Goal: Task Accomplishment & Management: Manage account settings

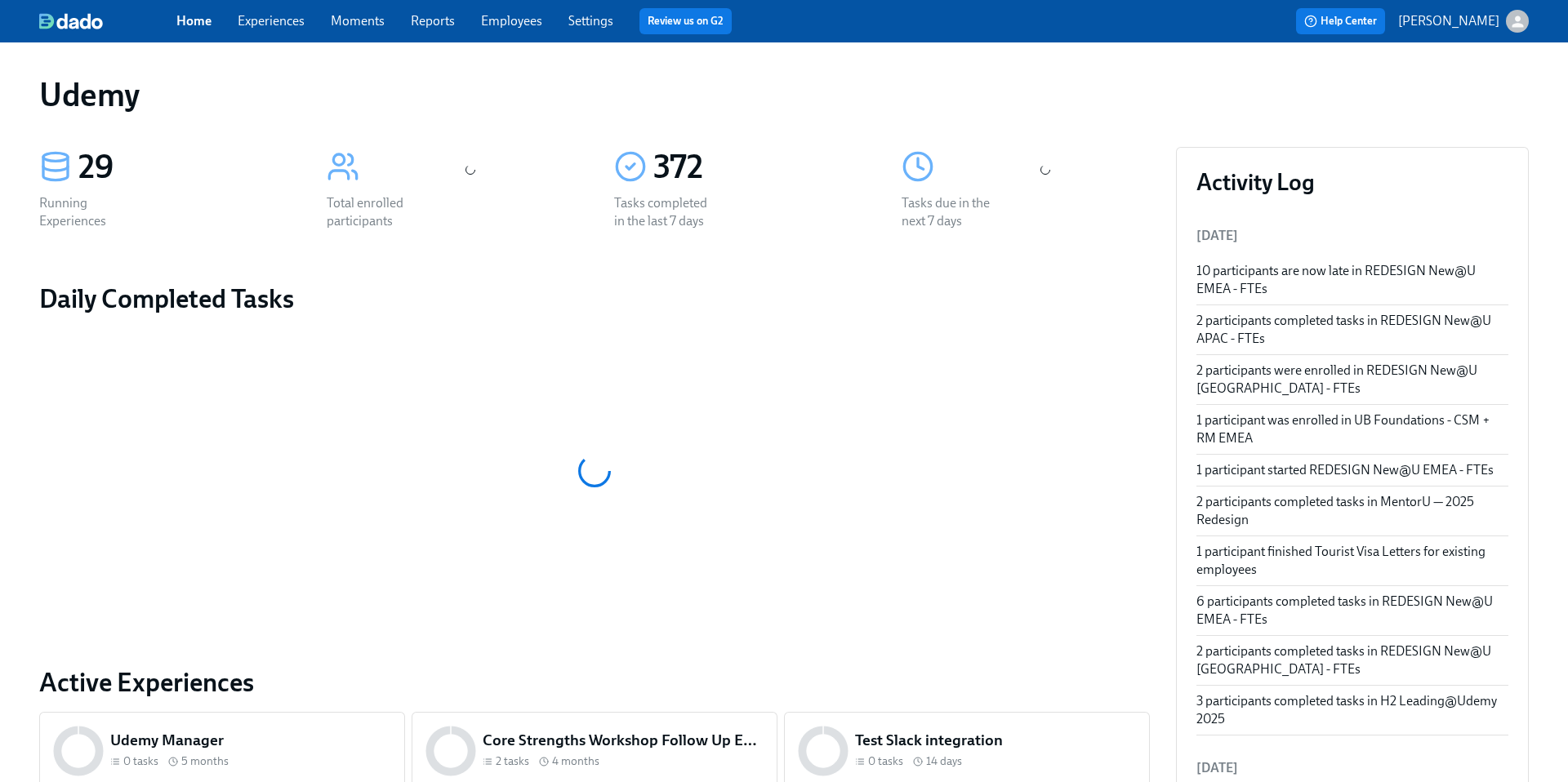
click at [281, 21] on link "Experiences" at bounding box center [271, 21] width 67 height 16
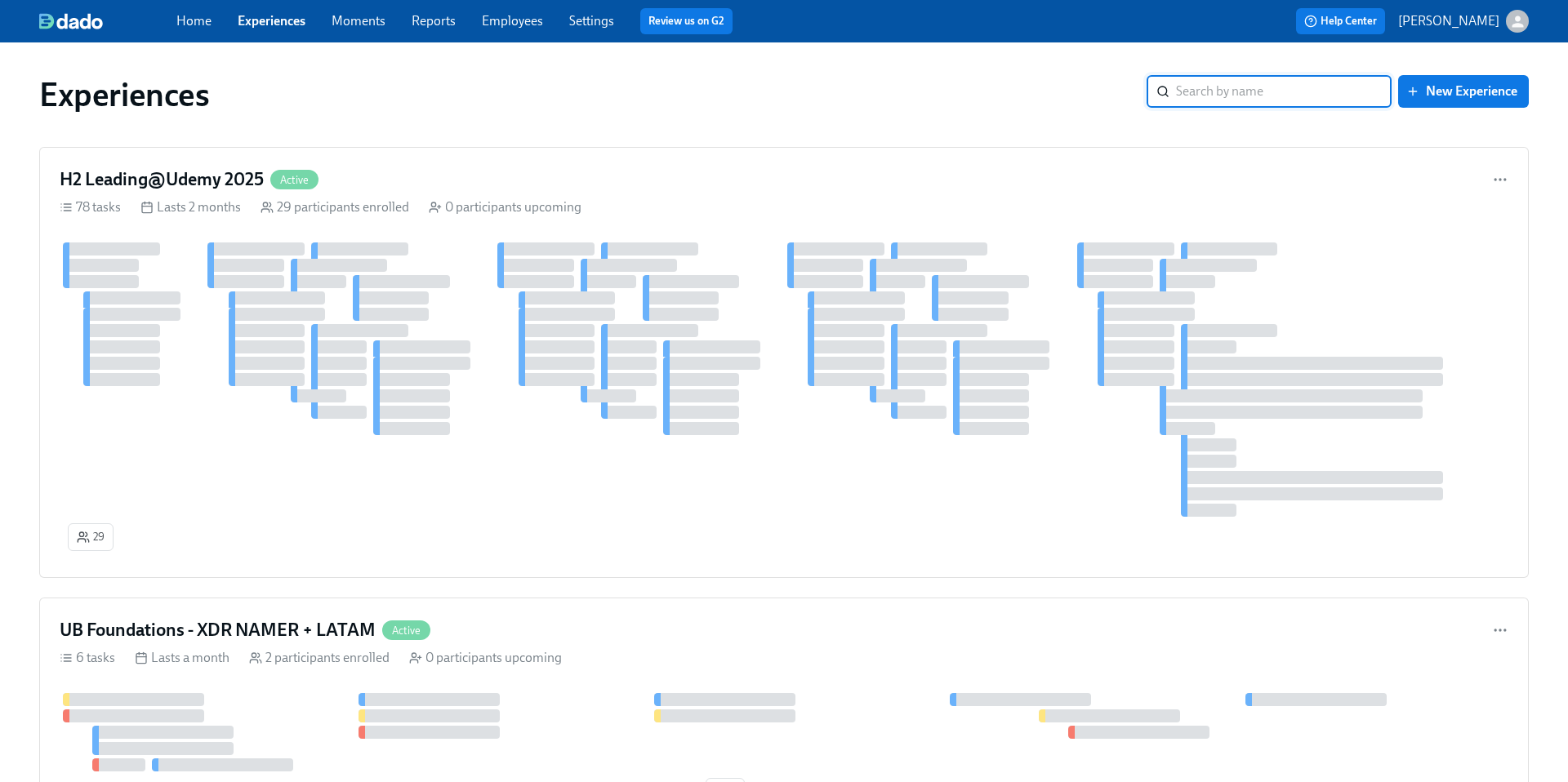
click at [1295, 92] on input "search" at bounding box center [1283, 91] width 215 height 32
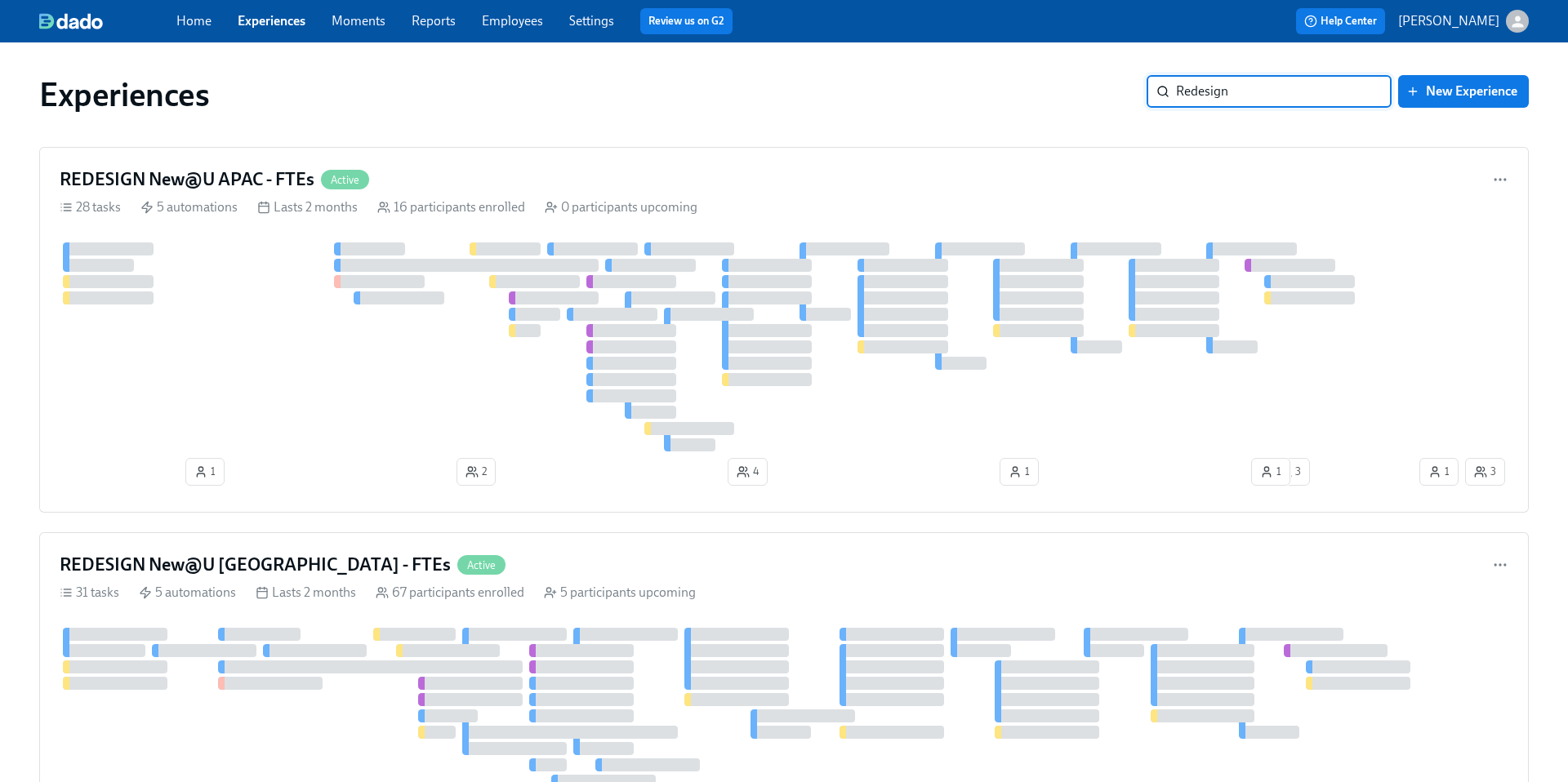
type input "Redesign"
click at [263, 558] on h4 "REDESIGN New@U [GEOGRAPHIC_DATA] - FTEs" at bounding box center [255, 565] width 391 height 24
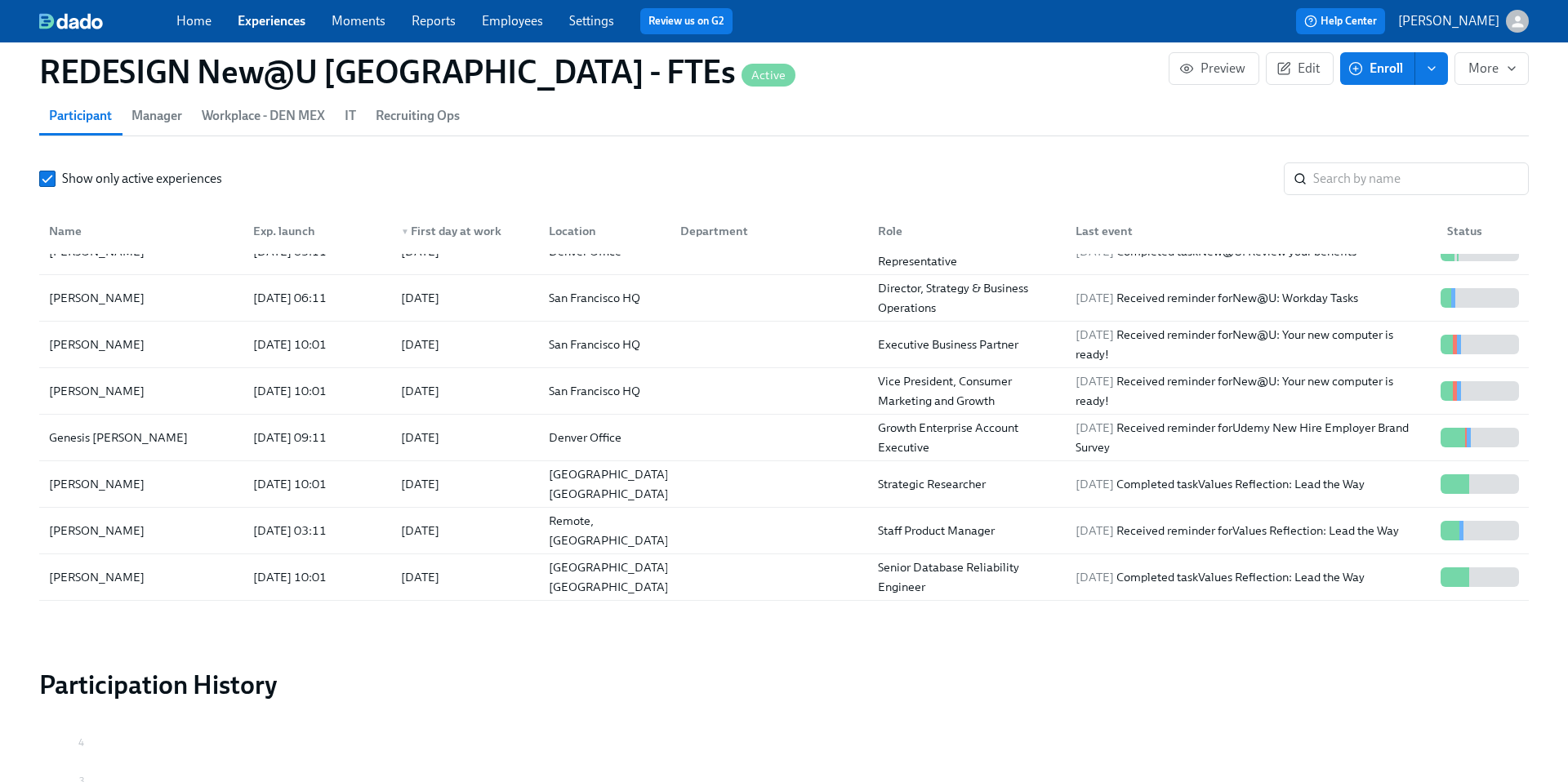
scroll to position [412, 0]
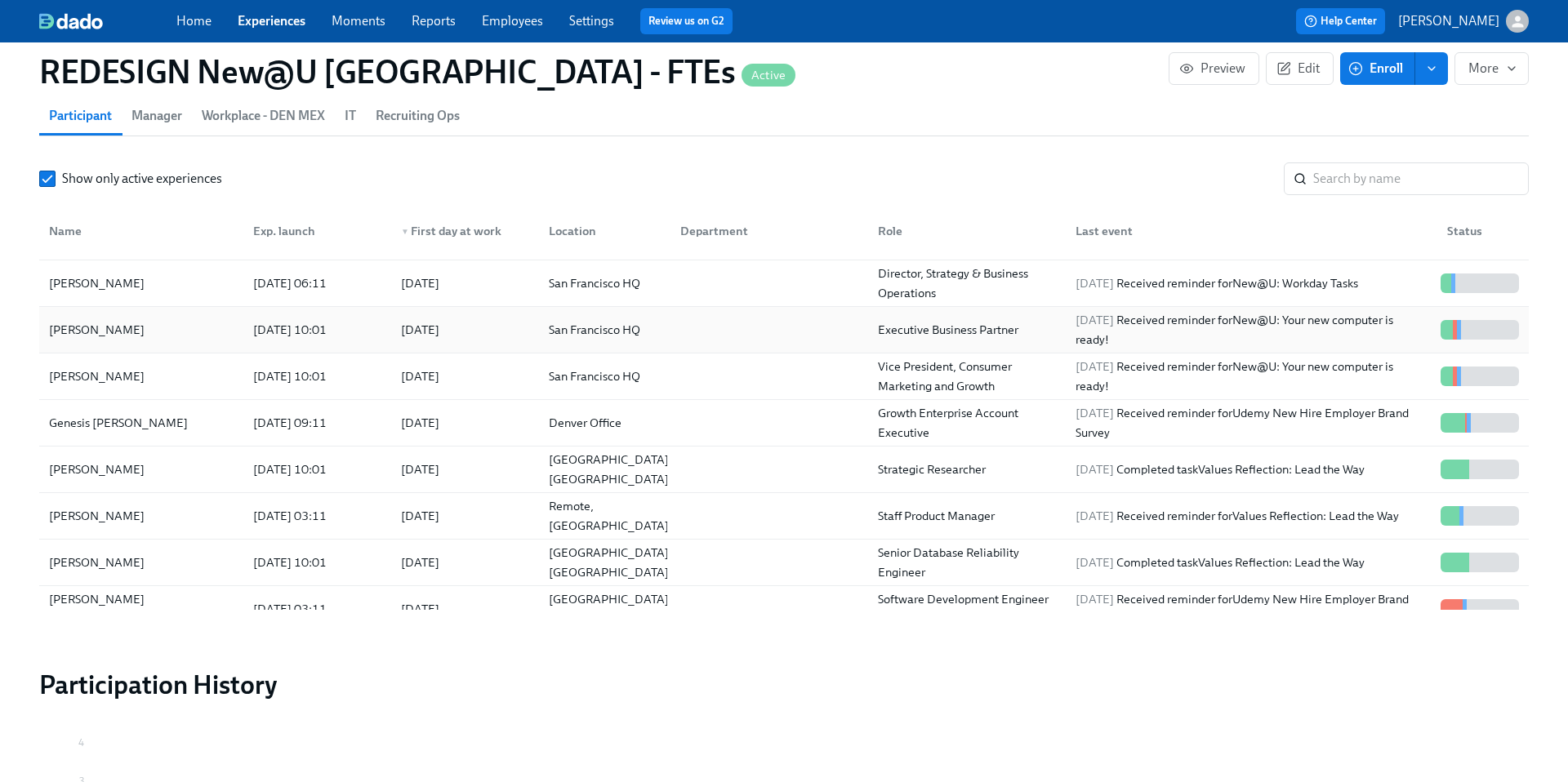
click at [103, 330] on div "[PERSON_NAME]" at bounding box center [97, 330] width 109 height 19
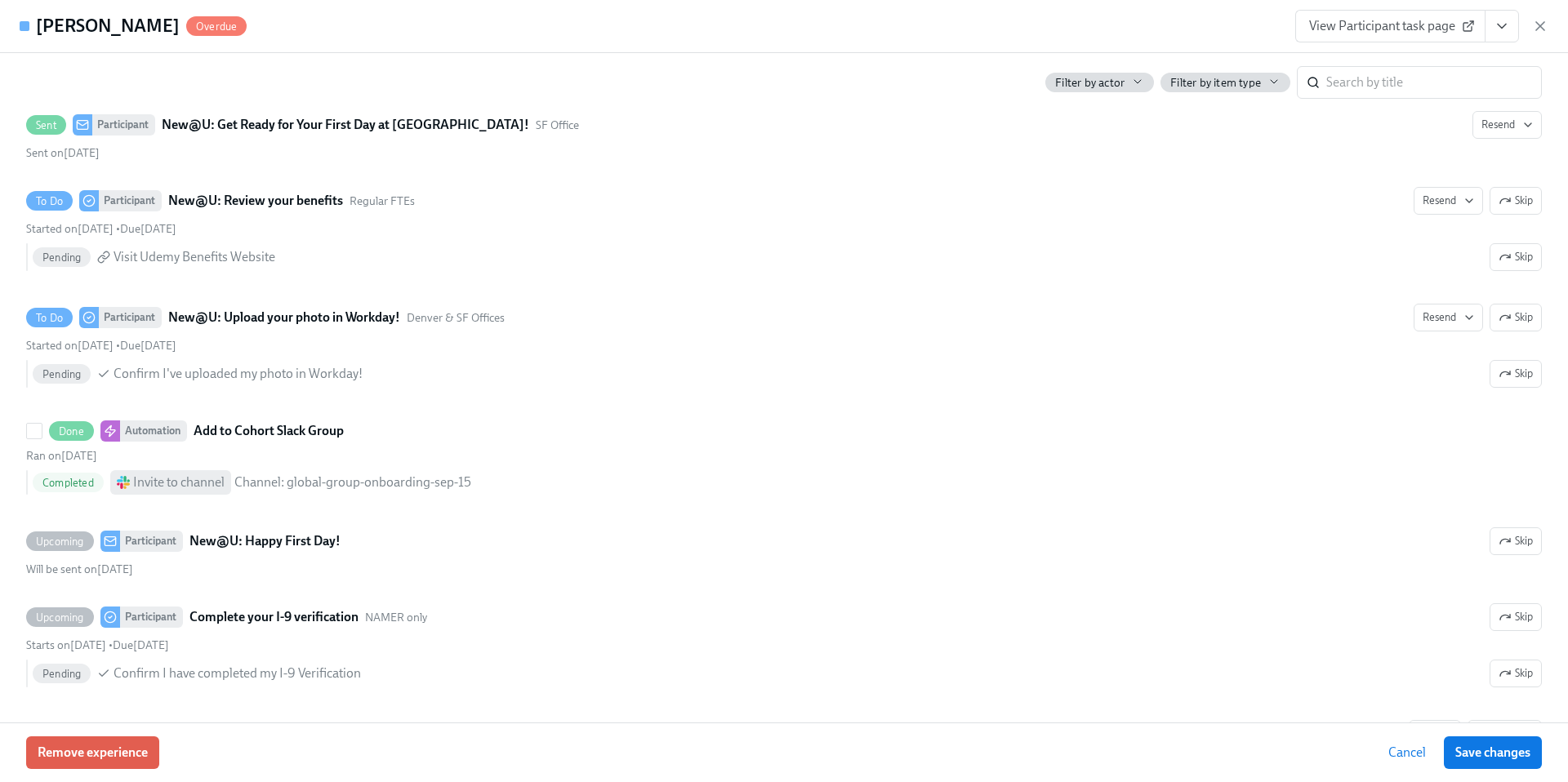
scroll to position [2331, 0]
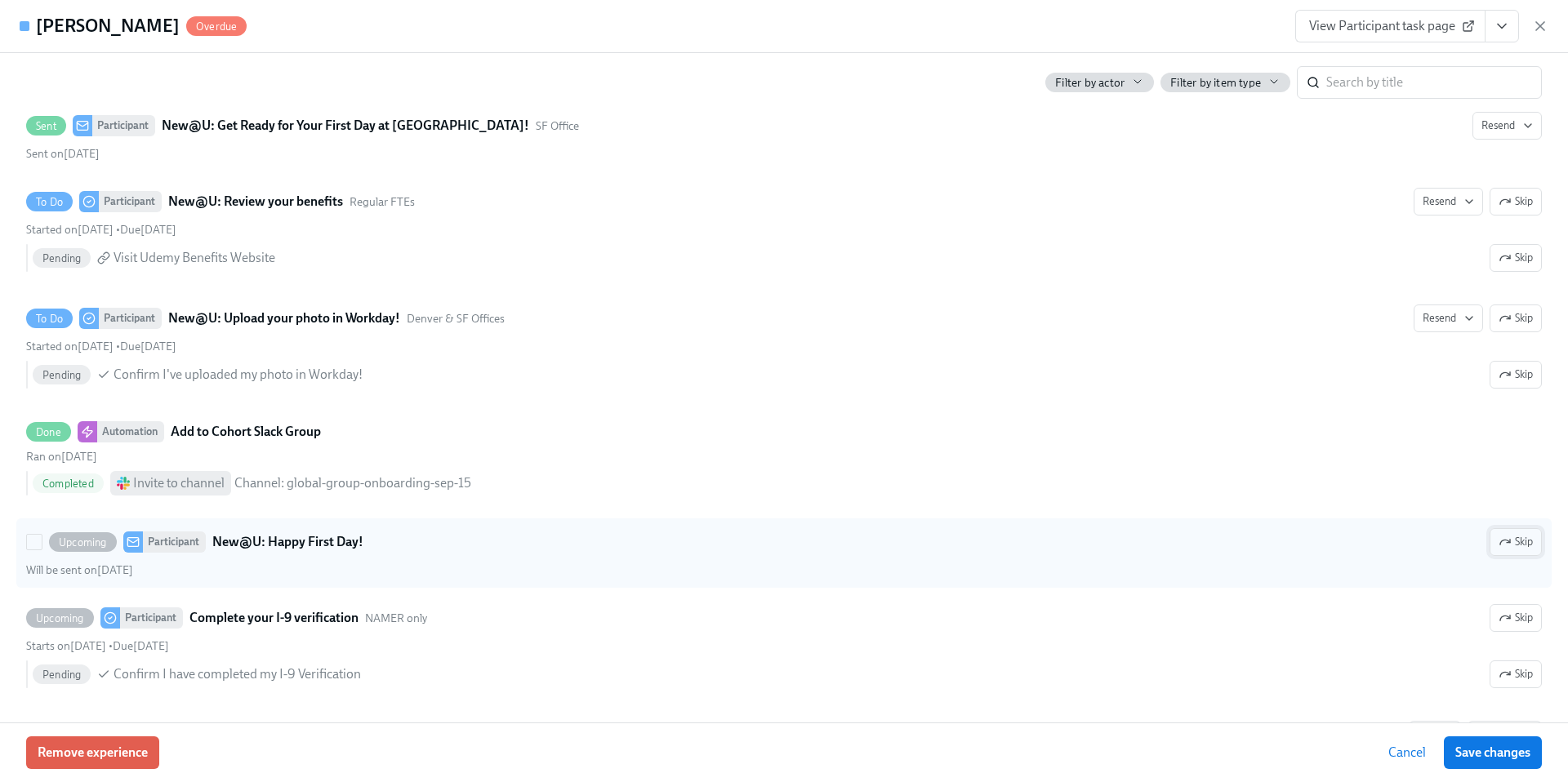
click at [1515, 546] on span "Skip" at bounding box center [1515, 542] width 34 height 17
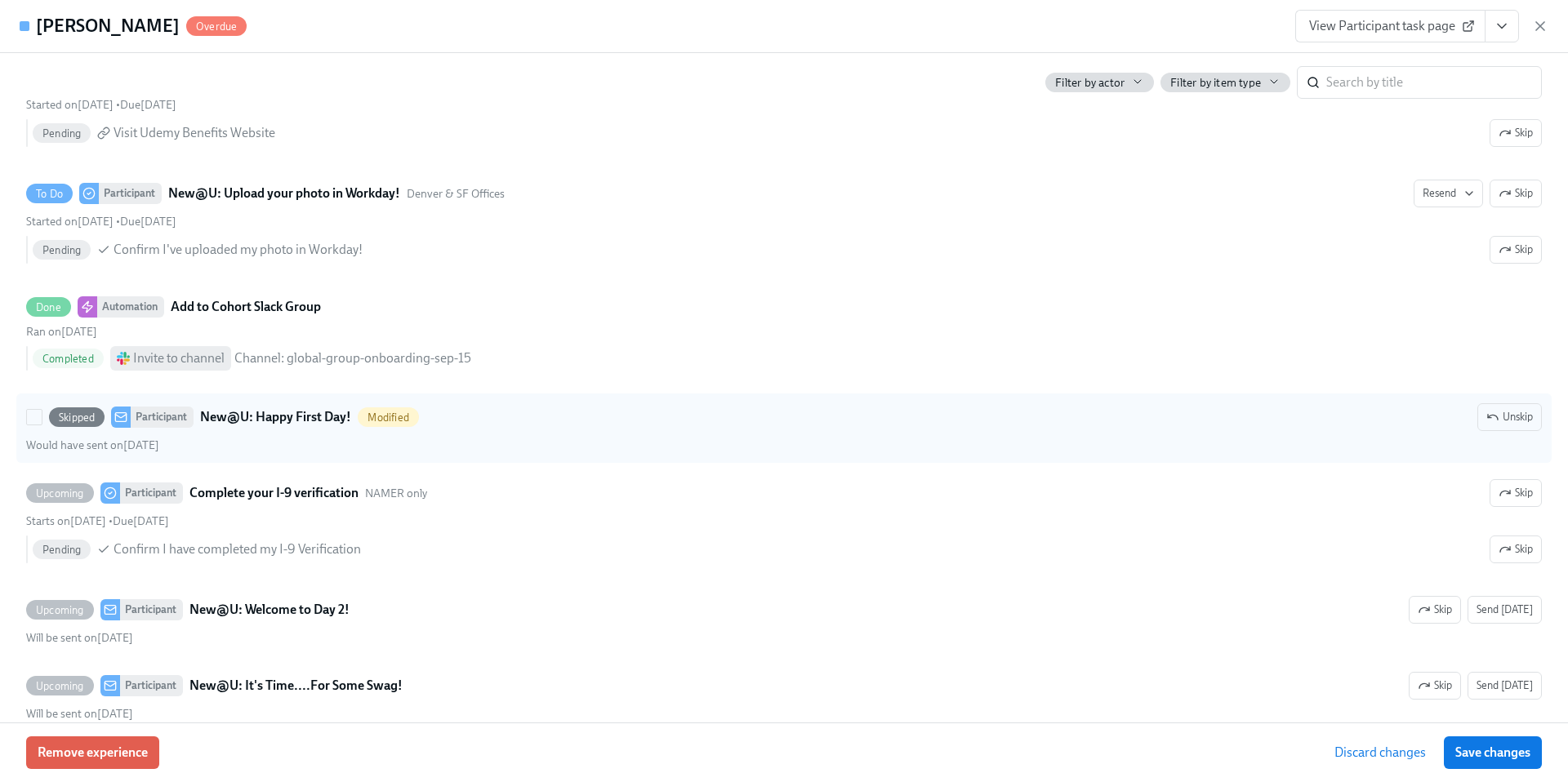
scroll to position [2485, 0]
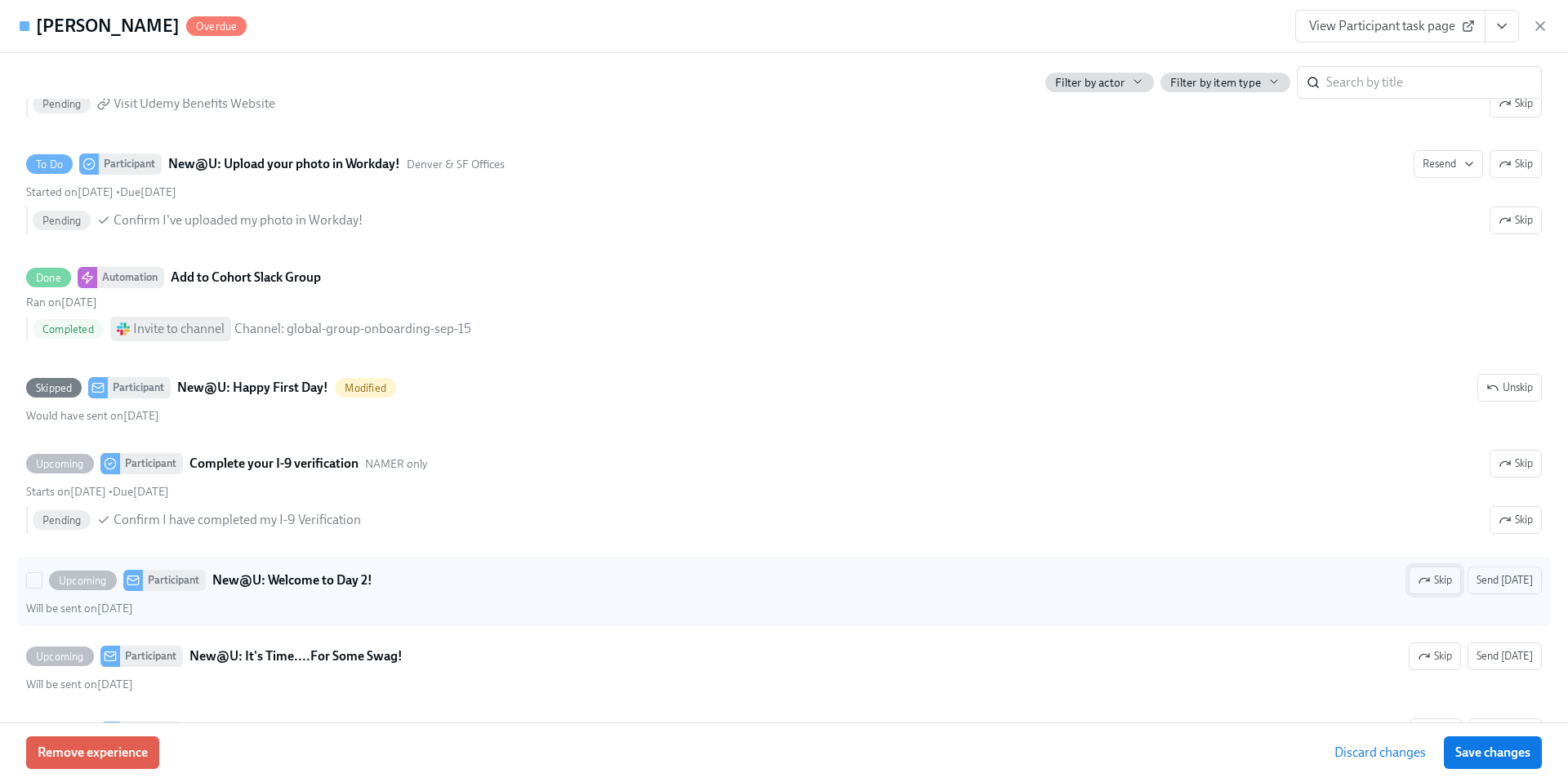
click at [1438, 577] on span "Skip" at bounding box center [1434, 581] width 34 height 17
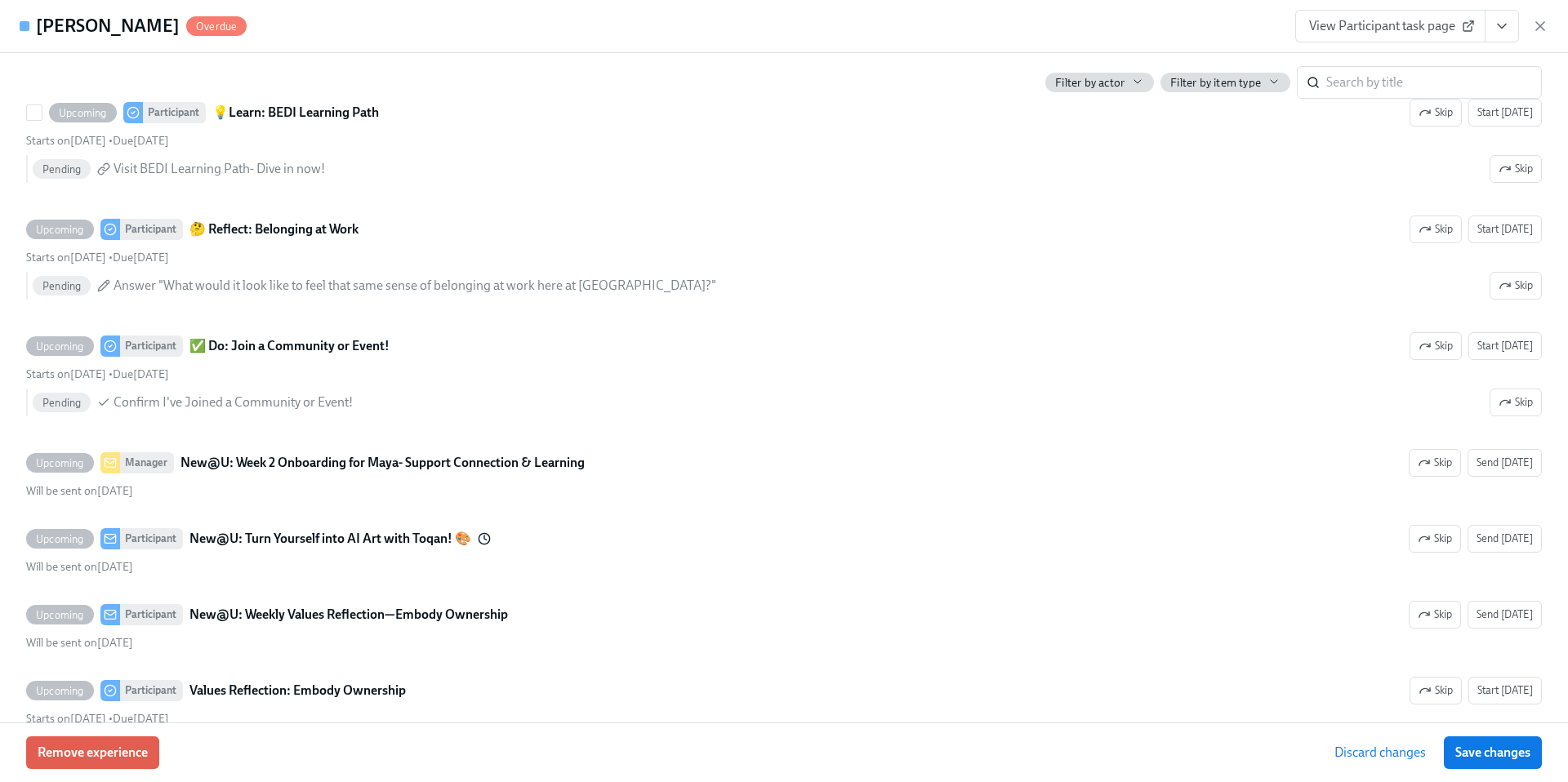
scroll to position [3818, 0]
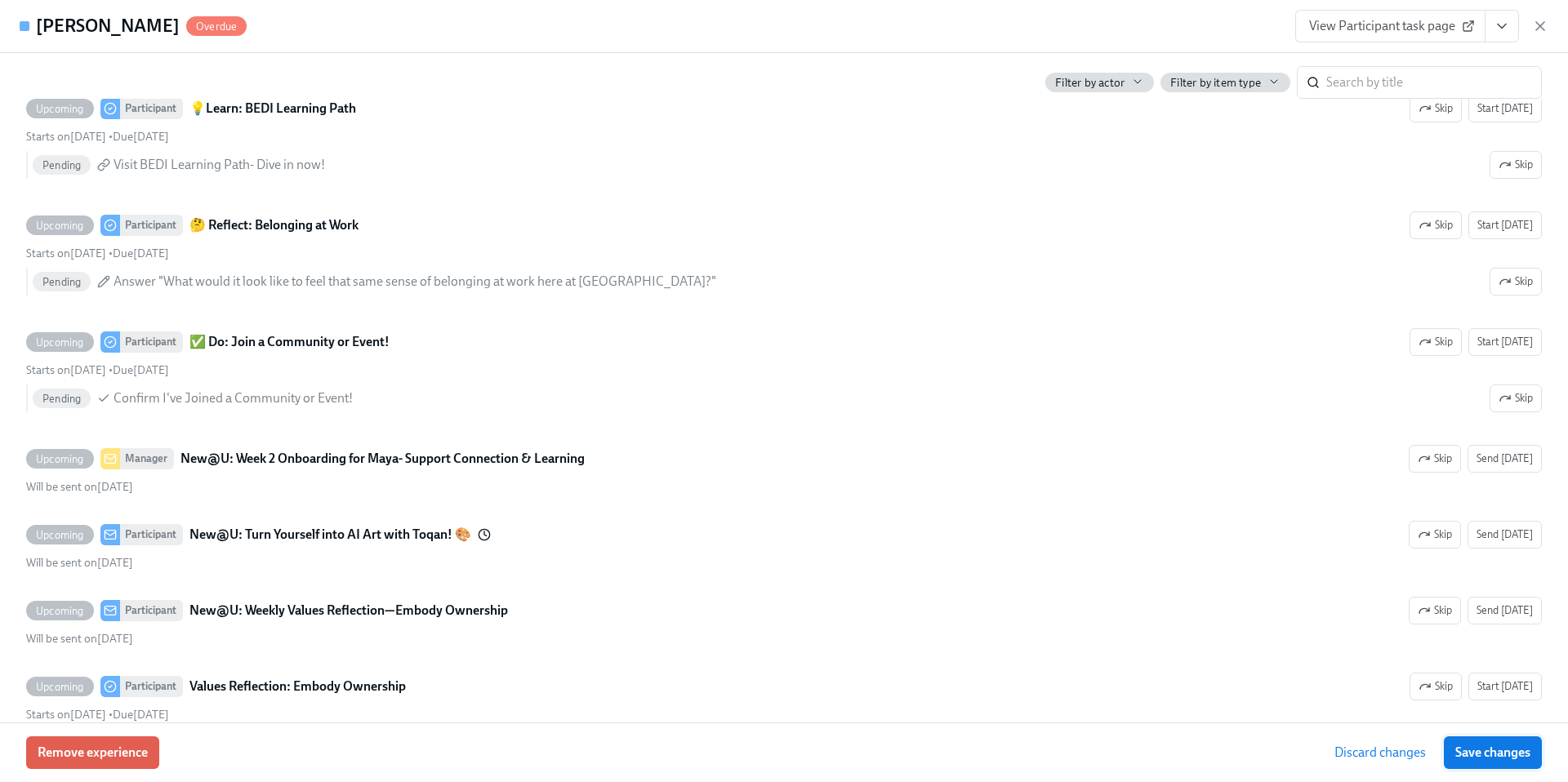
click at [1466, 748] on span "Save changes" at bounding box center [1492, 752] width 75 height 17
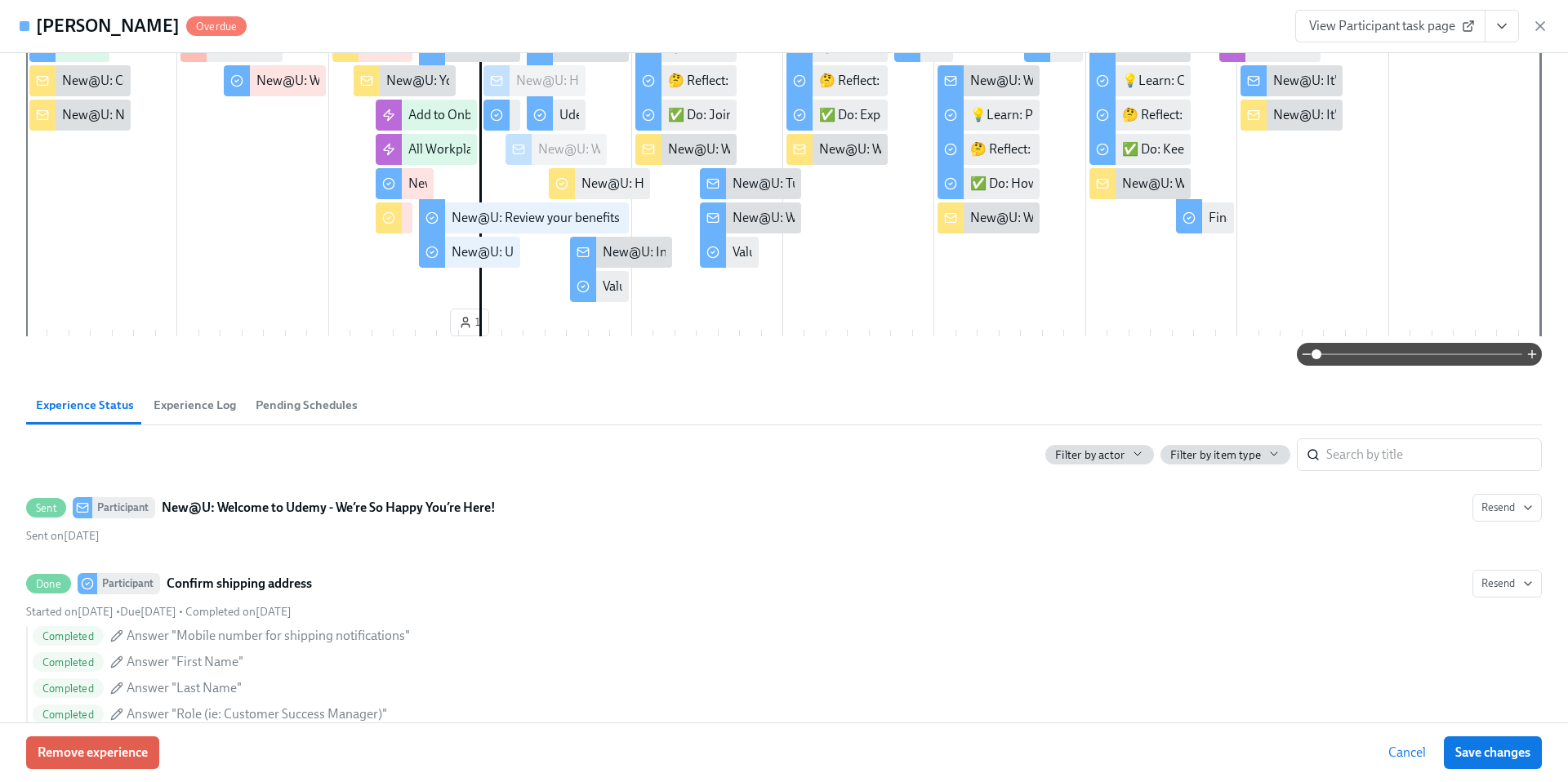
scroll to position [0, 0]
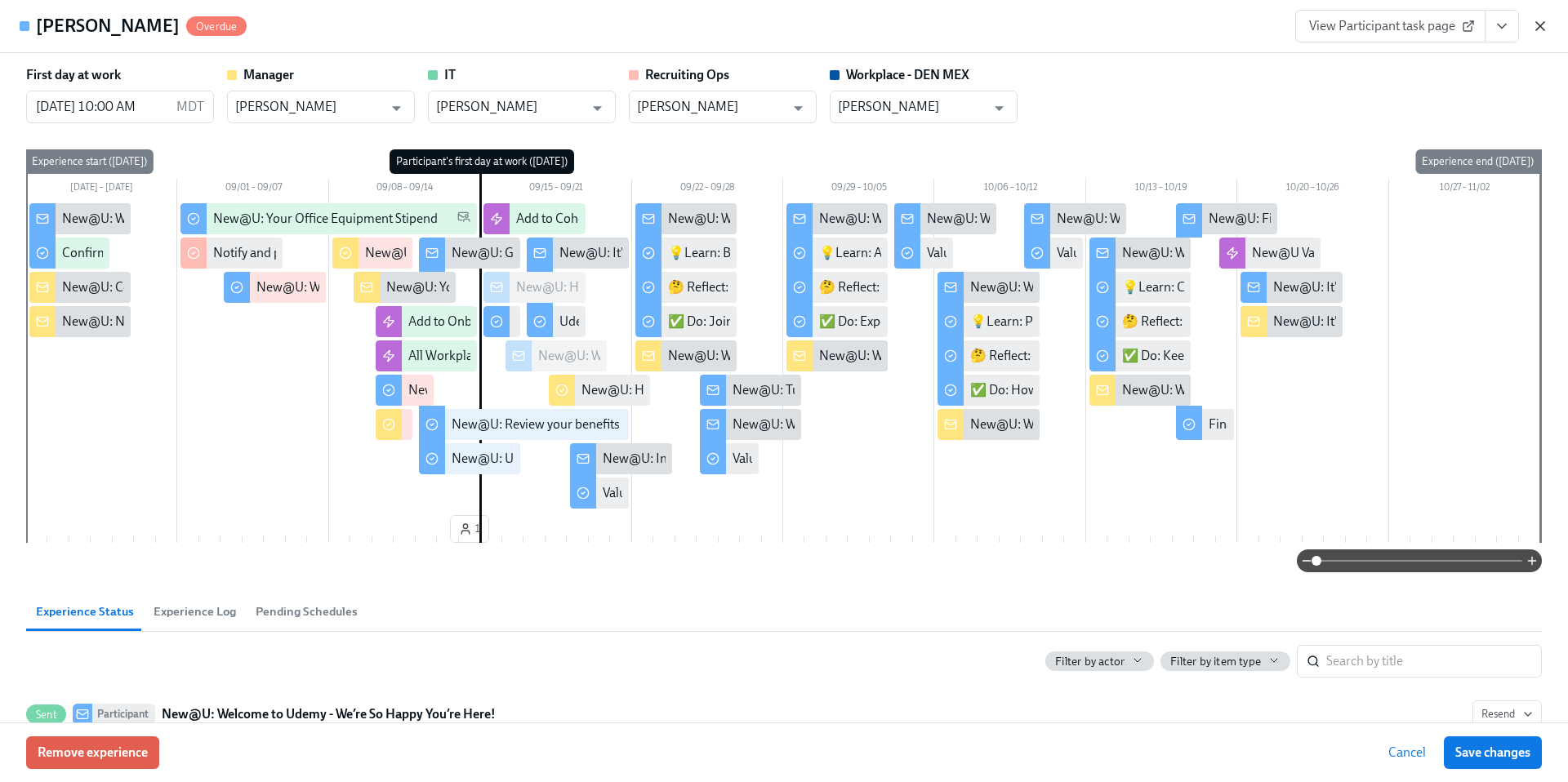
click at [1544, 30] on icon "button" at bounding box center [1539, 25] width 8 height 8
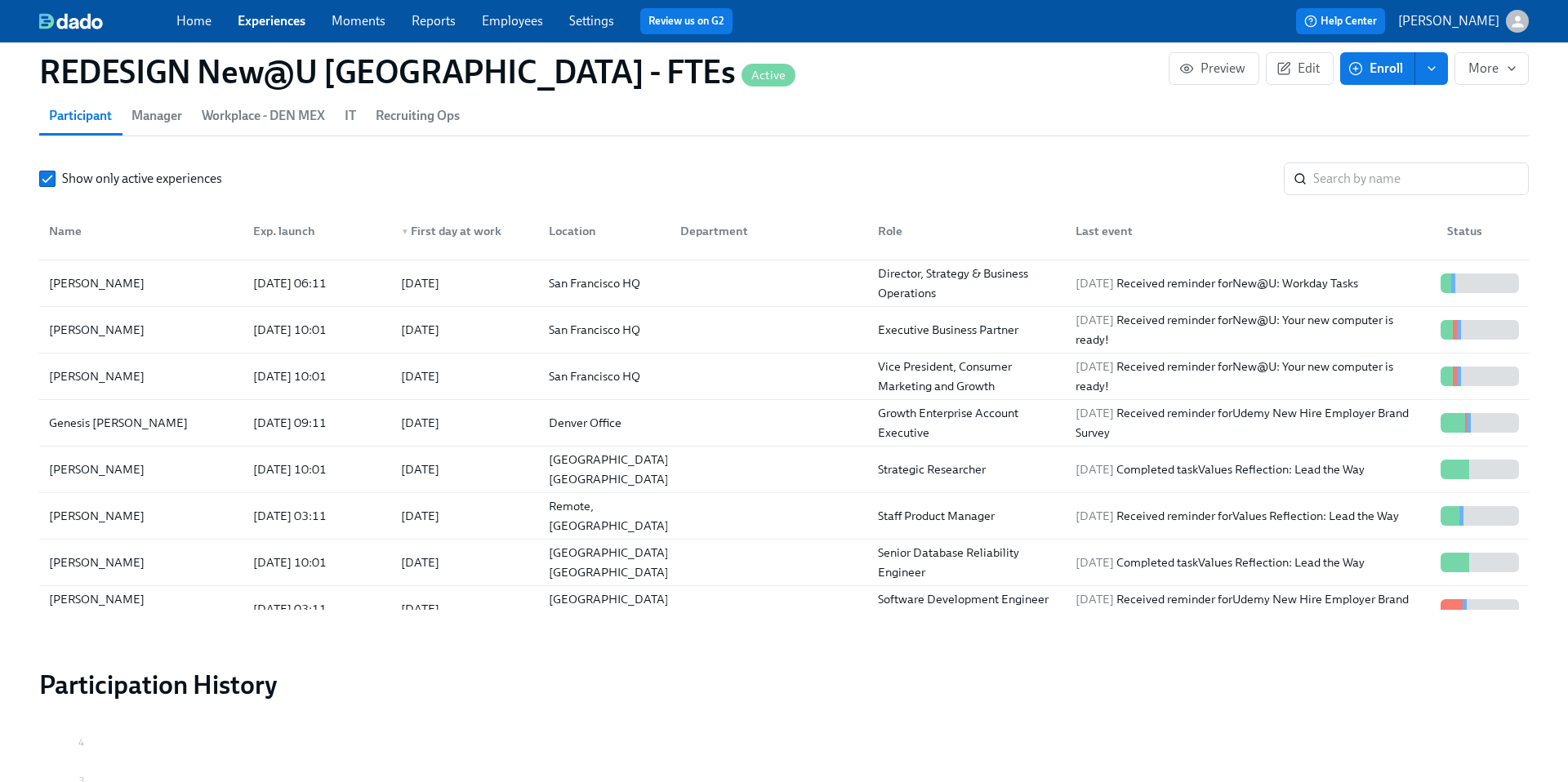
click at [295, 19] on link "Experiences" at bounding box center [272, 21] width 68 height 16
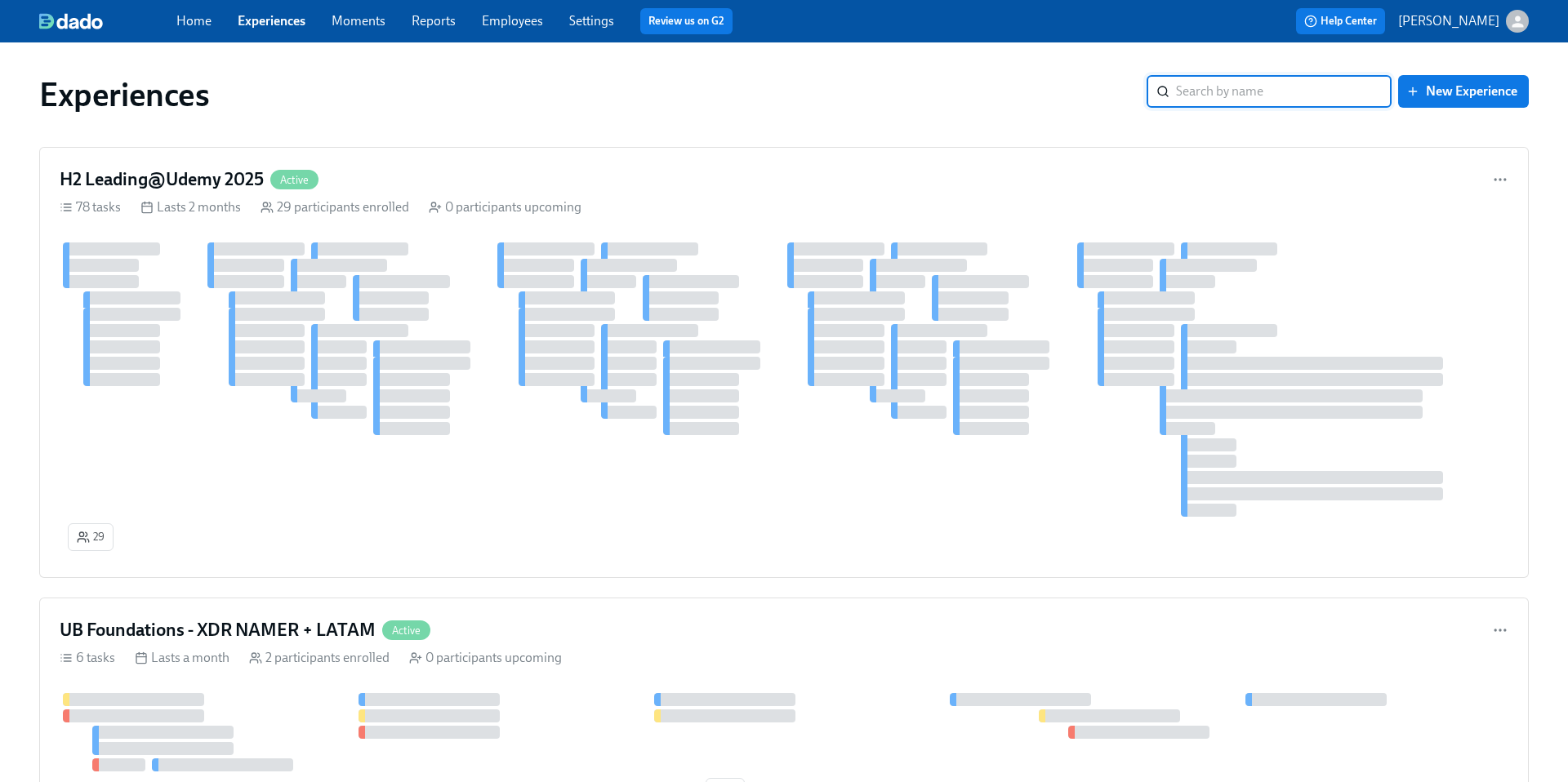
click at [1251, 90] on input "search" at bounding box center [1283, 91] width 215 height 32
type input "MentorU"
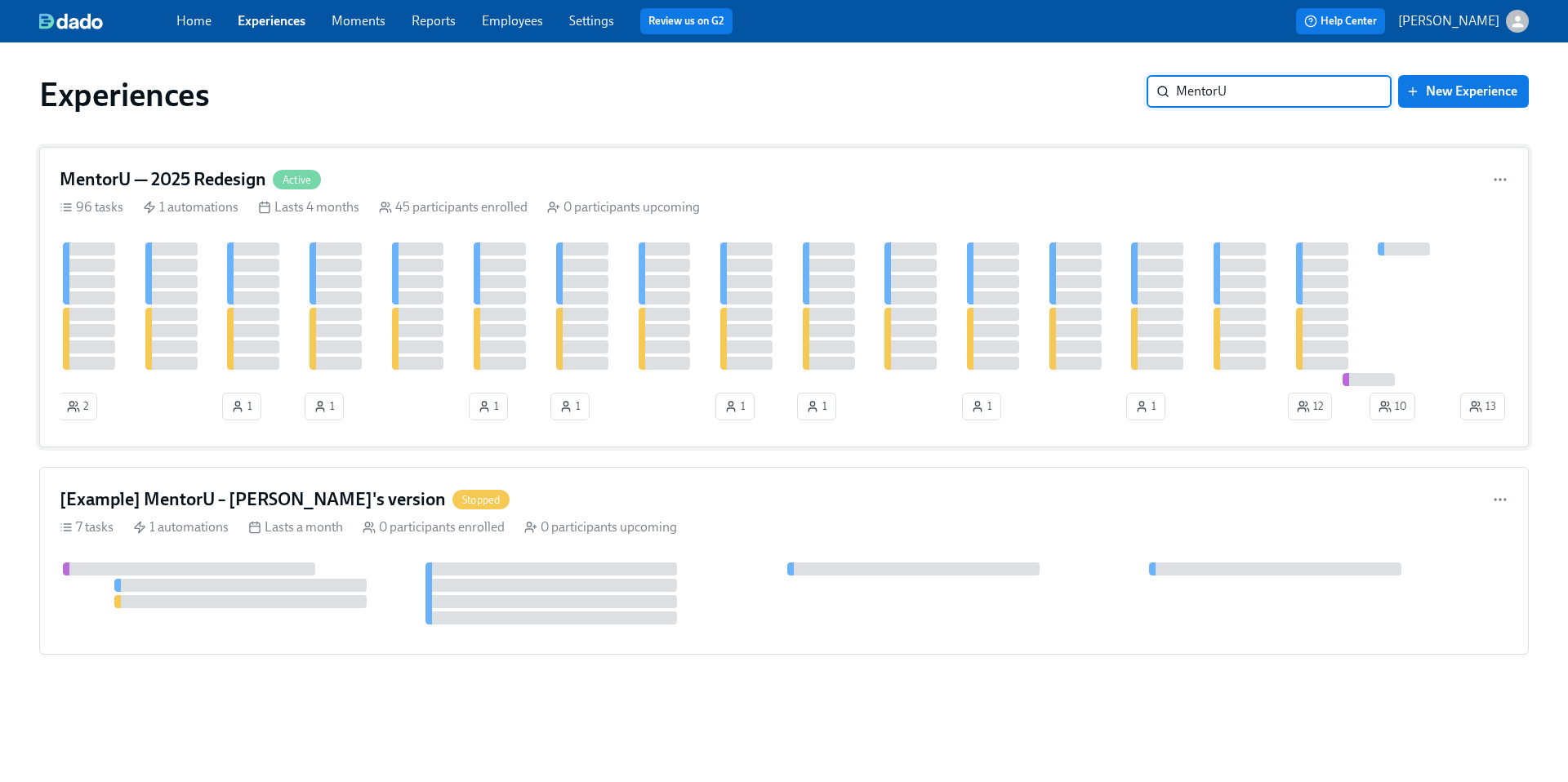
click at [196, 176] on h4 "MentorU — 2025 Redesign" at bounding box center [162, 180] width 207 height 24
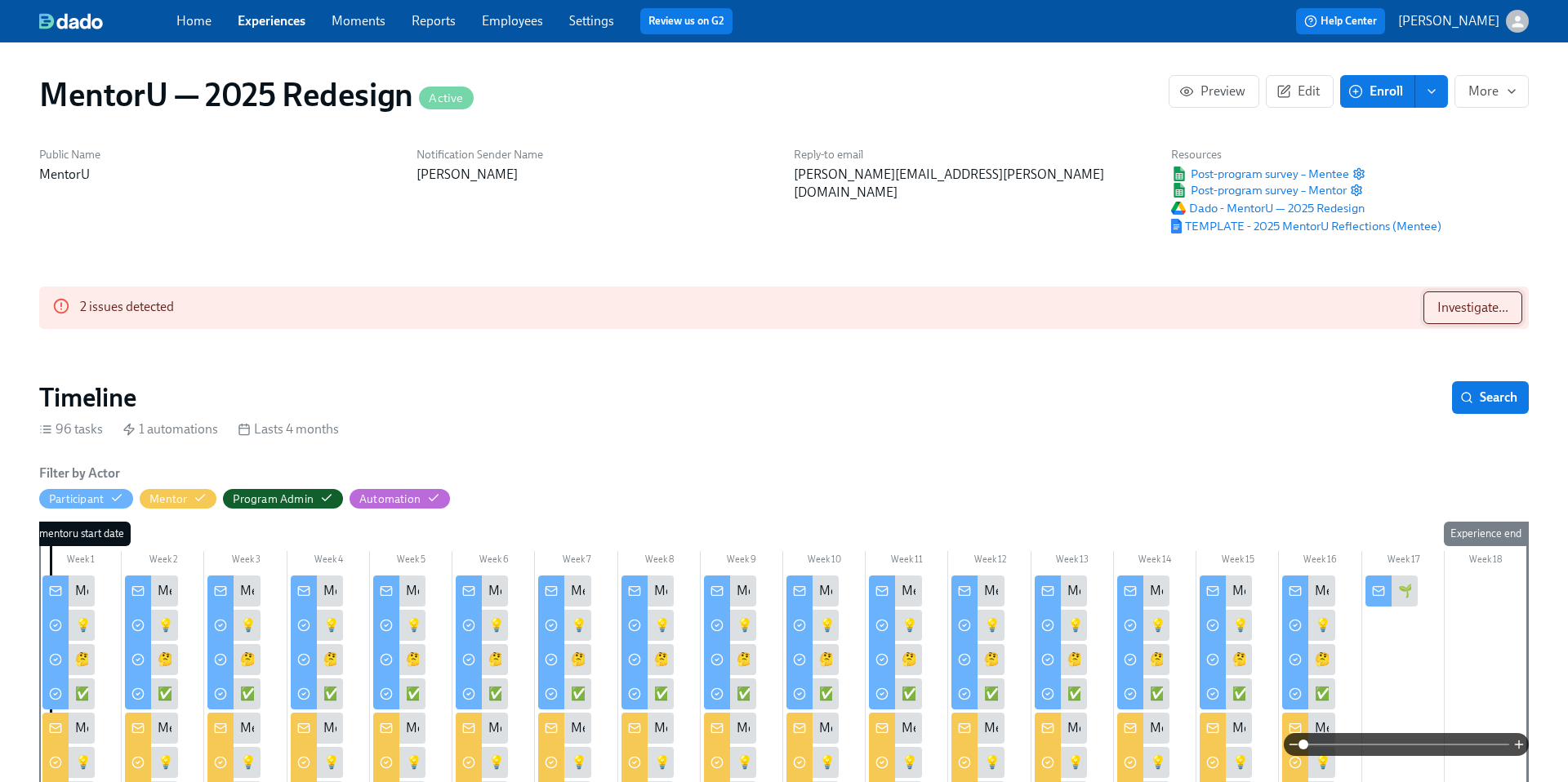
scroll to position [0, 5154]
click at [1455, 316] on button "Investigate..." at bounding box center [1472, 307] width 98 height 32
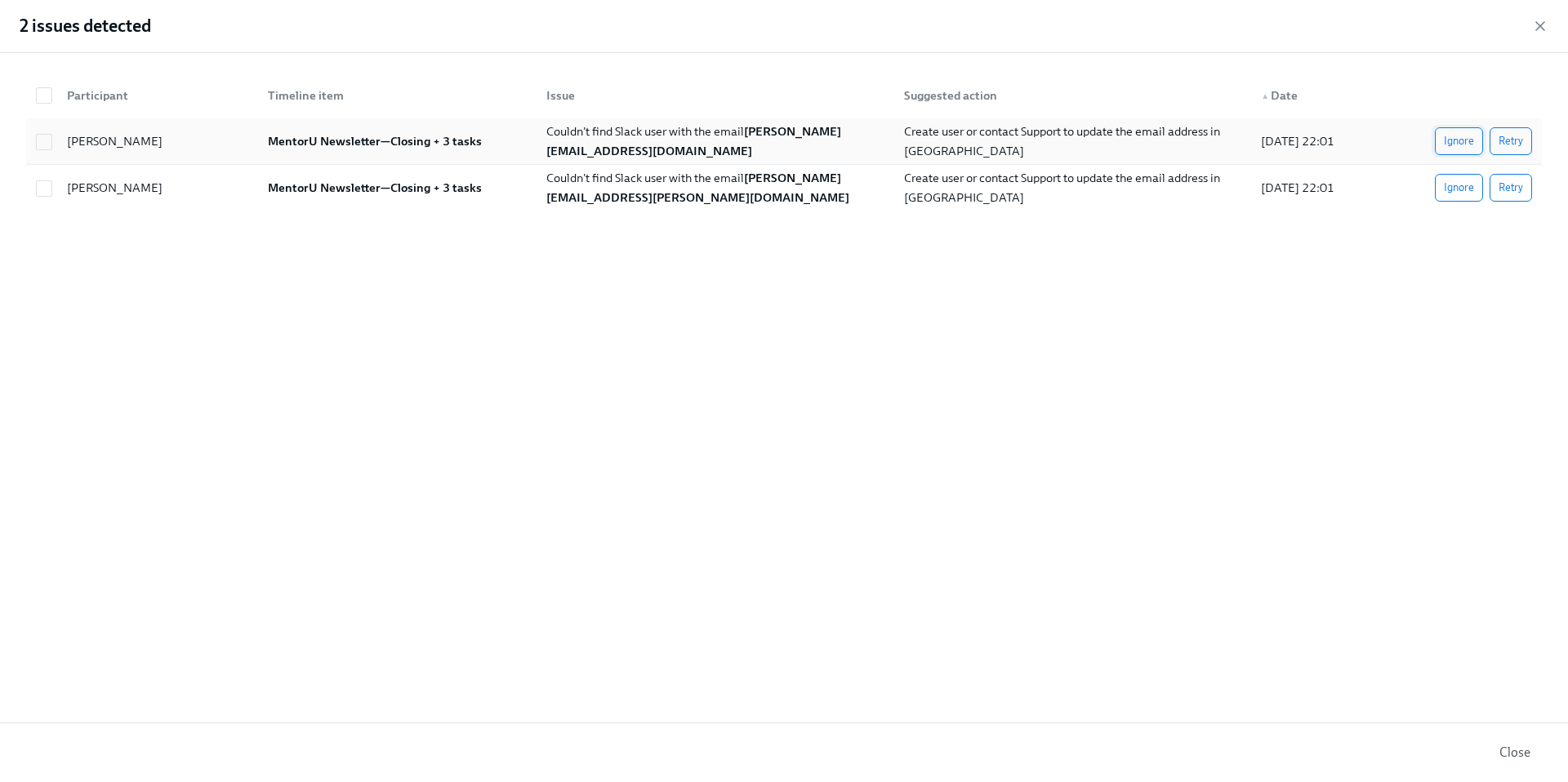
click at [1467, 142] on span "Ignore" at bounding box center [1458, 141] width 31 height 17
click at [1464, 195] on div "Participant Timeline item Issue Suggested action ▲ Date [PERSON_NAME] MentorU N…" at bounding box center [784, 388] width 1568 height 670
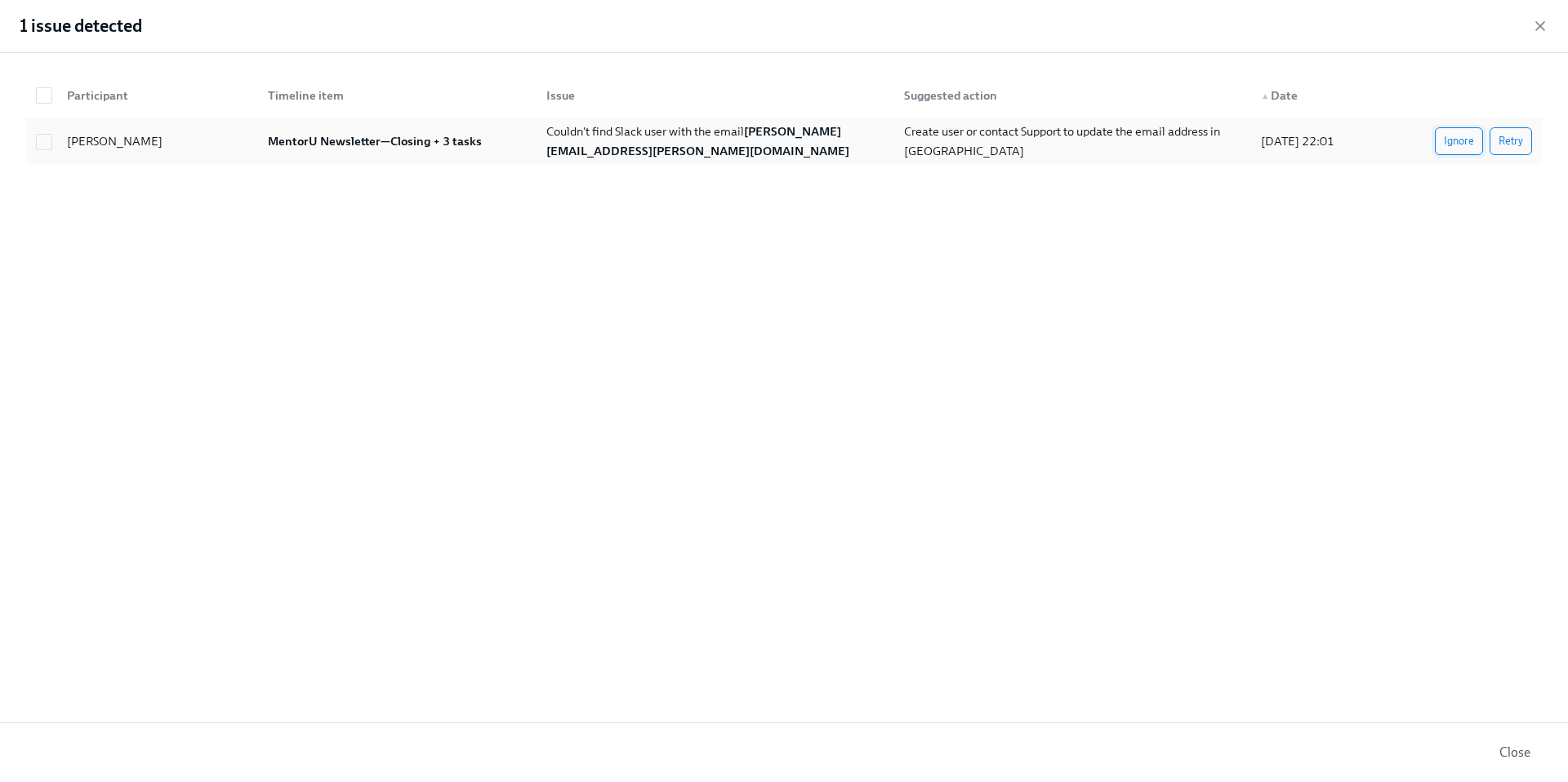
click at [1464, 145] on span "Ignore" at bounding box center [1458, 141] width 31 height 17
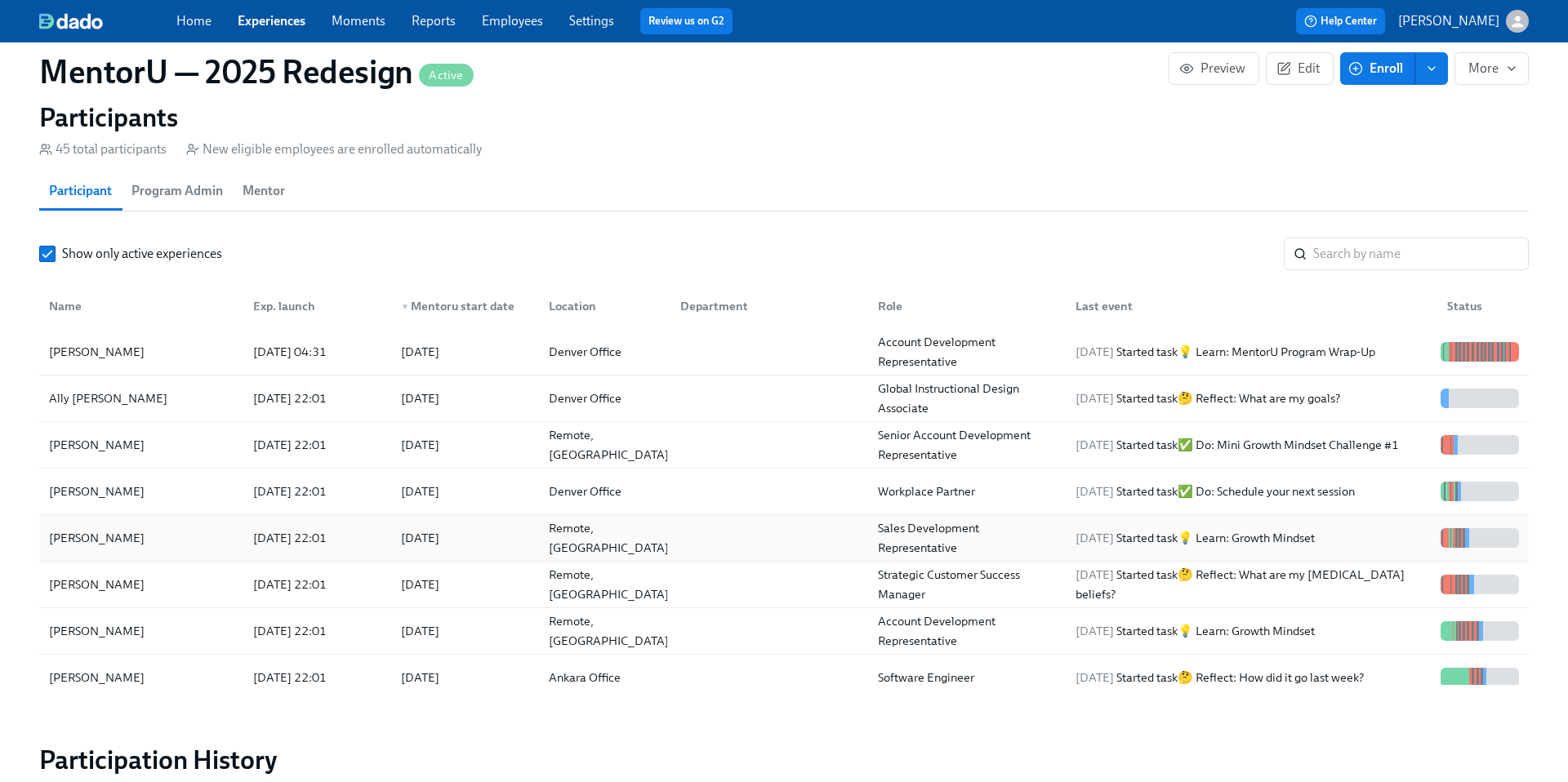
scroll to position [1376, 0]
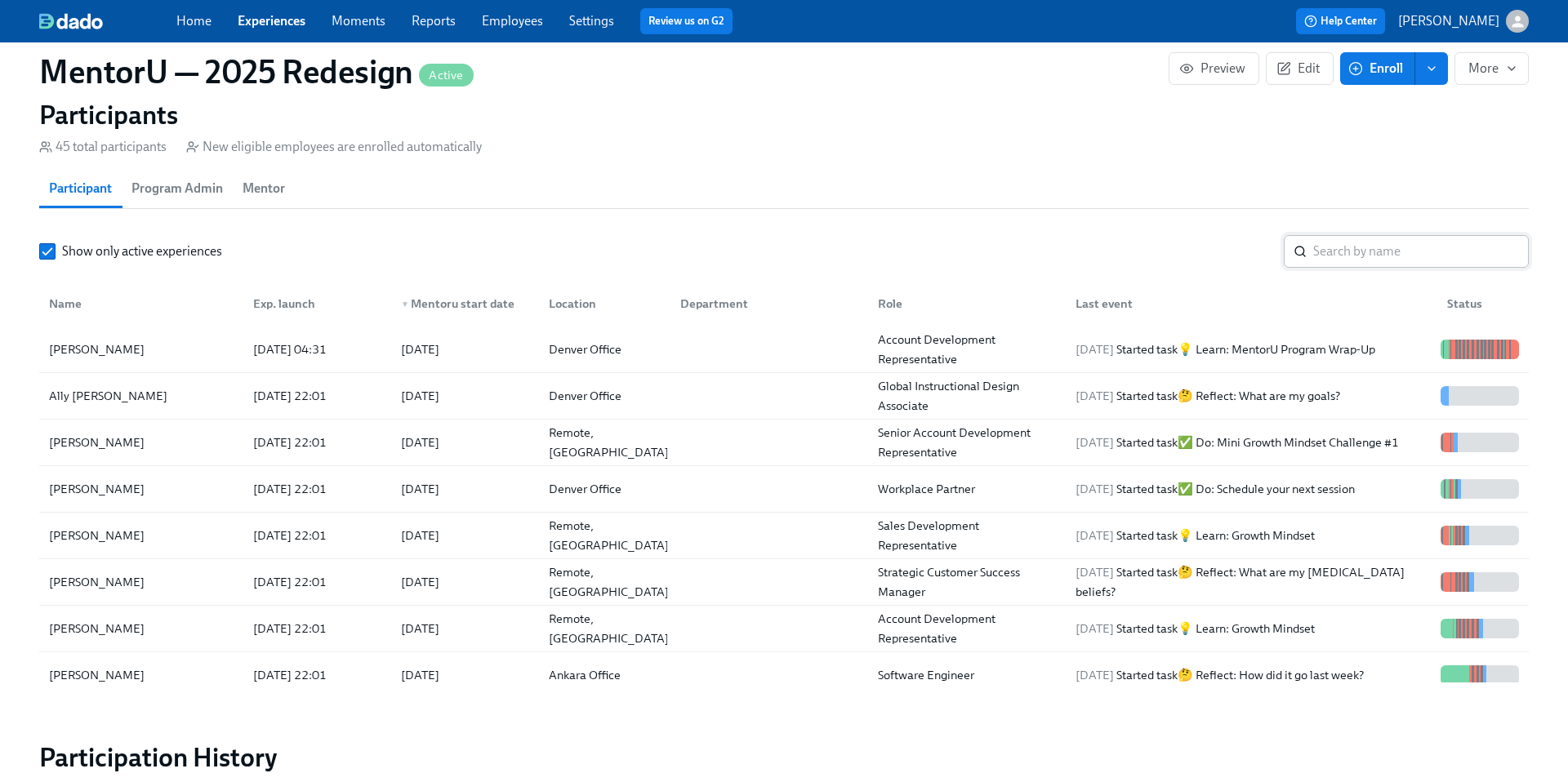
click at [1347, 255] on input "search" at bounding box center [1420, 251] width 215 height 32
paste input "[PERSON_NAME]"
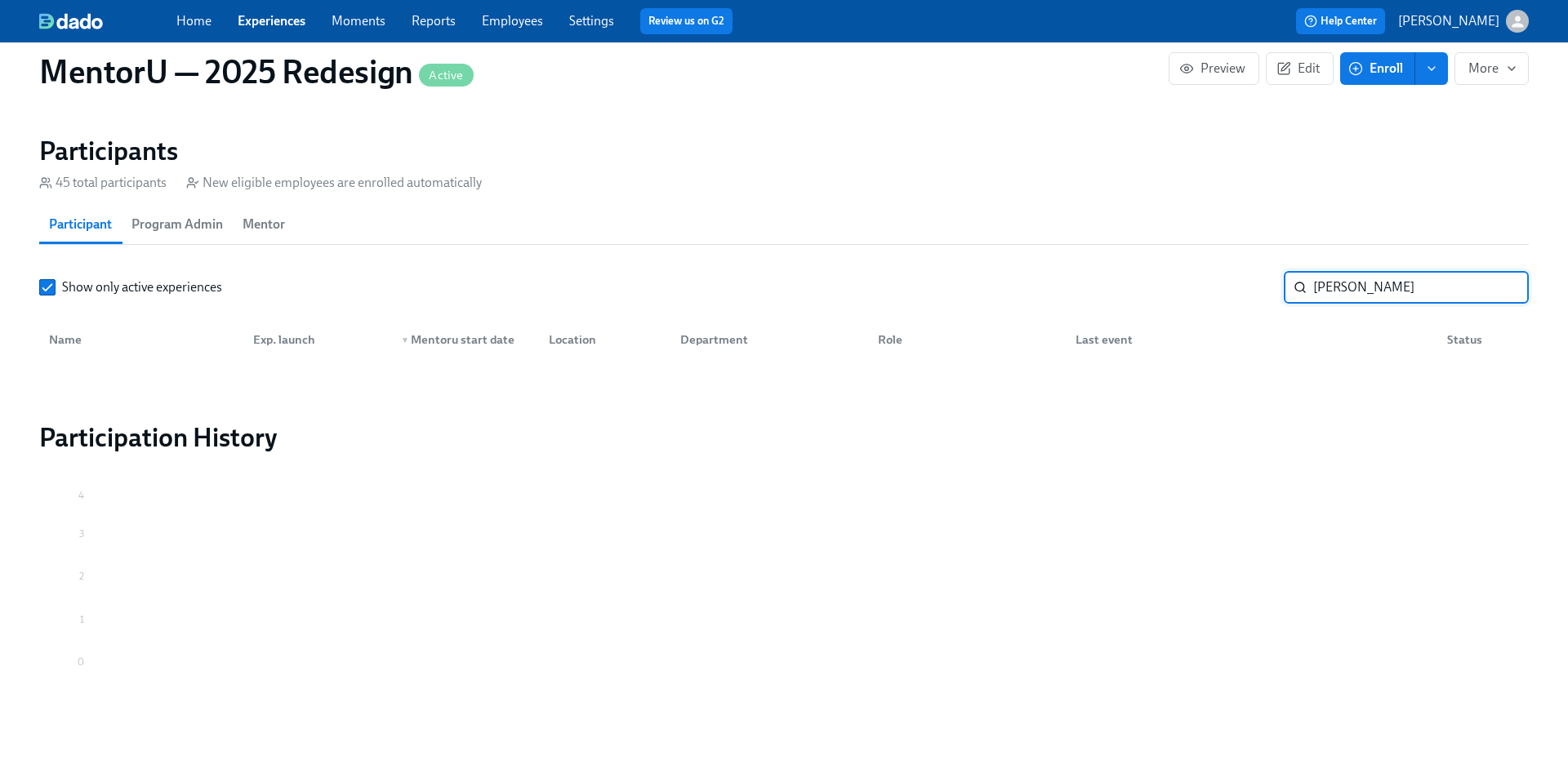
scroll to position [1339, 0]
type input "V"
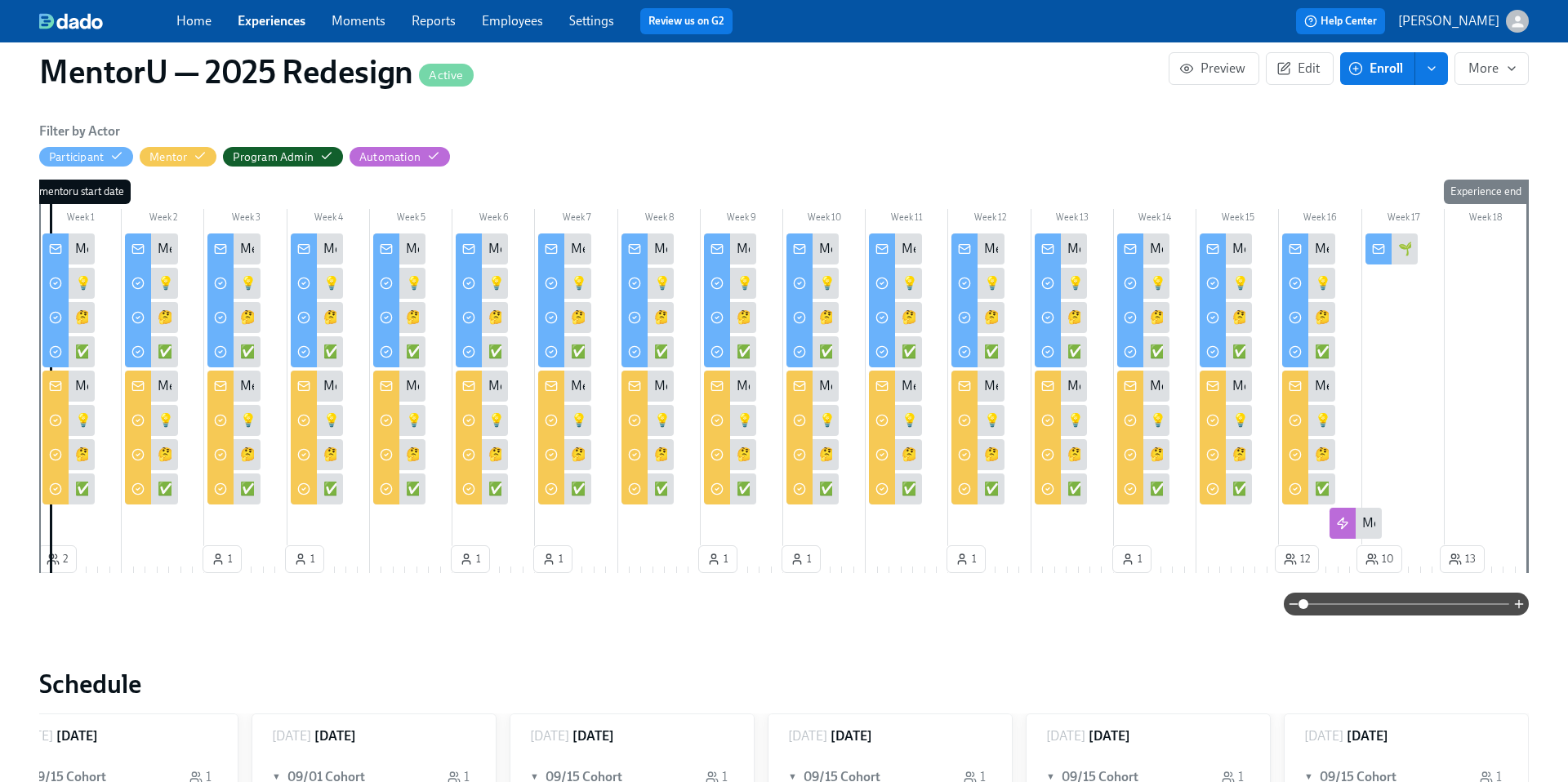
scroll to position [0, 10367]
click at [274, 22] on link "Experiences" at bounding box center [272, 21] width 68 height 16
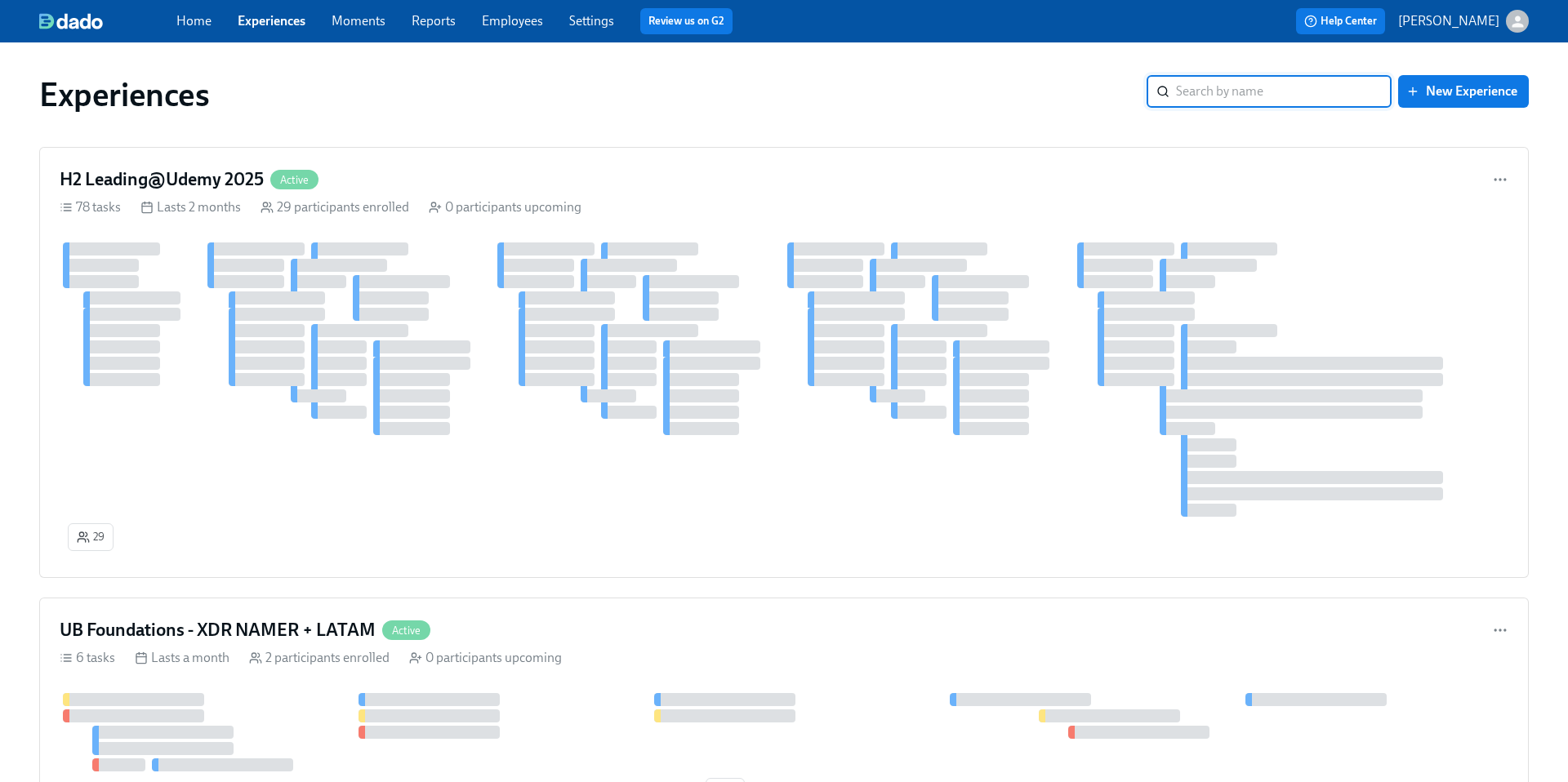
click at [1204, 97] on input "search" at bounding box center [1283, 91] width 215 height 32
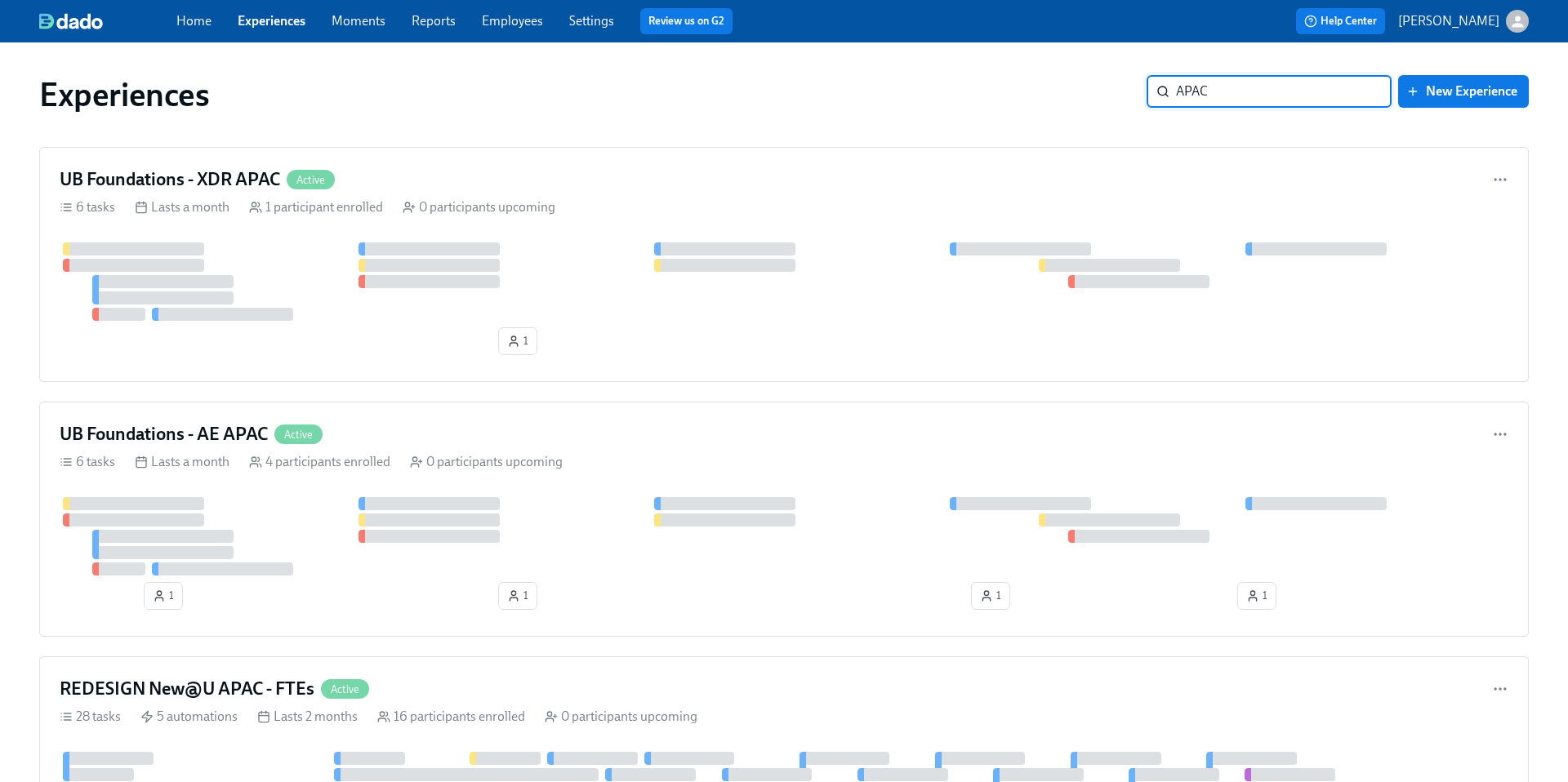
type input "APAC"
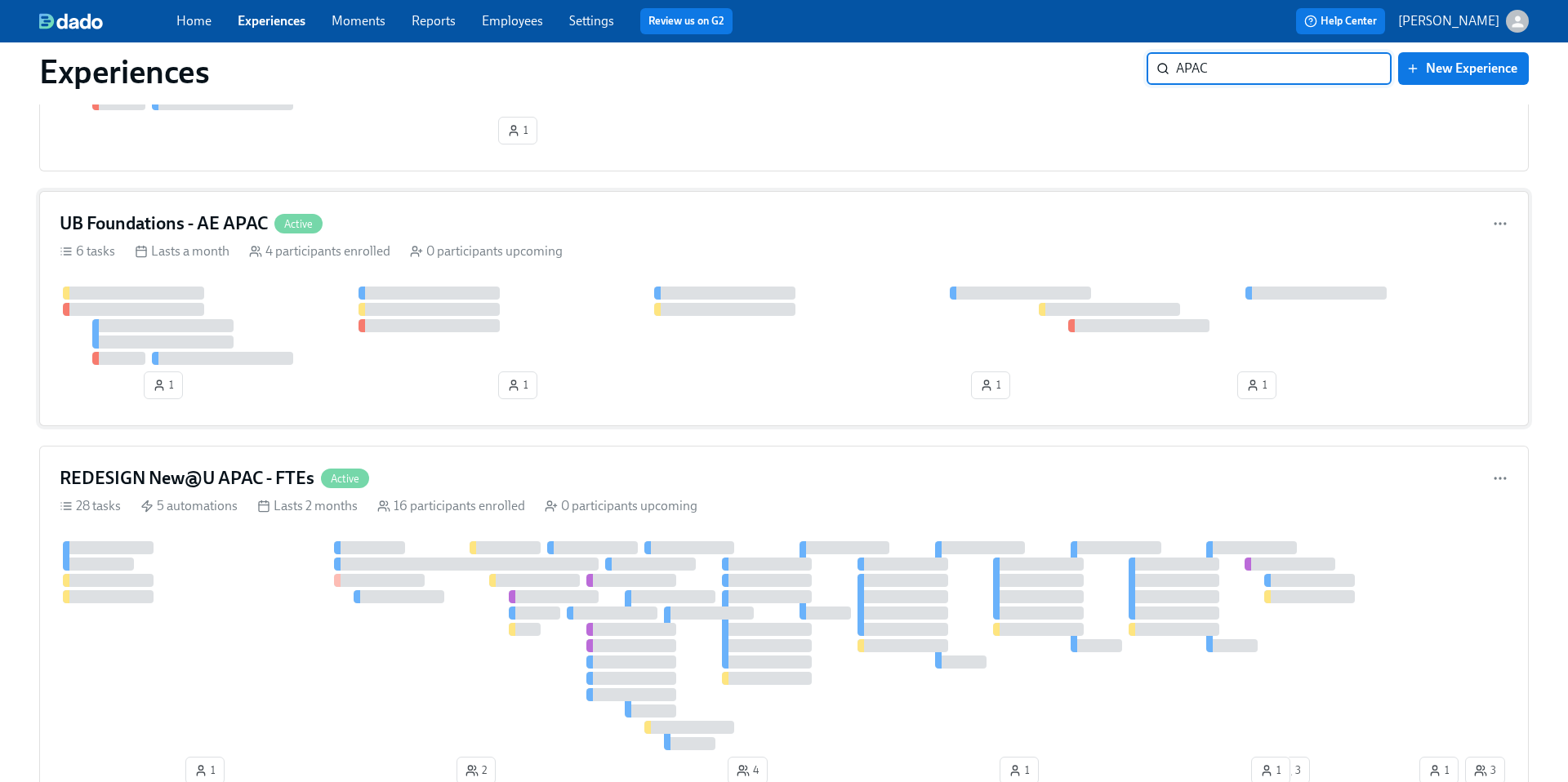
scroll to position [241, 0]
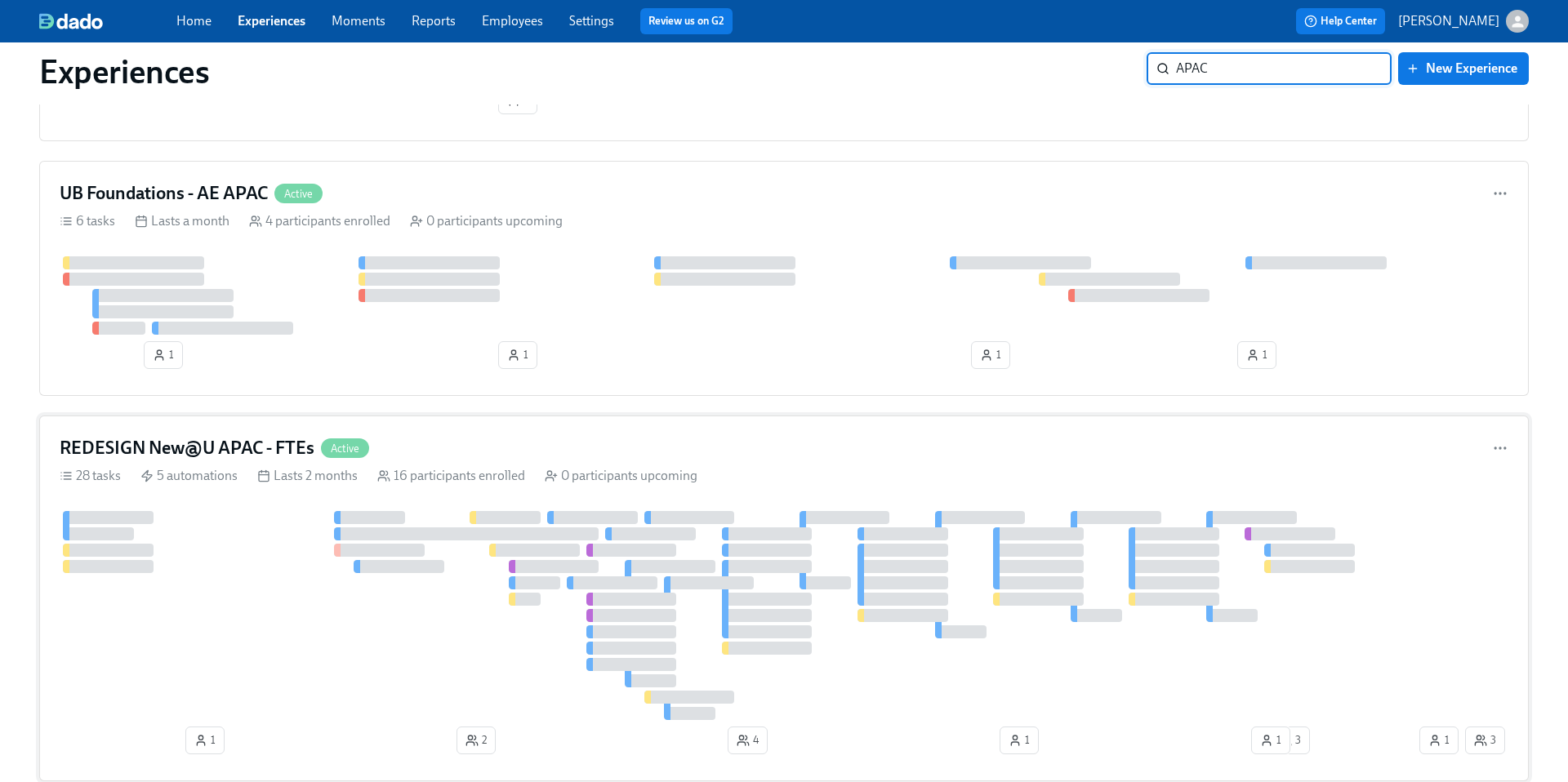
click at [216, 444] on h4 "REDESIGN New@U APAC - FTEs" at bounding box center [187, 448] width 255 height 24
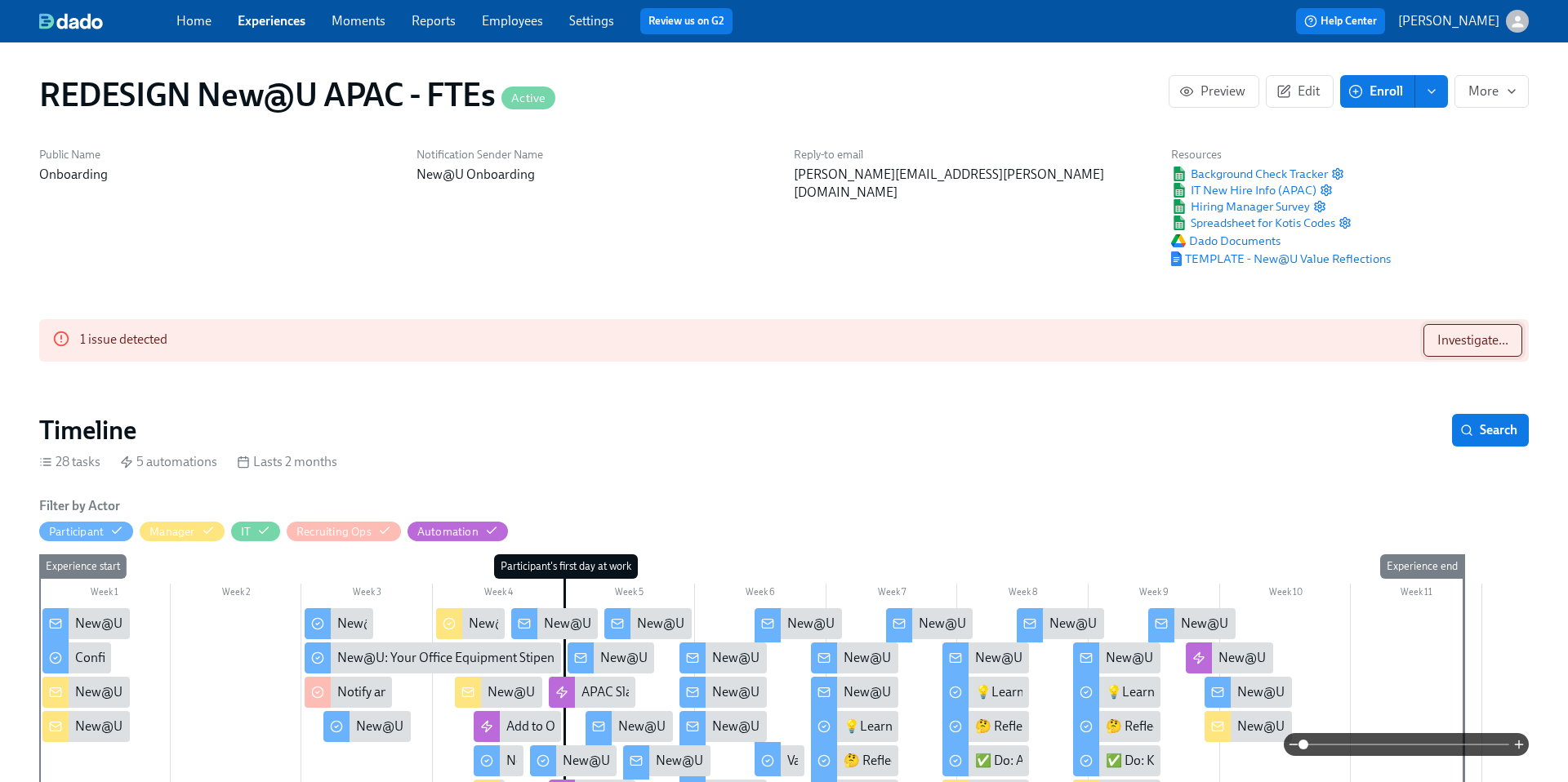
scroll to position [0, 13668]
click at [1465, 340] on span "Investigate..." at bounding box center [1473, 340] width 71 height 17
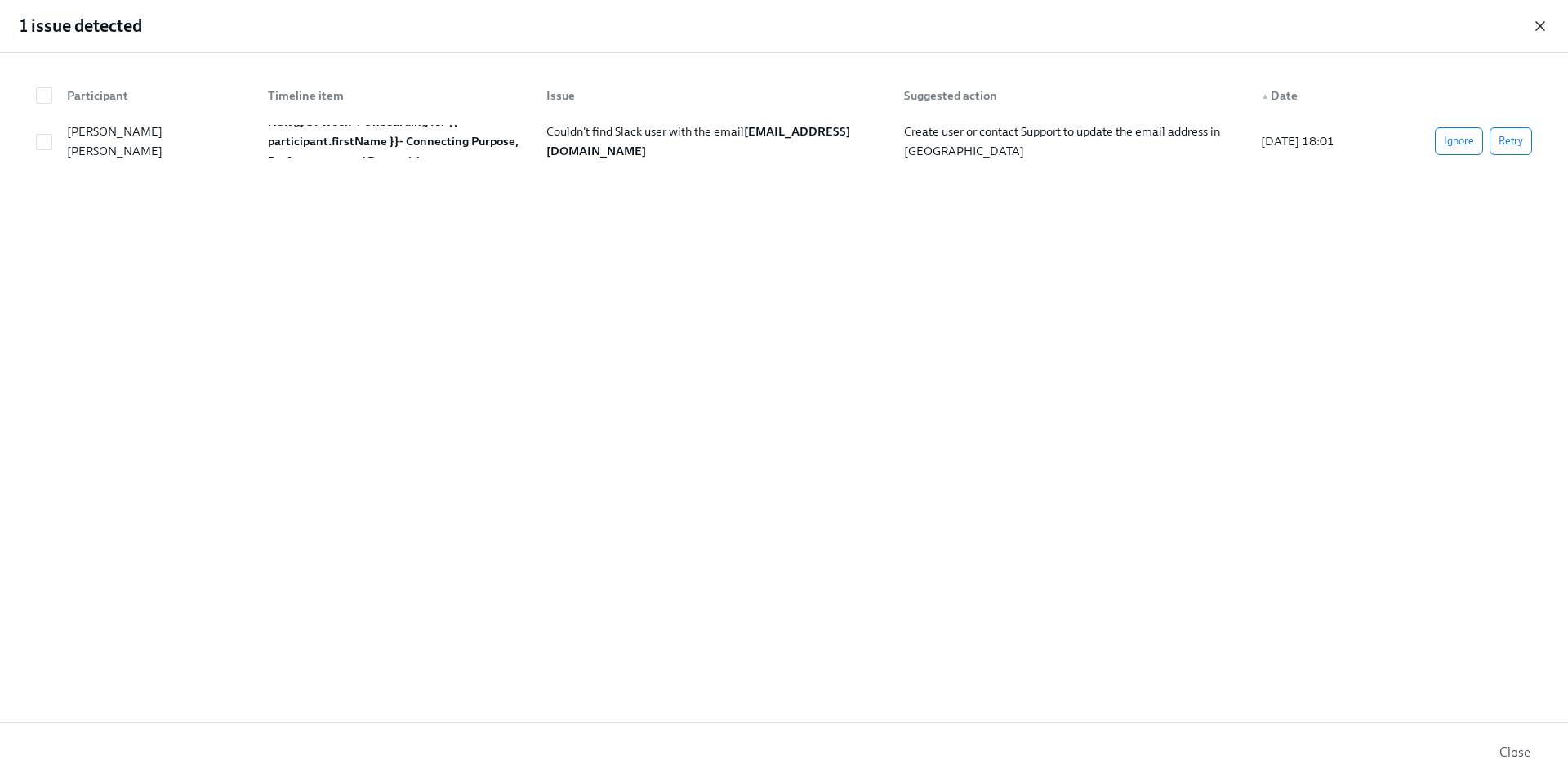
click at [1545, 31] on icon "button" at bounding box center [1539, 26] width 17 height 17
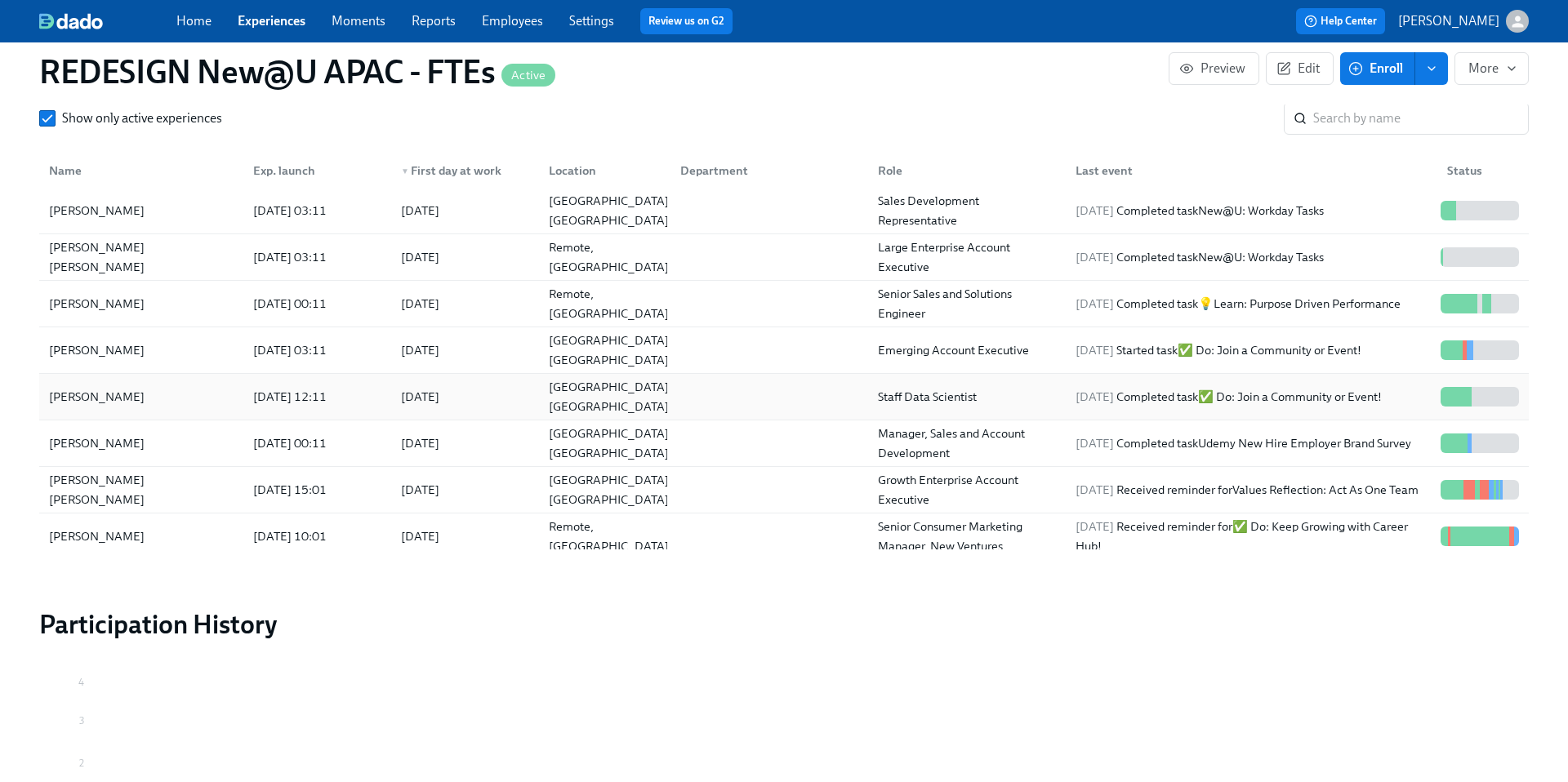
scroll to position [54, 0]
click at [265, 25] on link "Experiences" at bounding box center [272, 21] width 68 height 16
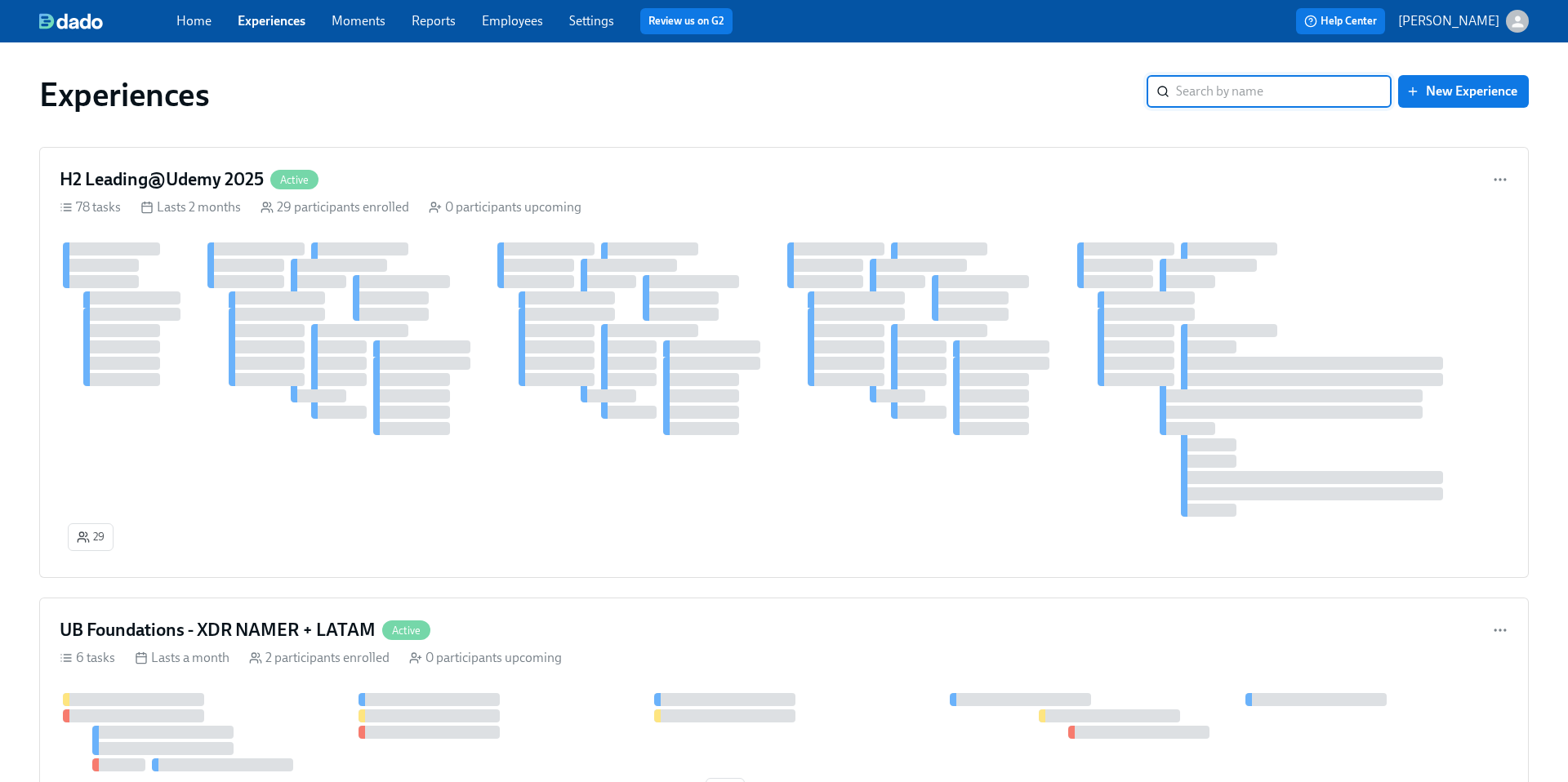
click at [1196, 92] on input "search" at bounding box center [1283, 91] width 215 height 32
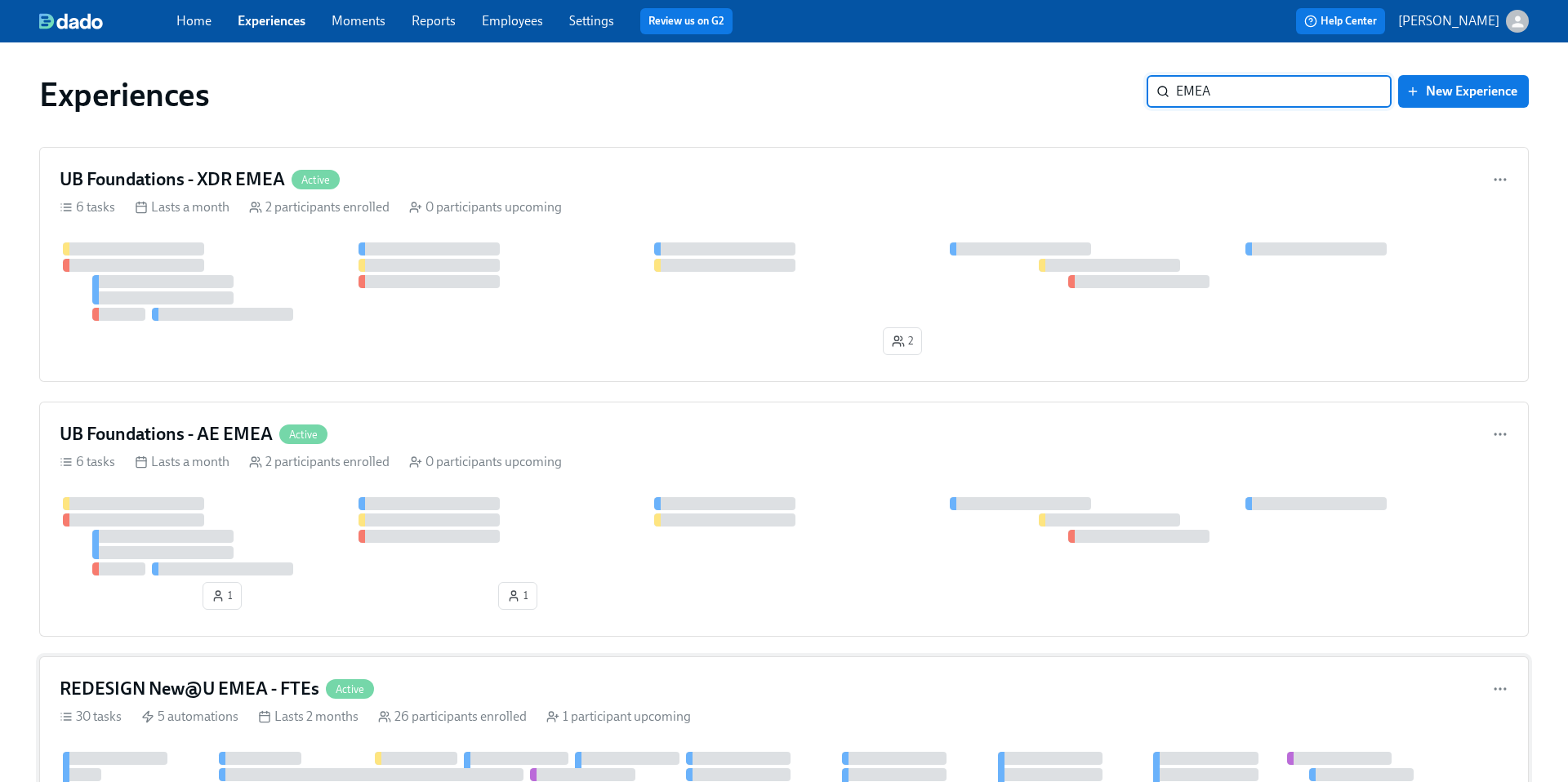
type input "EMEA"
click at [226, 690] on h4 "REDESIGN New@U EMEA - FTEs" at bounding box center [189, 690] width 260 height 24
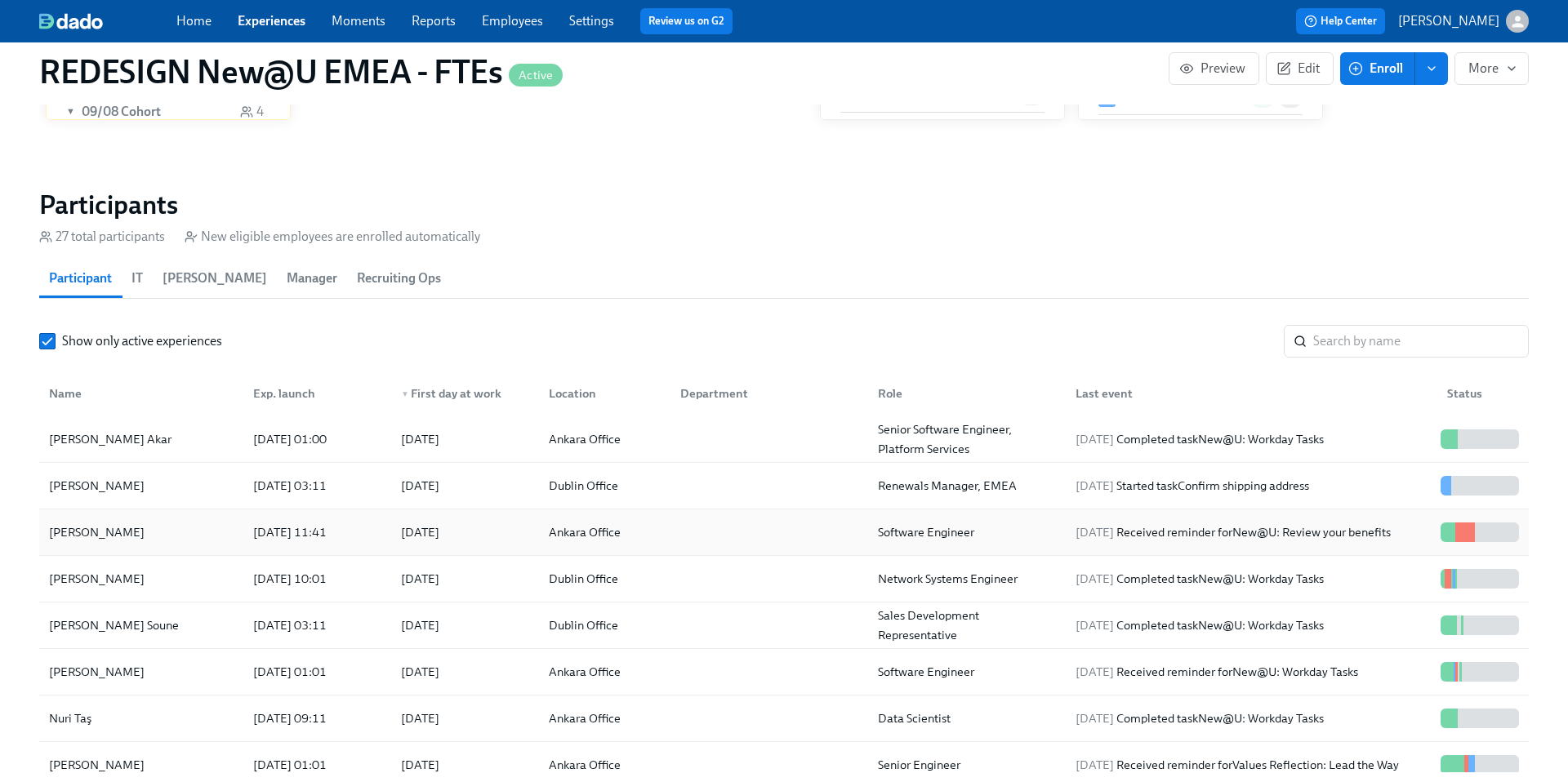
scroll to position [1643, 0]
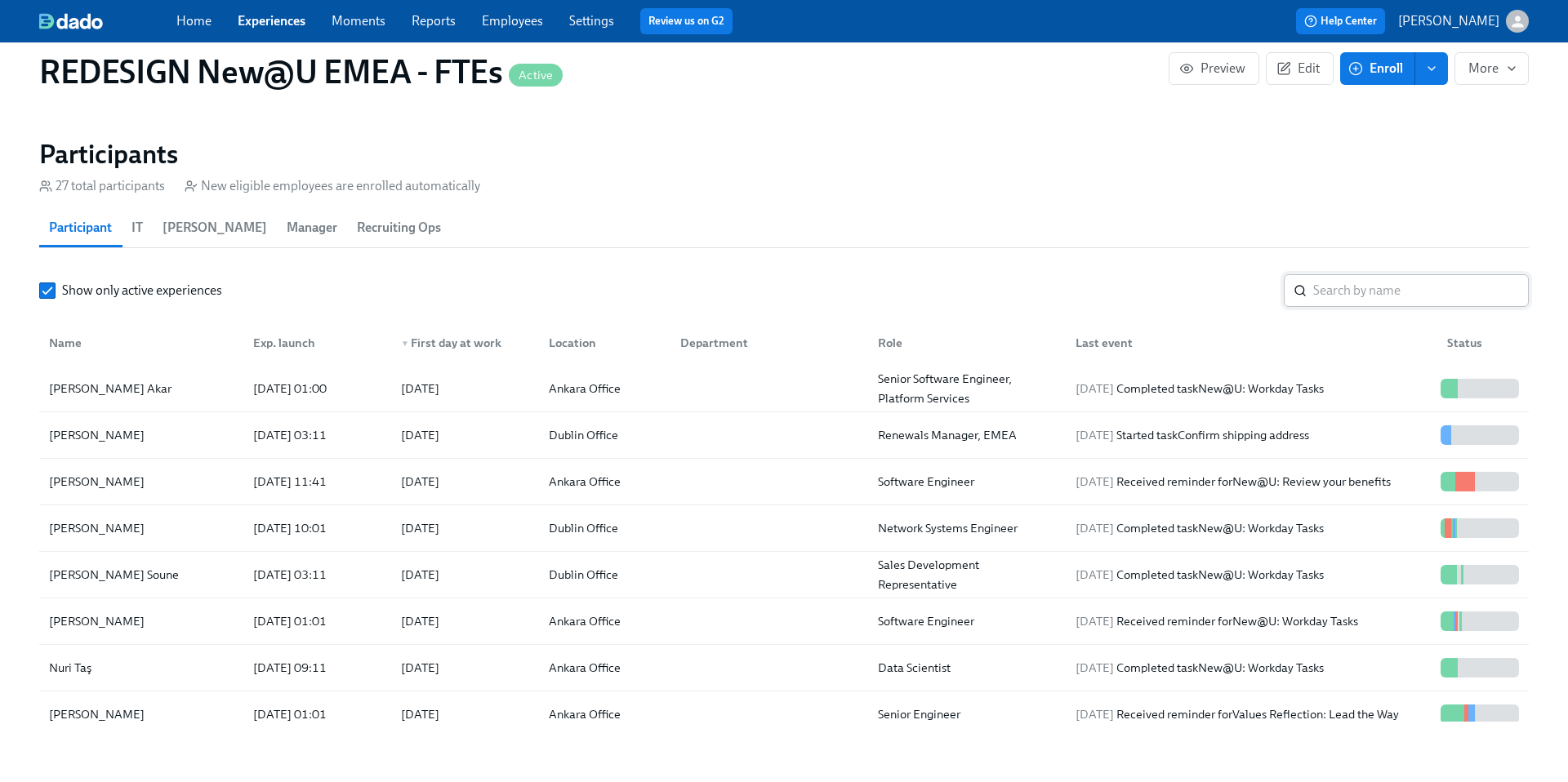
click at [1412, 290] on input "search" at bounding box center [1420, 290] width 215 height 32
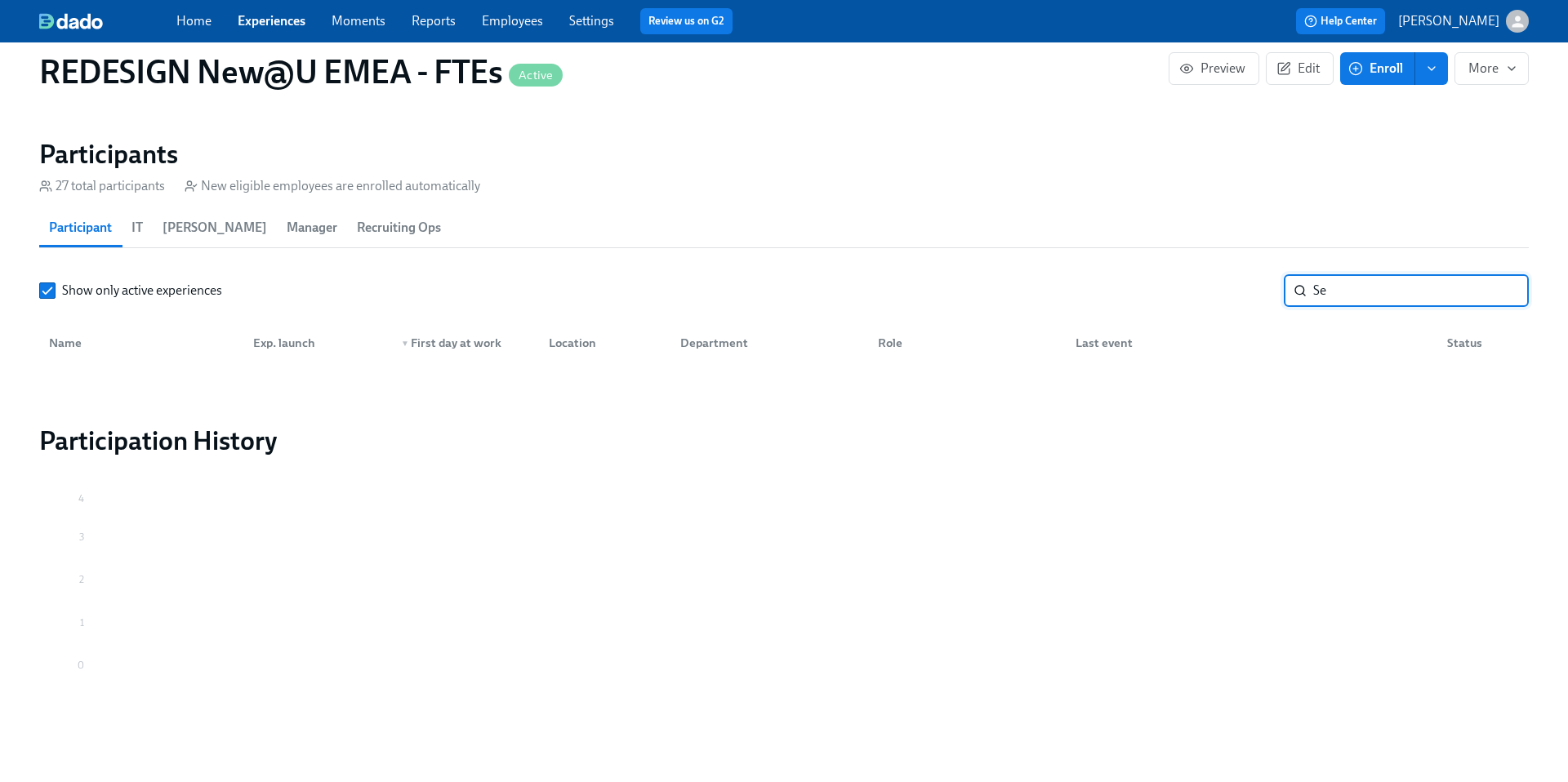
type input "S"
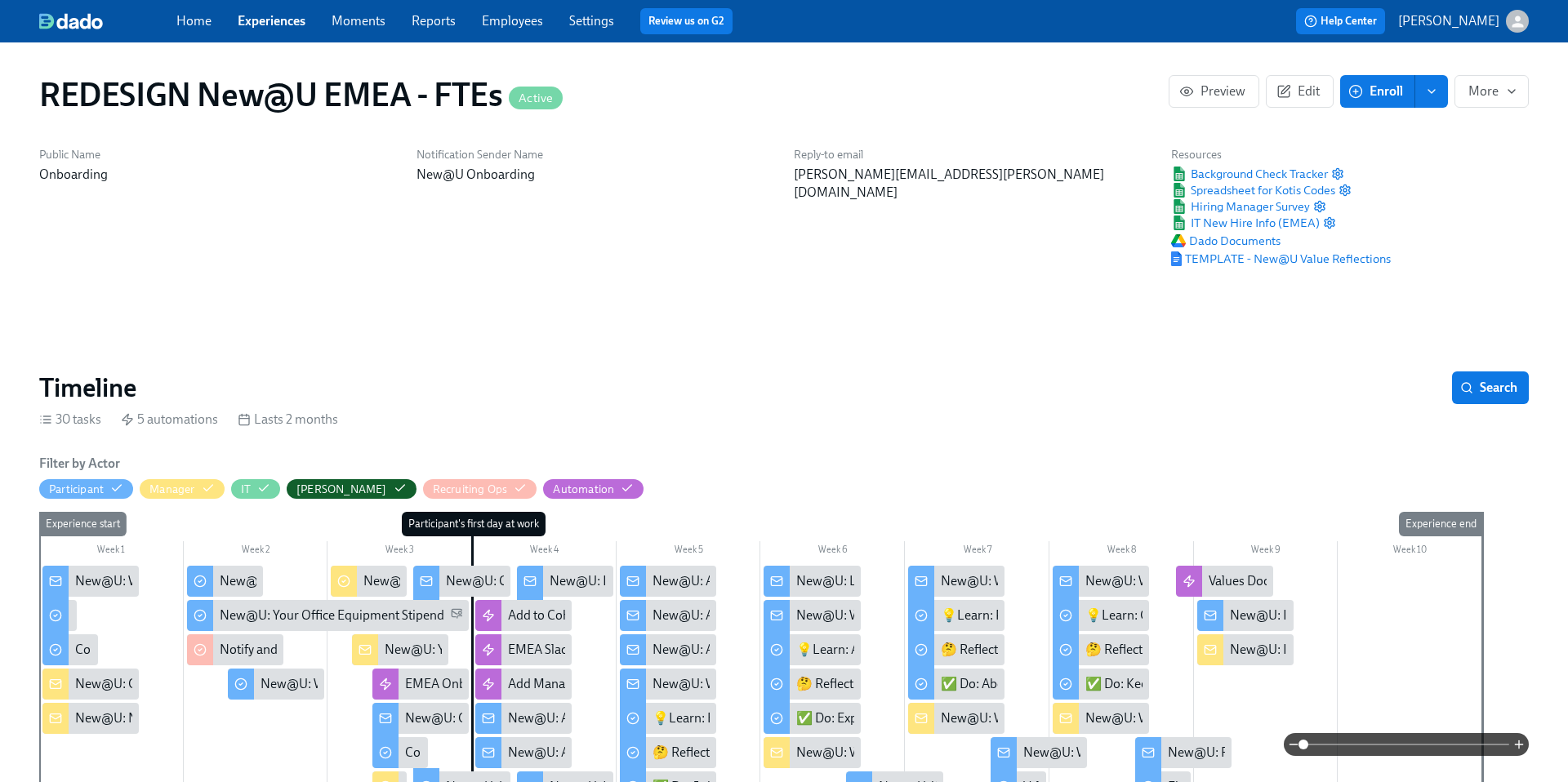
click at [274, 17] on link "Experiences" at bounding box center [272, 21] width 68 height 16
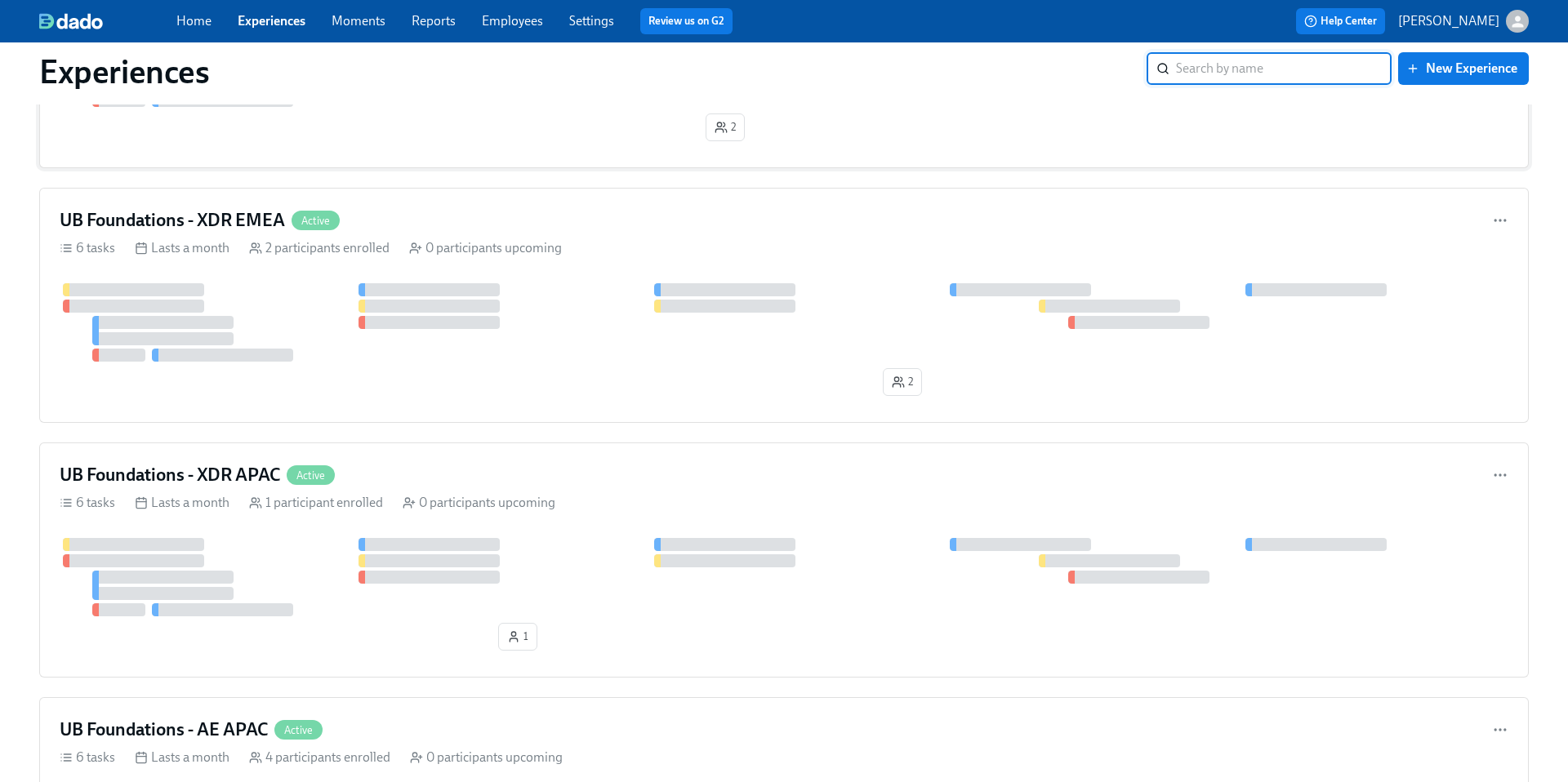
scroll to position [563, 0]
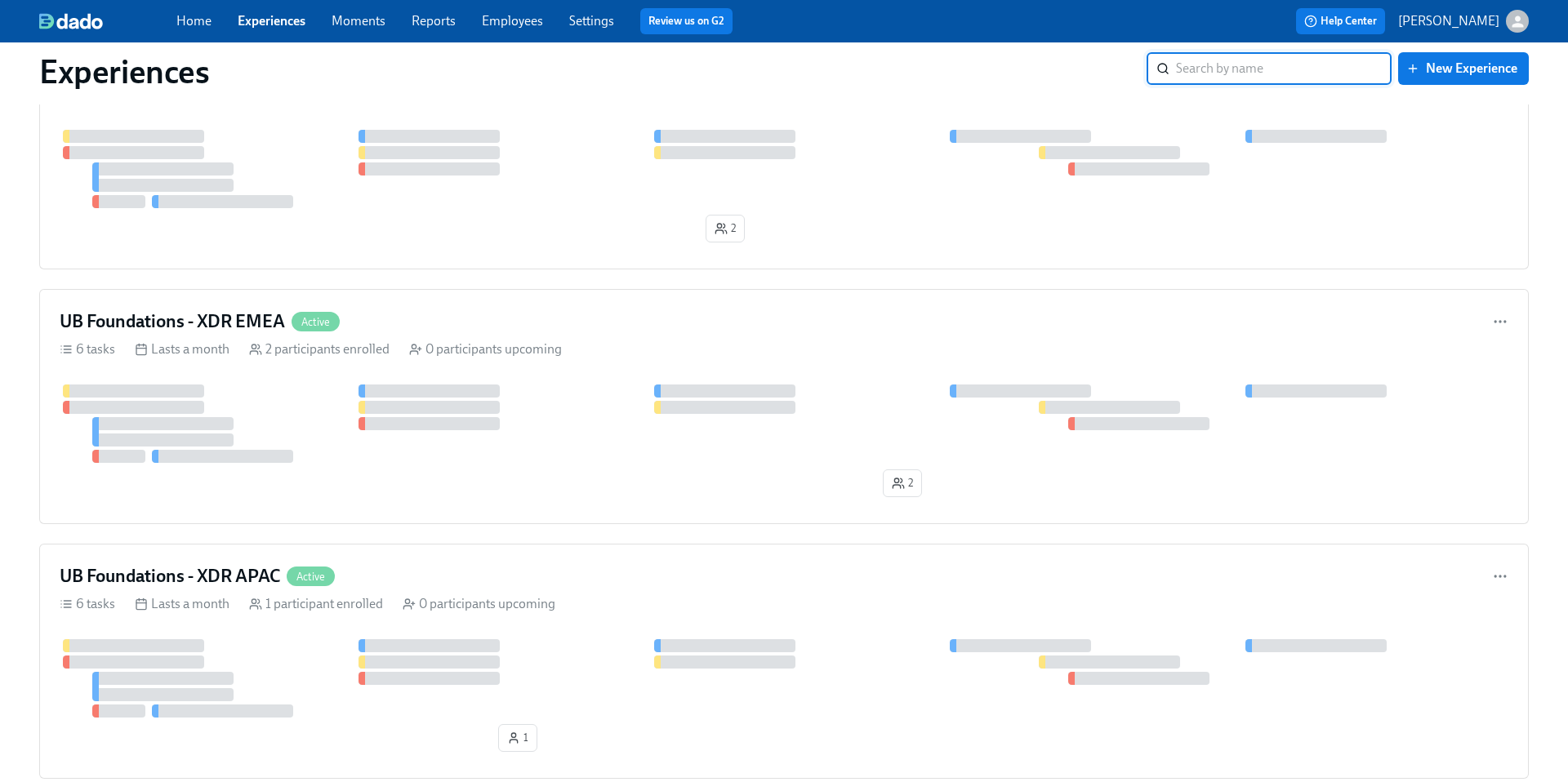
click at [1266, 73] on input "search" at bounding box center [1283, 68] width 215 height 32
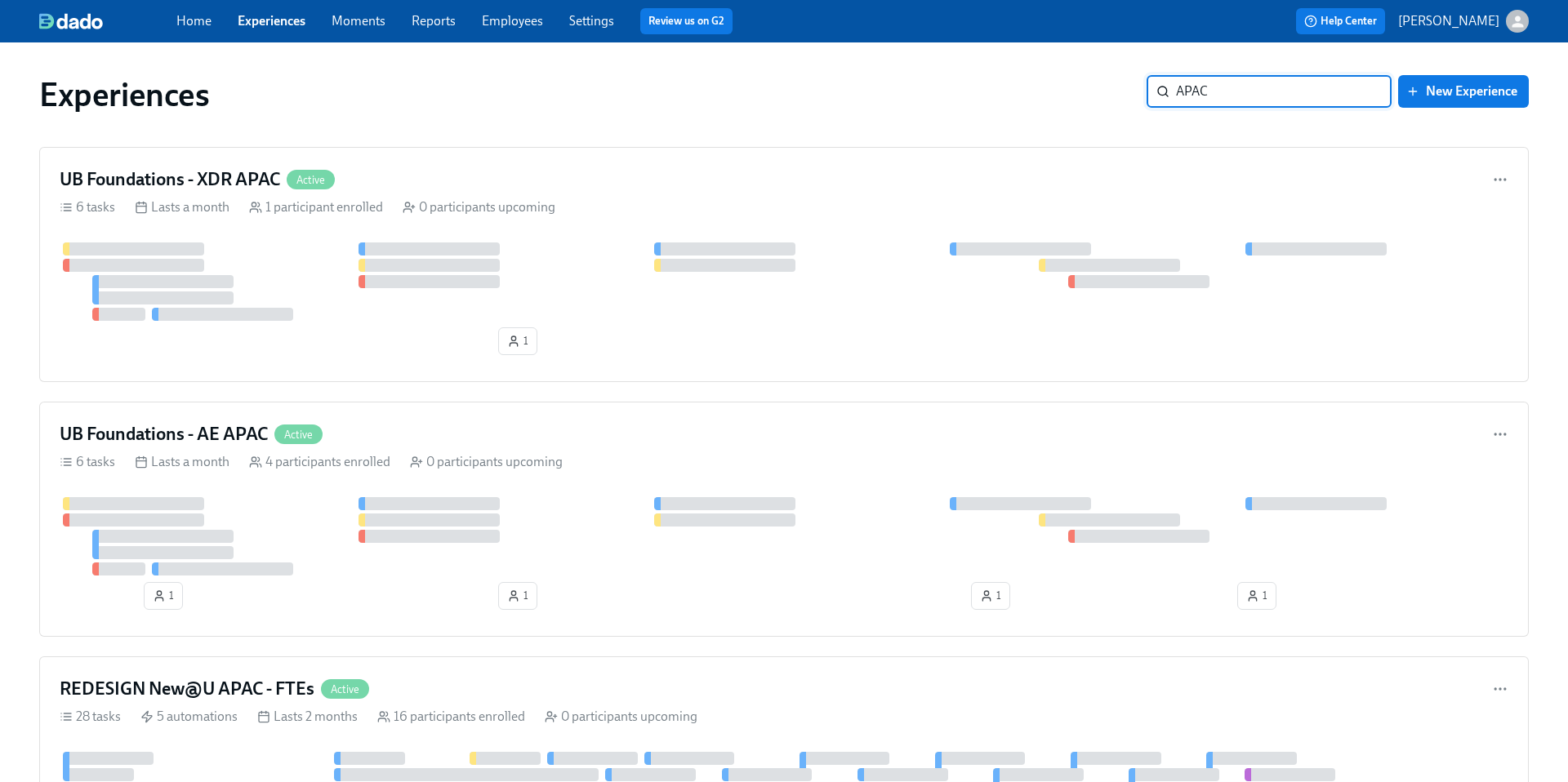
type input "APAC"
click at [1286, 92] on input "APAC" at bounding box center [1283, 91] width 215 height 32
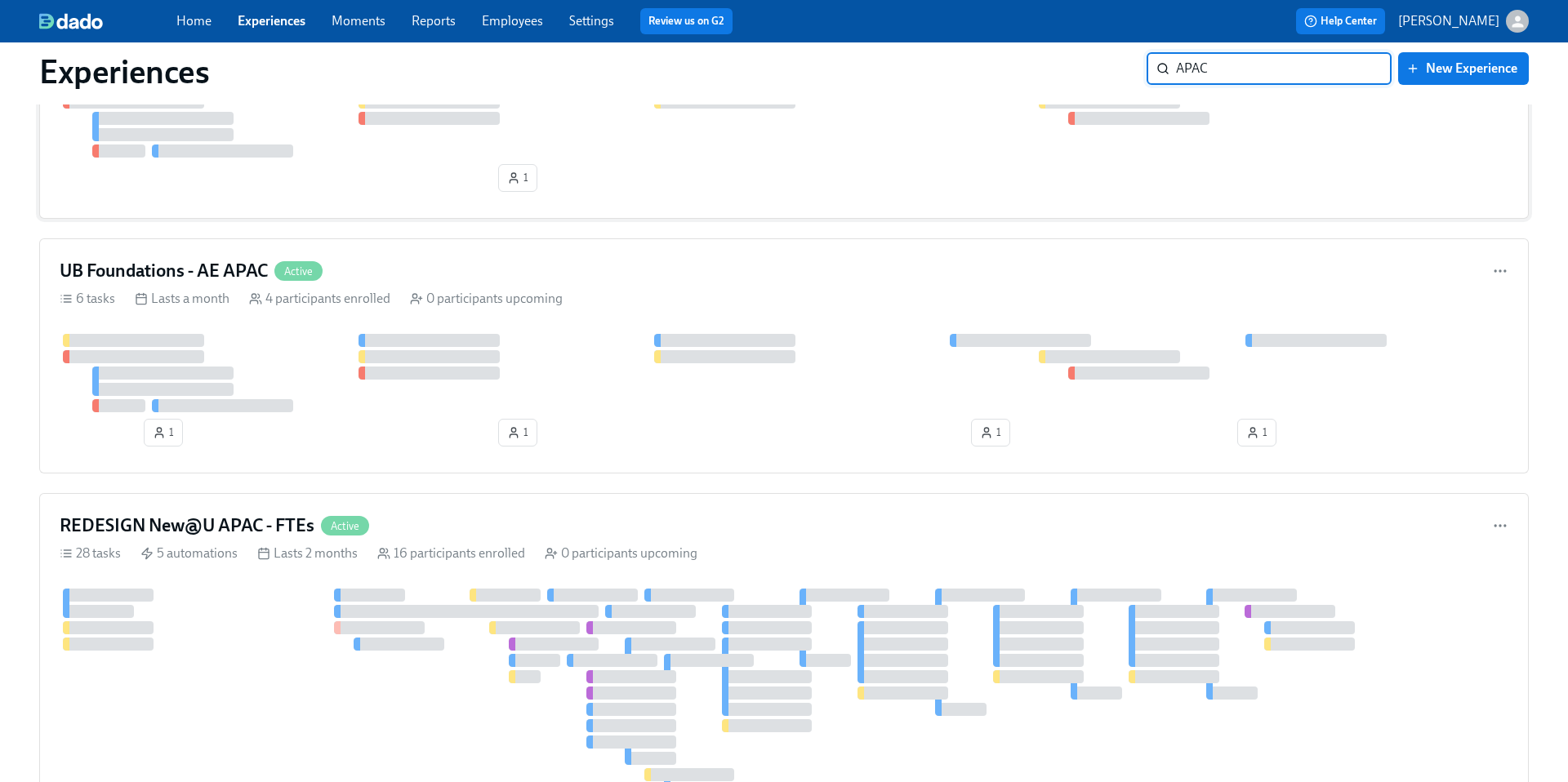
scroll to position [175, 0]
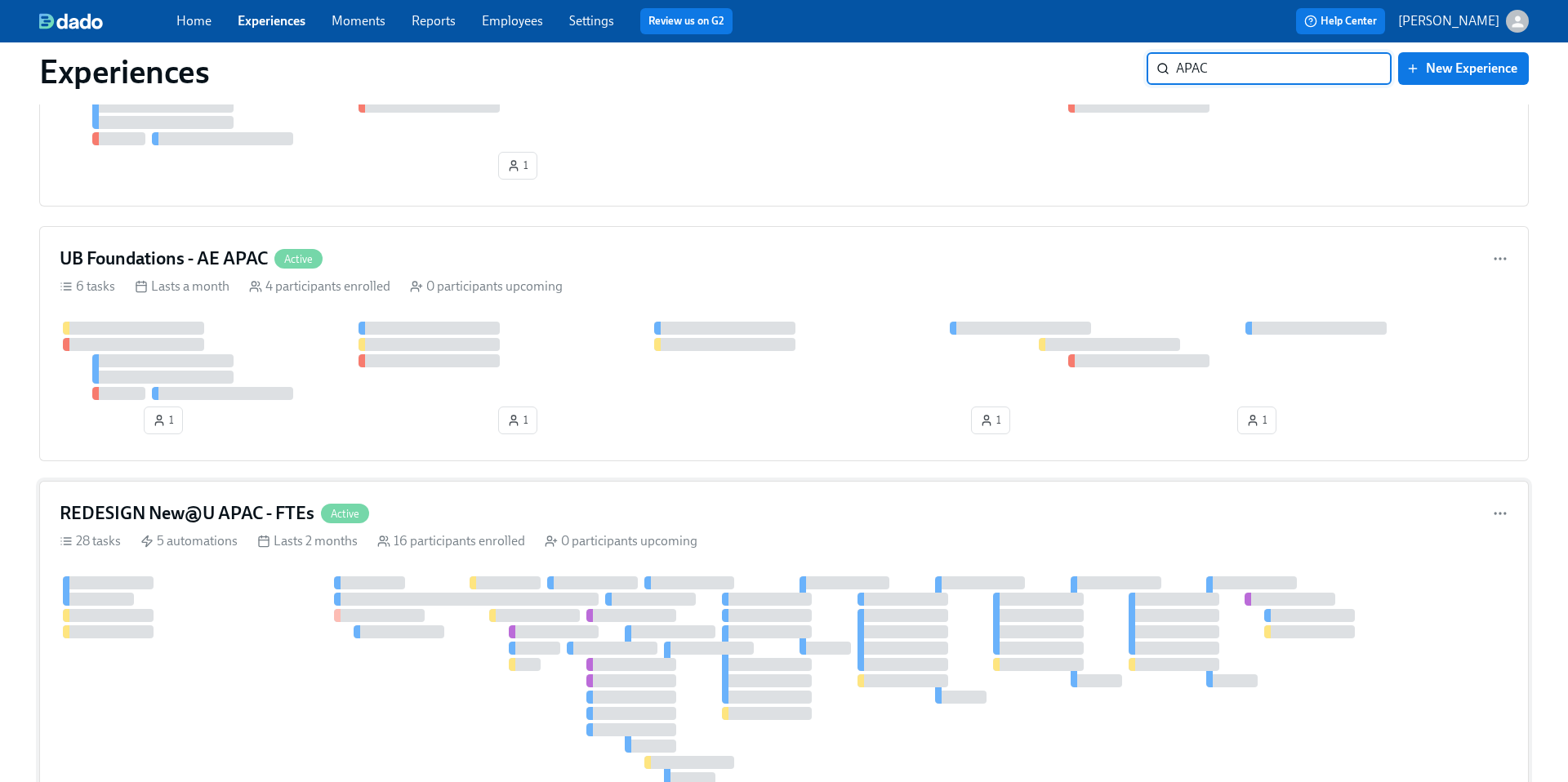
click at [224, 513] on h4 "REDESIGN New@U APAC - FTEs" at bounding box center [187, 513] width 255 height 24
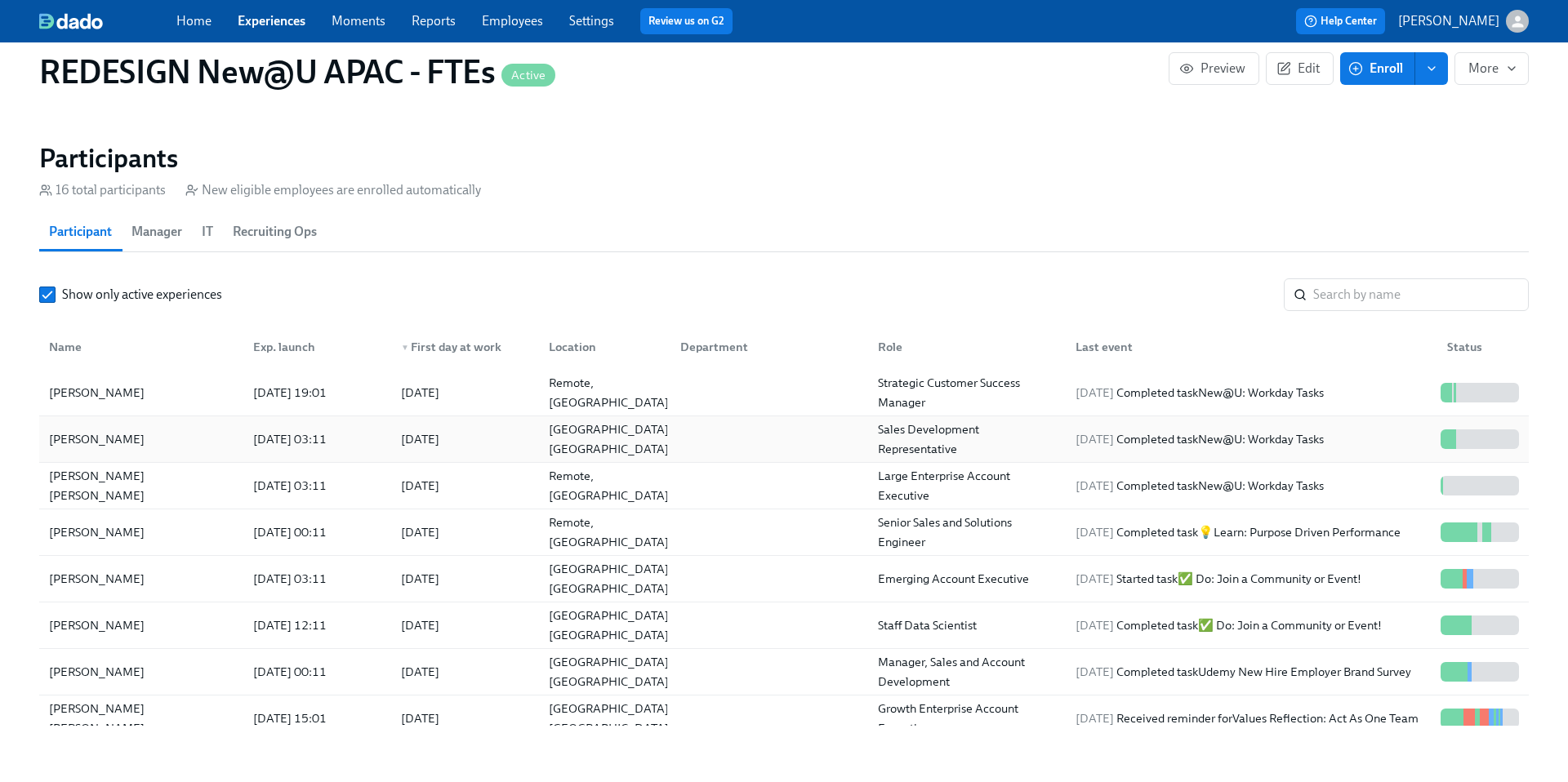
scroll to position [1547, 0]
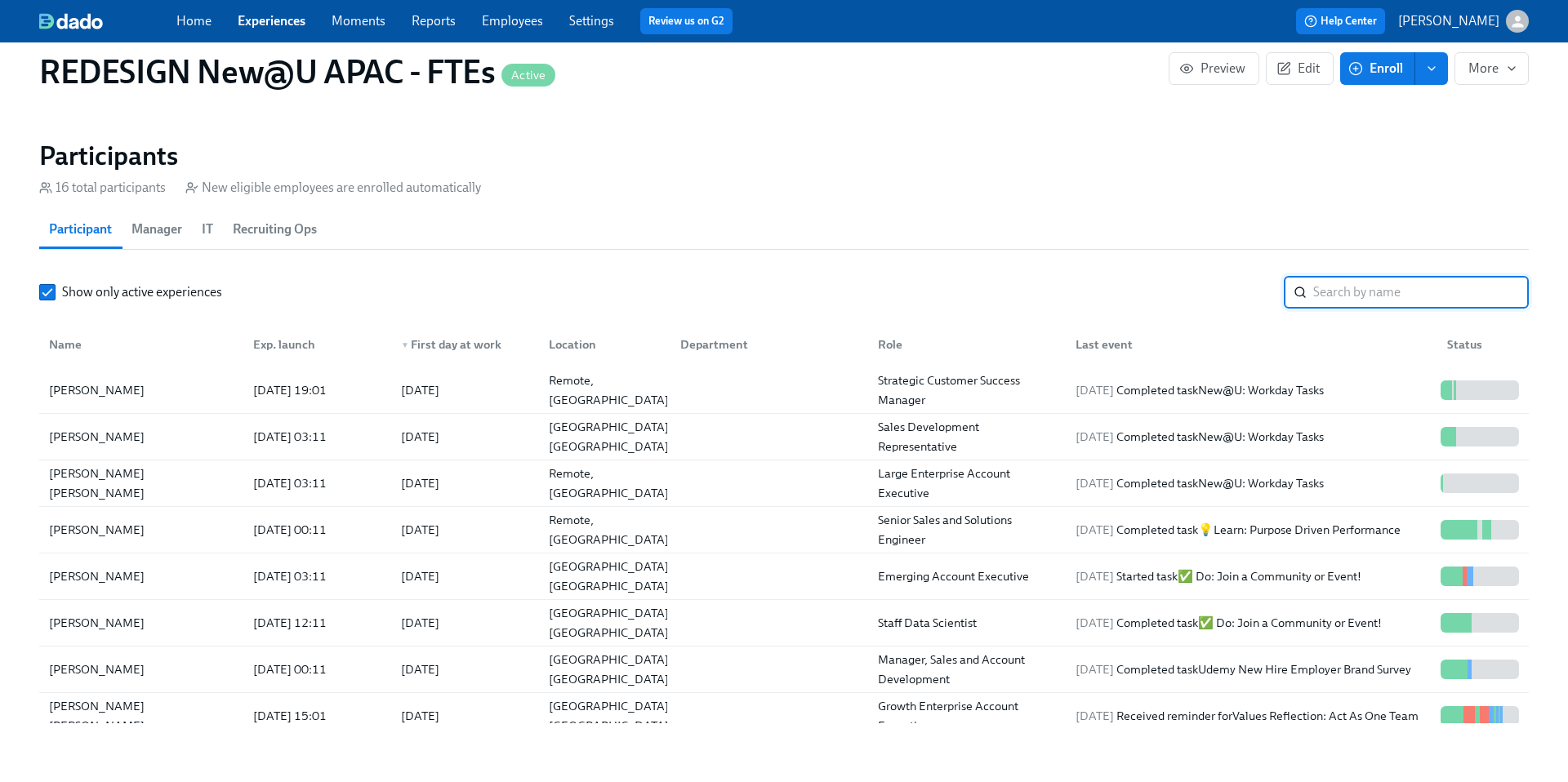
click at [1355, 287] on input "search" at bounding box center [1420, 292] width 215 height 32
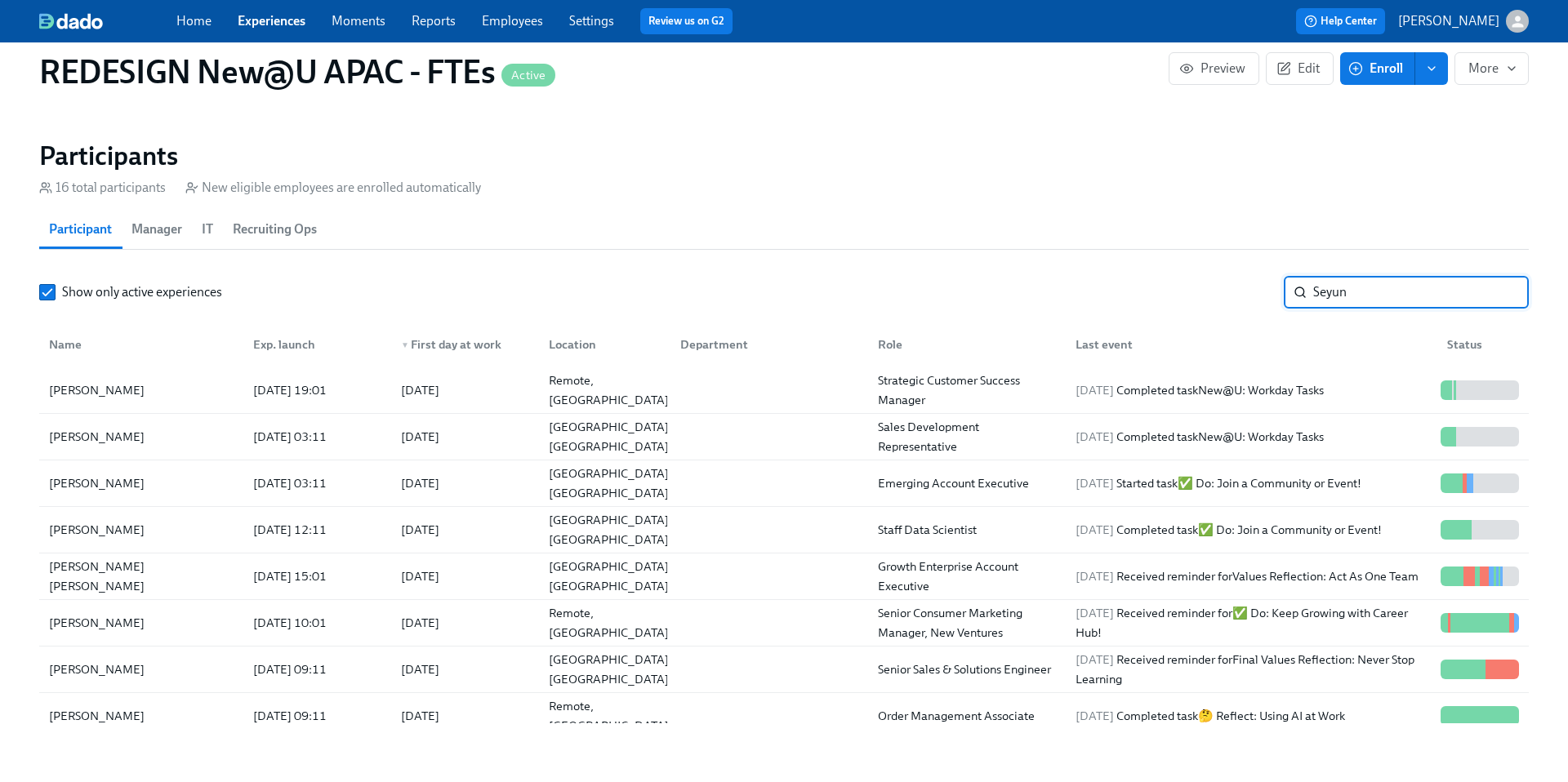
type input "Seyun"
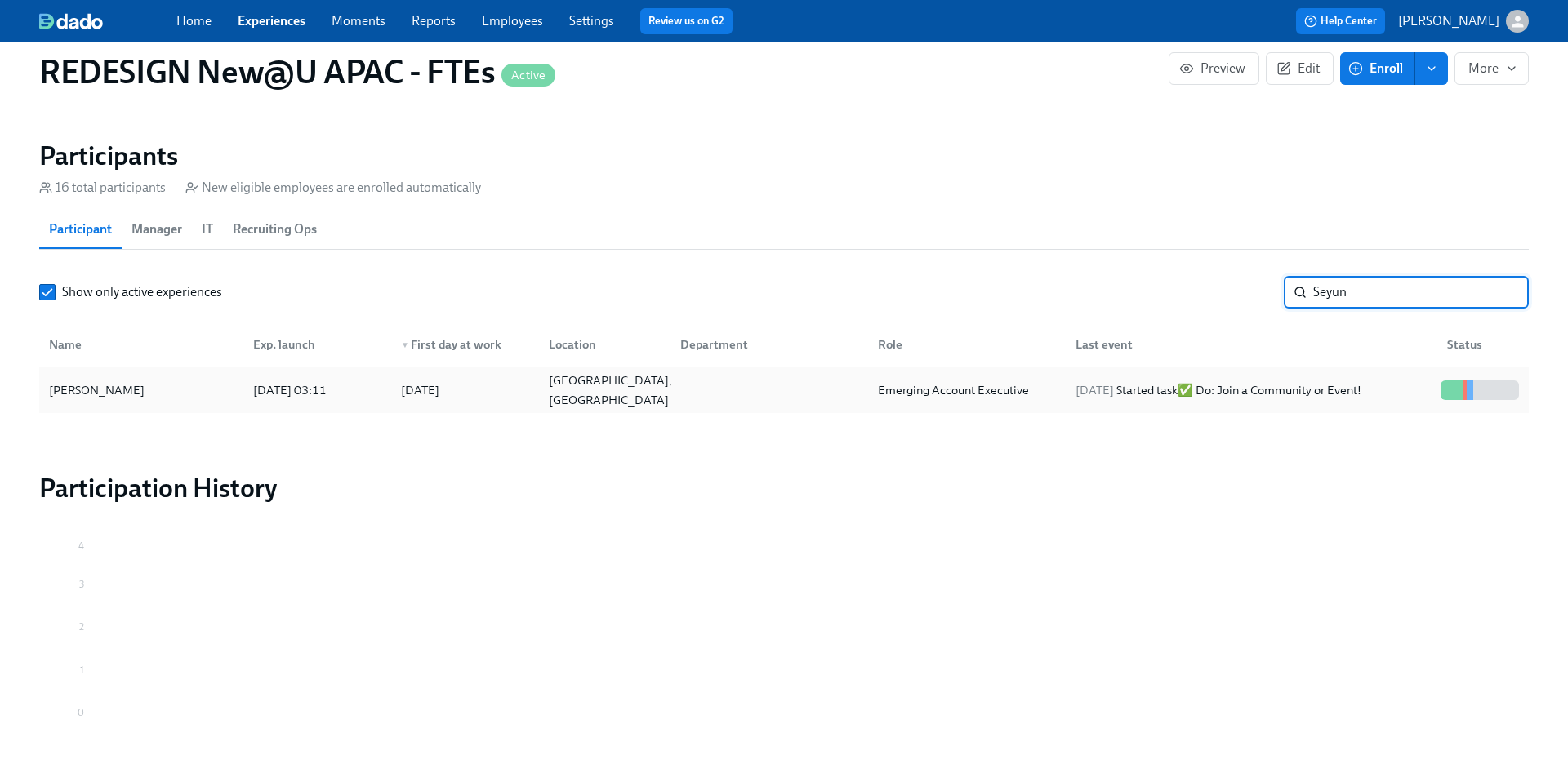
click at [636, 392] on div "[GEOGRAPHIC_DATA], [GEOGRAPHIC_DATA]" at bounding box center [610, 390] width 136 height 39
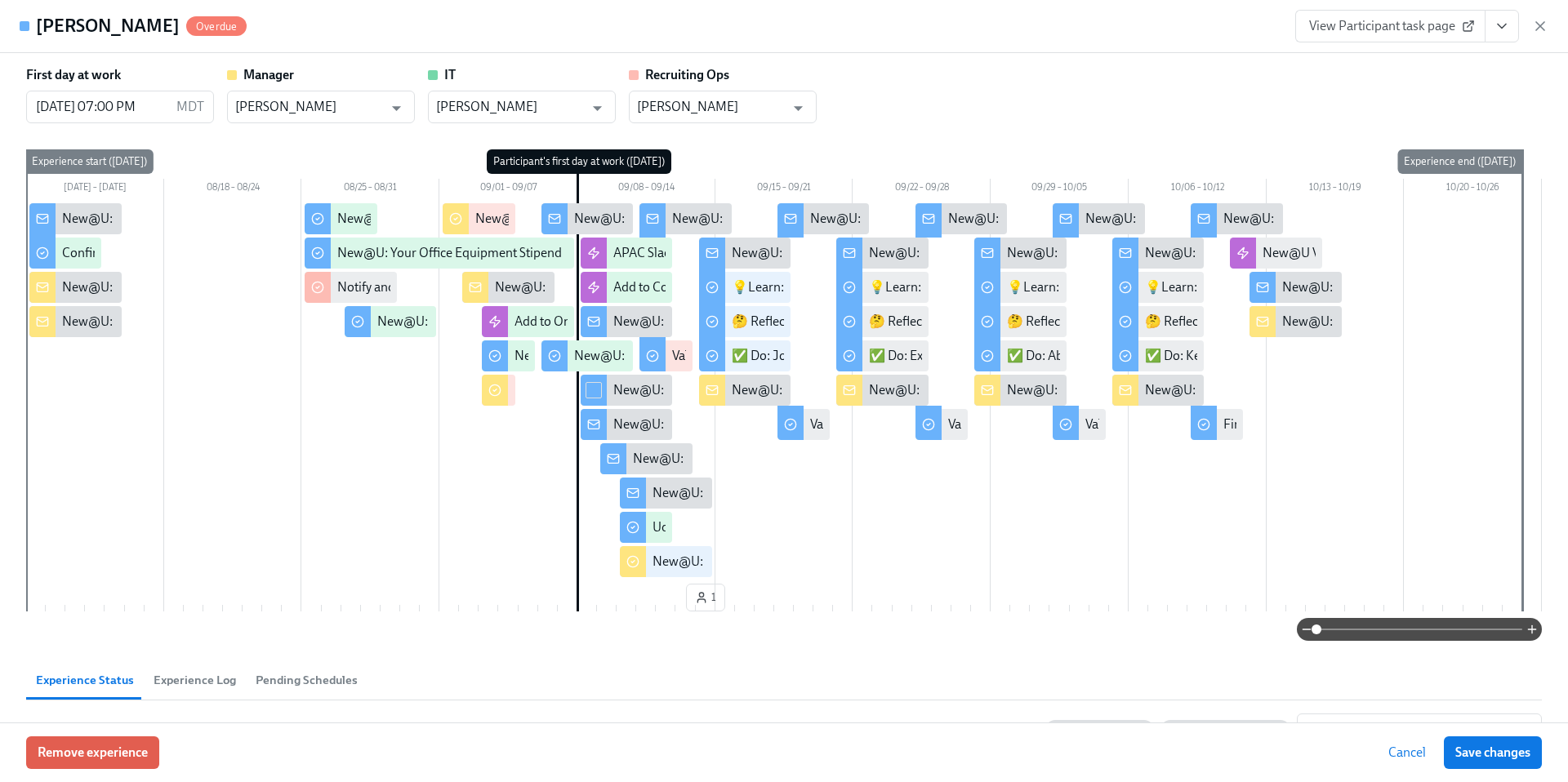
click at [508, 281] on div "New@U: Your New Hire's First 2 Days - What to Expect!" at bounding box center [648, 287] width 305 height 18
click at [495, 281] on div "New@U: Your New Hire's First 2 Days - What to Expect!" at bounding box center [648, 287] width 305 height 18
click at [1537, 22] on icon "button" at bounding box center [1539, 25] width 8 height 8
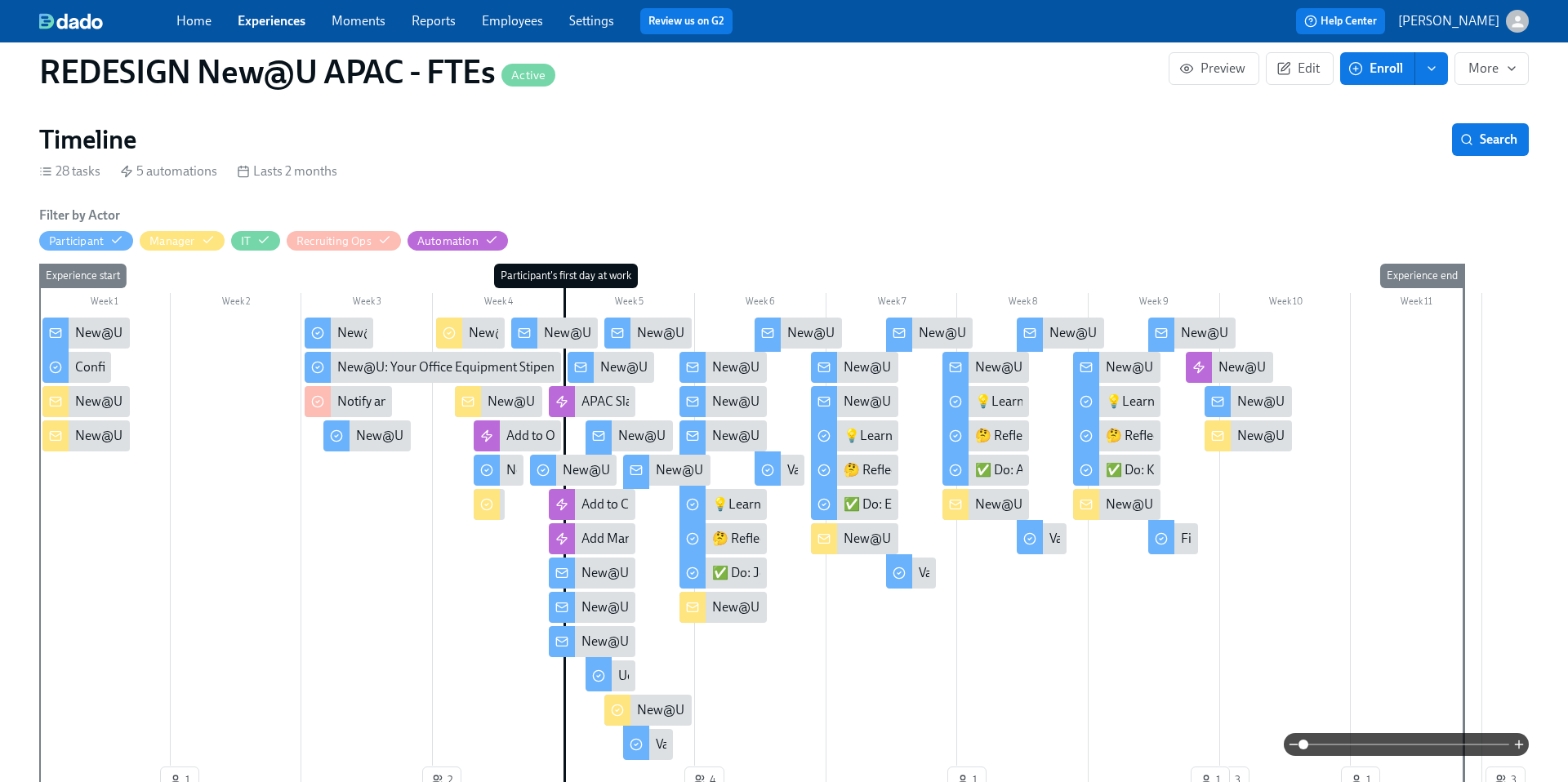
scroll to position [291, 0]
click at [512, 405] on div "New@U: Your New Hire's First 2 Days - What to Expect!" at bounding box center [640, 401] width 305 height 18
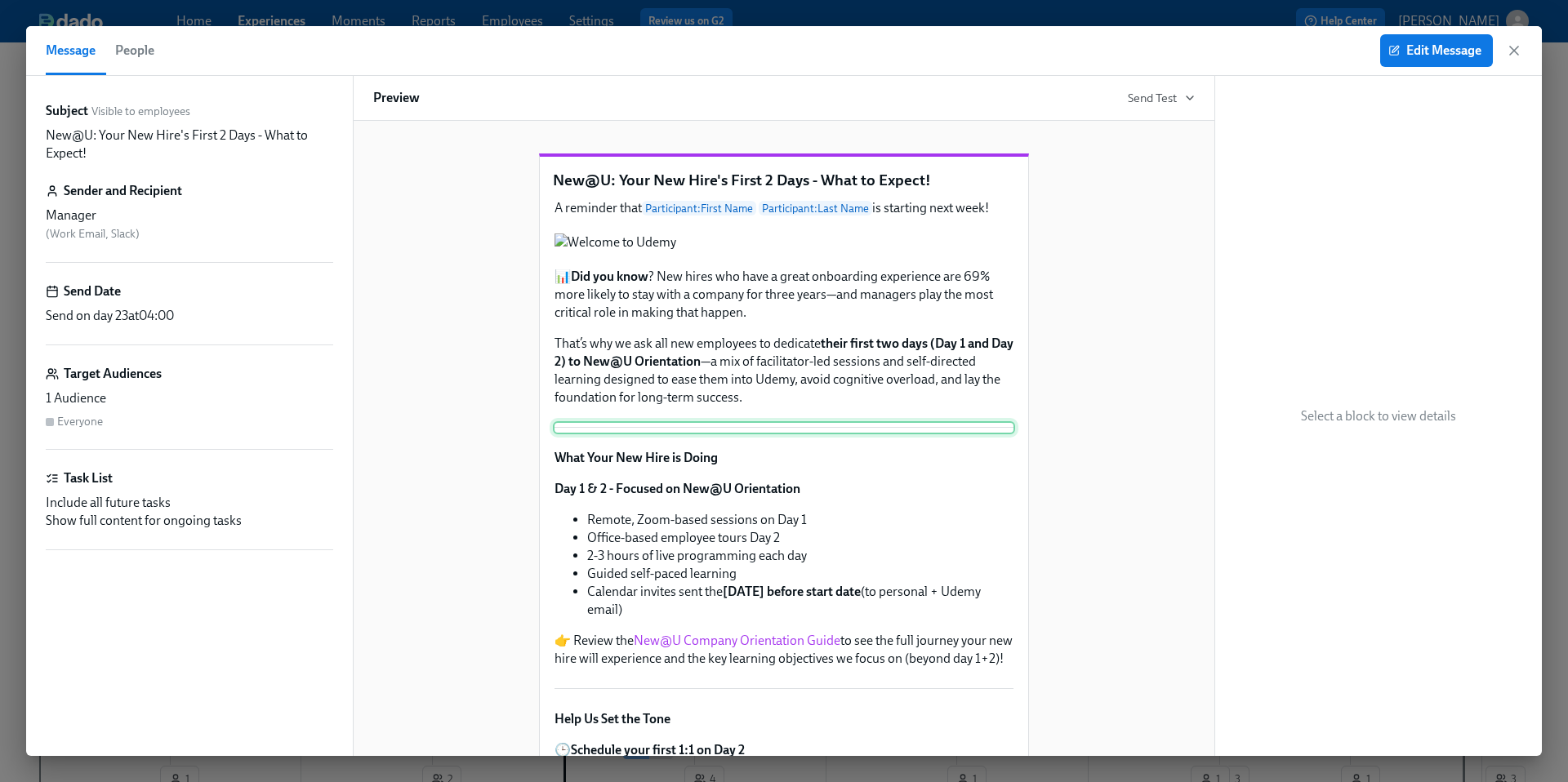
scroll to position [180, 0]
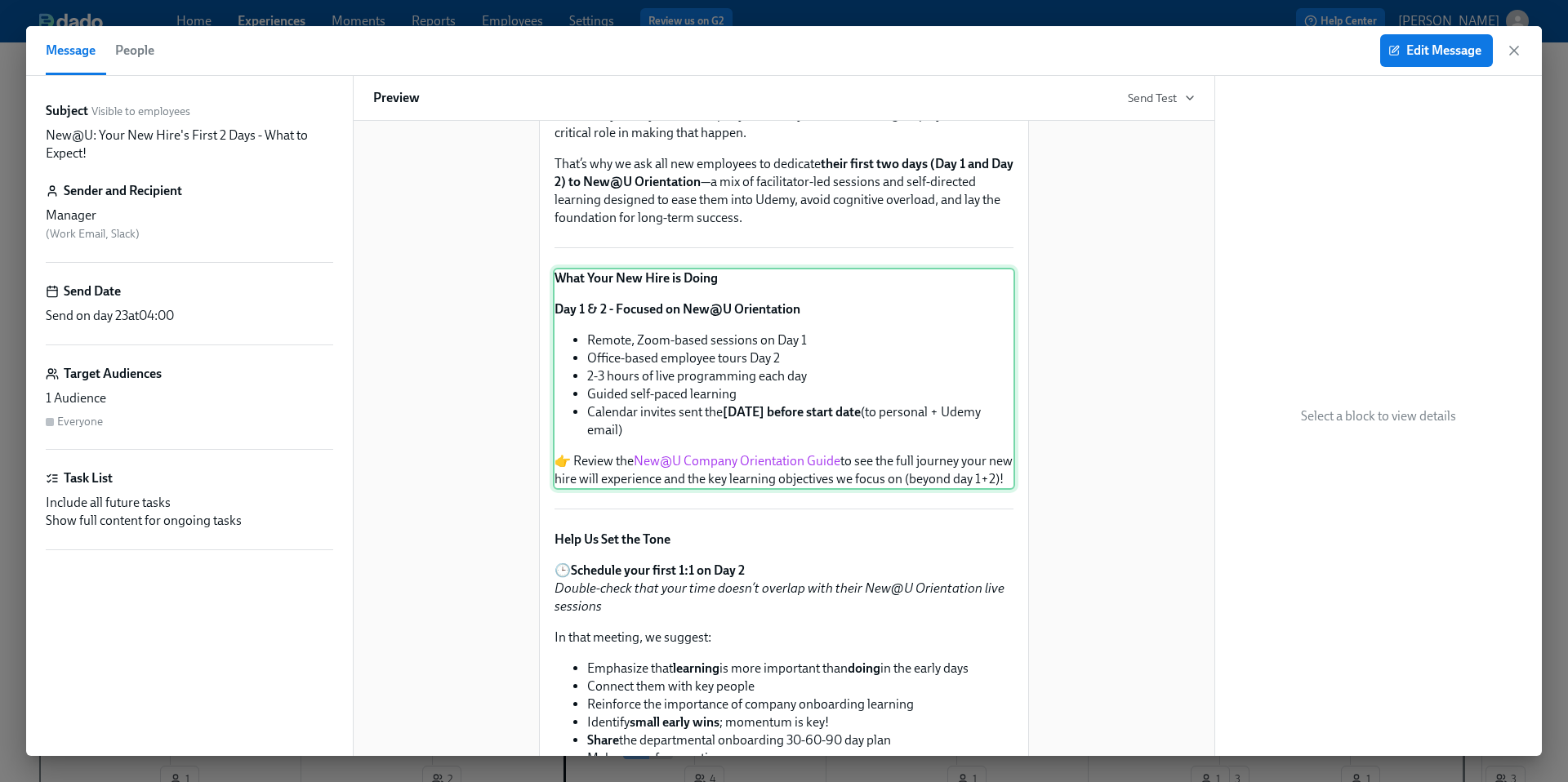
click at [705, 490] on div "What Your New Hire is Doing Day 1 & 2 - Focused on New@U Orientation Remote, Zo…" at bounding box center [784, 378] width 462 height 222
click at [1427, 52] on span "Edit Message" at bounding box center [1436, 51] width 90 height 17
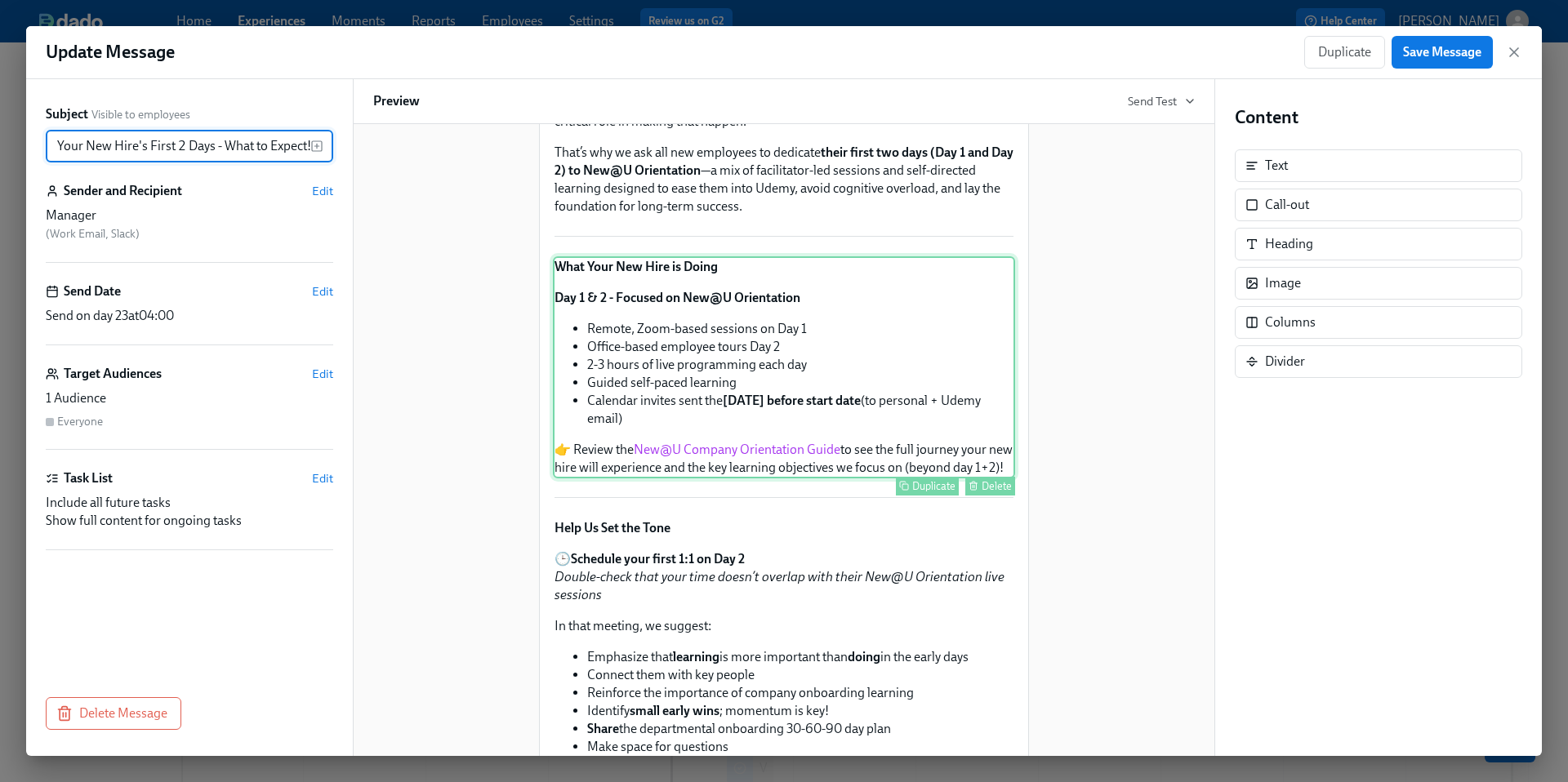
scroll to position [215, 0]
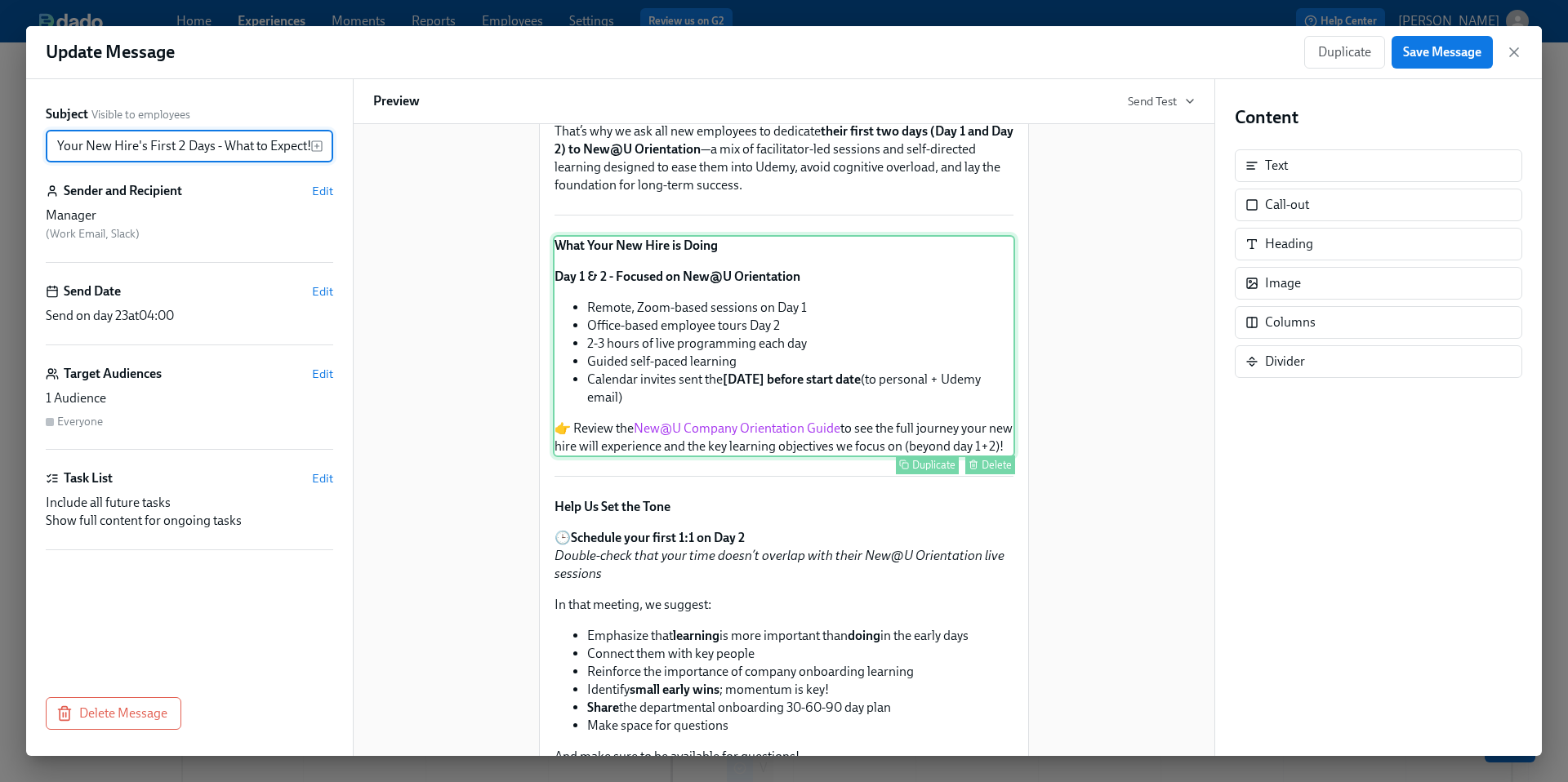
click at [799, 458] on div "What Your New Hire is Doing Day 1 & 2 - Focused on New@U Orientation Remote, Zo…" at bounding box center [784, 346] width 462 height 222
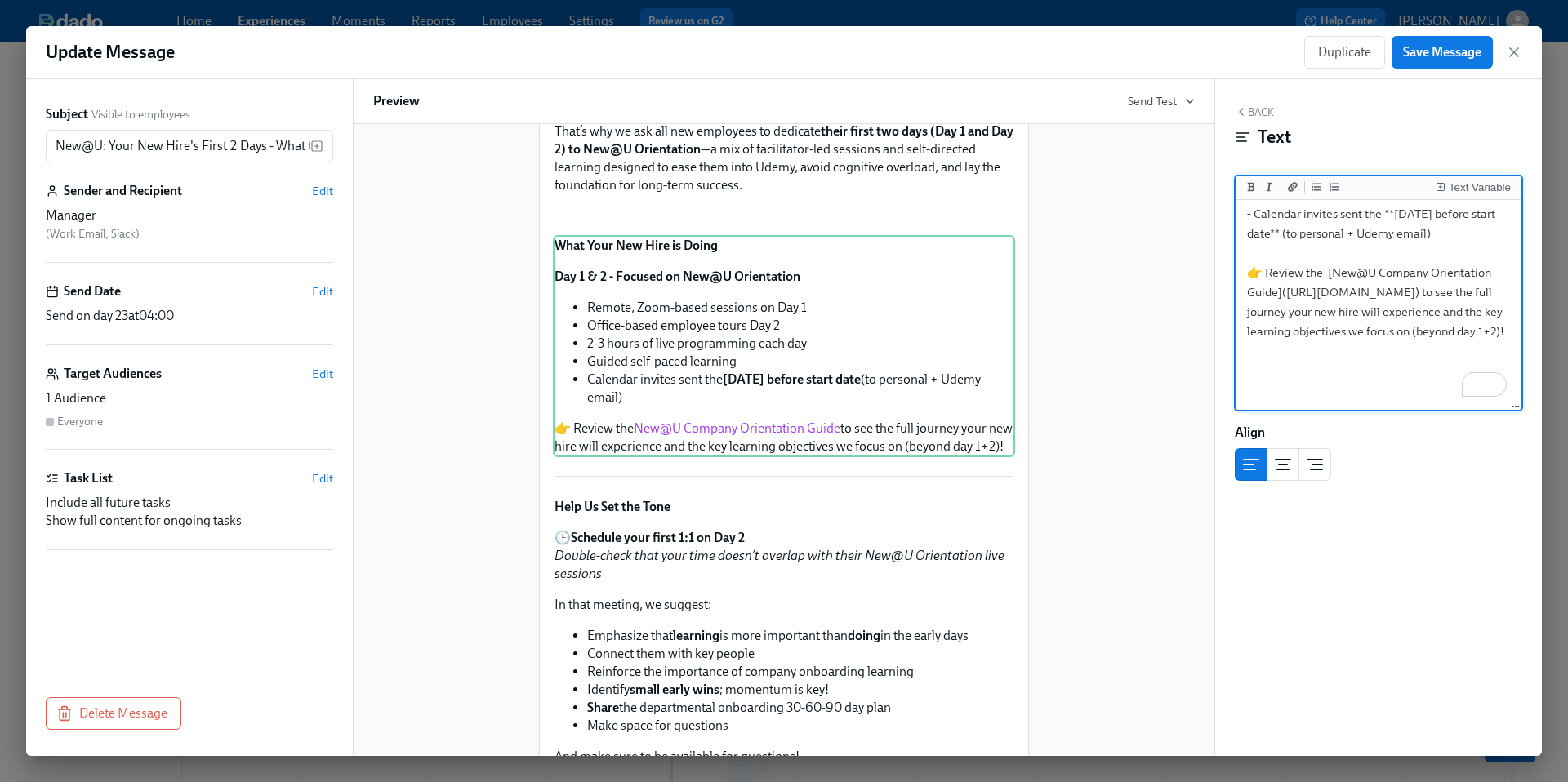
scroll to position [39, 0]
drag, startPoint x: 1251, startPoint y: 311, endPoint x: 1470, endPoint y: 330, distance: 219.8
click at [1470, 330] on textarea "**What Your New Hire is Doing** **Day 1 & 2 - Focused on New@U Orientation** - …" at bounding box center [1378, 194] width 279 height 310
click at [1517, 53] on icon "button" at bounding box center [1514, 52] width 17 height 17
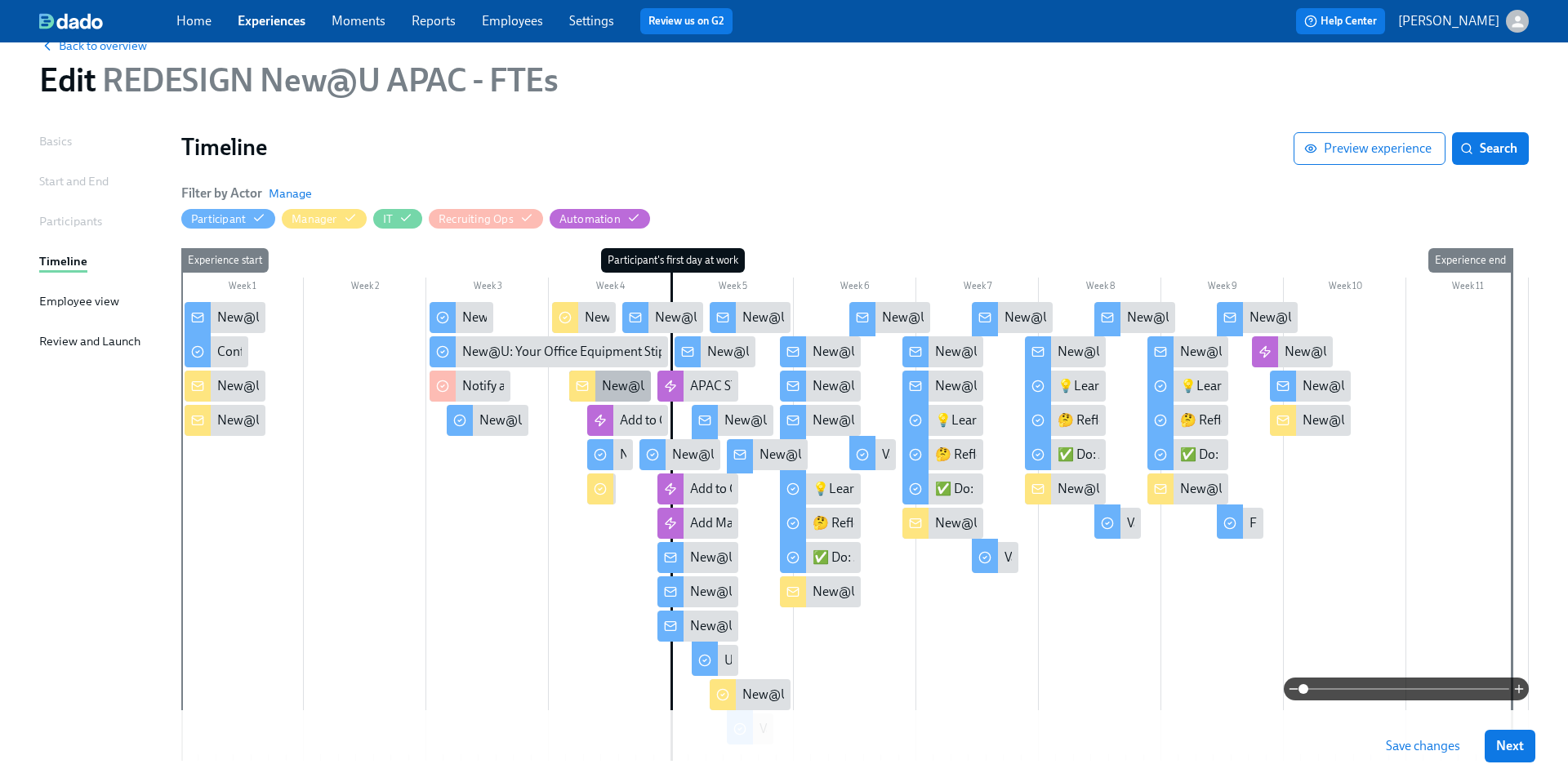
click at [621, 384] on div "New@U: Your New Hire's First 2 Days - What to Expect!" at bounding box center [754, 386] width 305 height 18
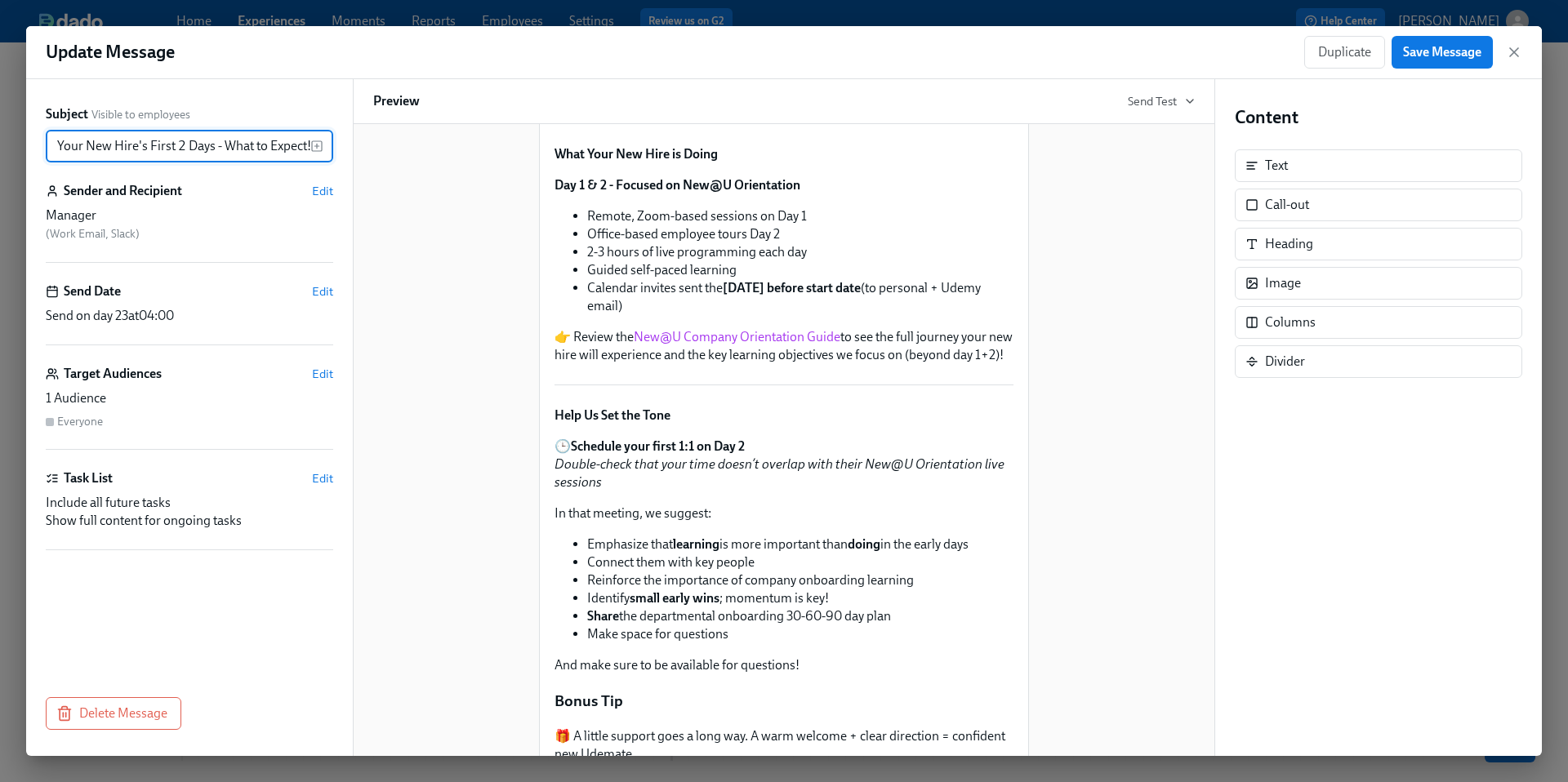
scroll to position [323, 0]
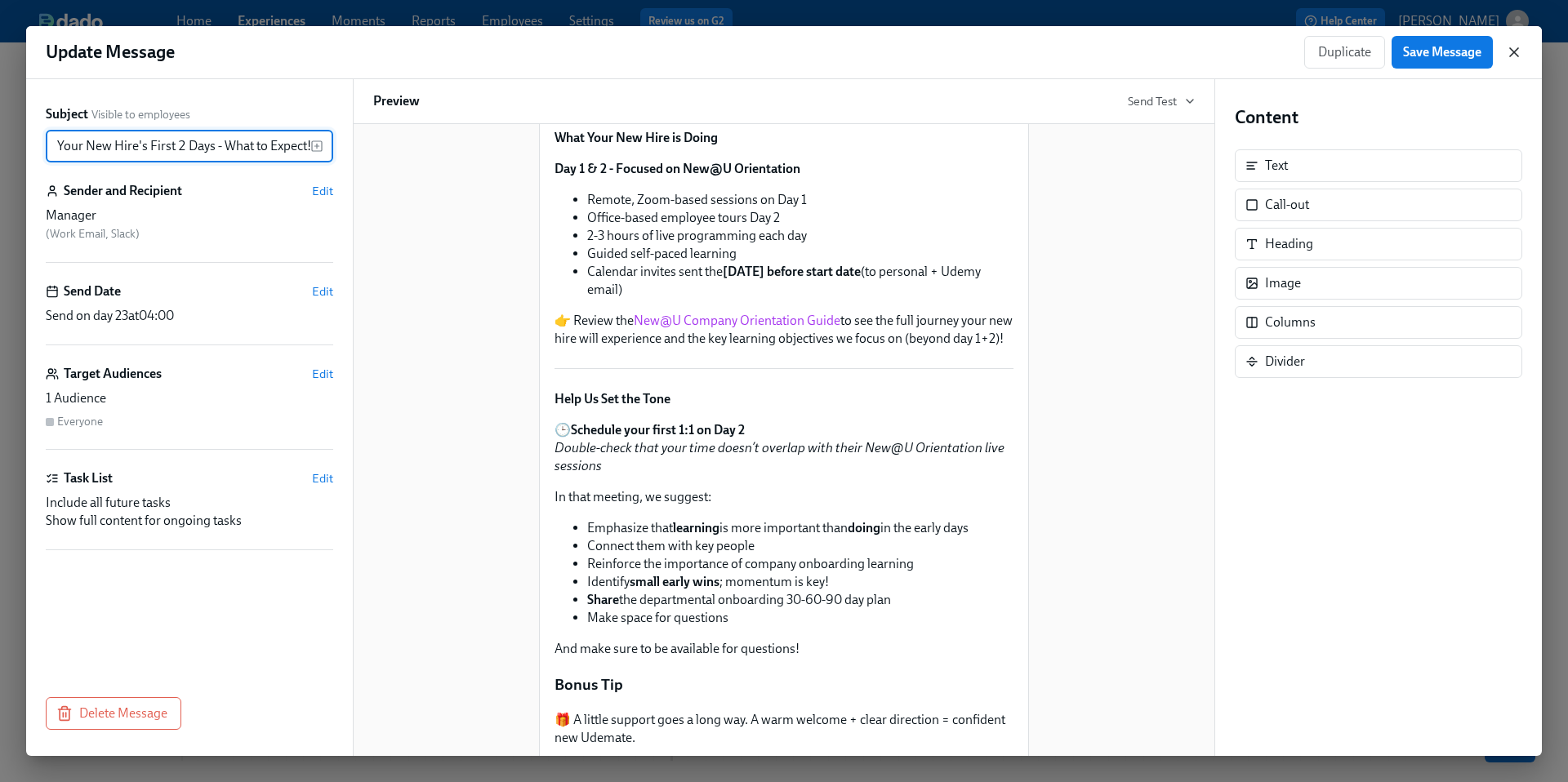
click at [1517, 51] on icon "button" at bounding box center [1514, 52] width 17 height 17
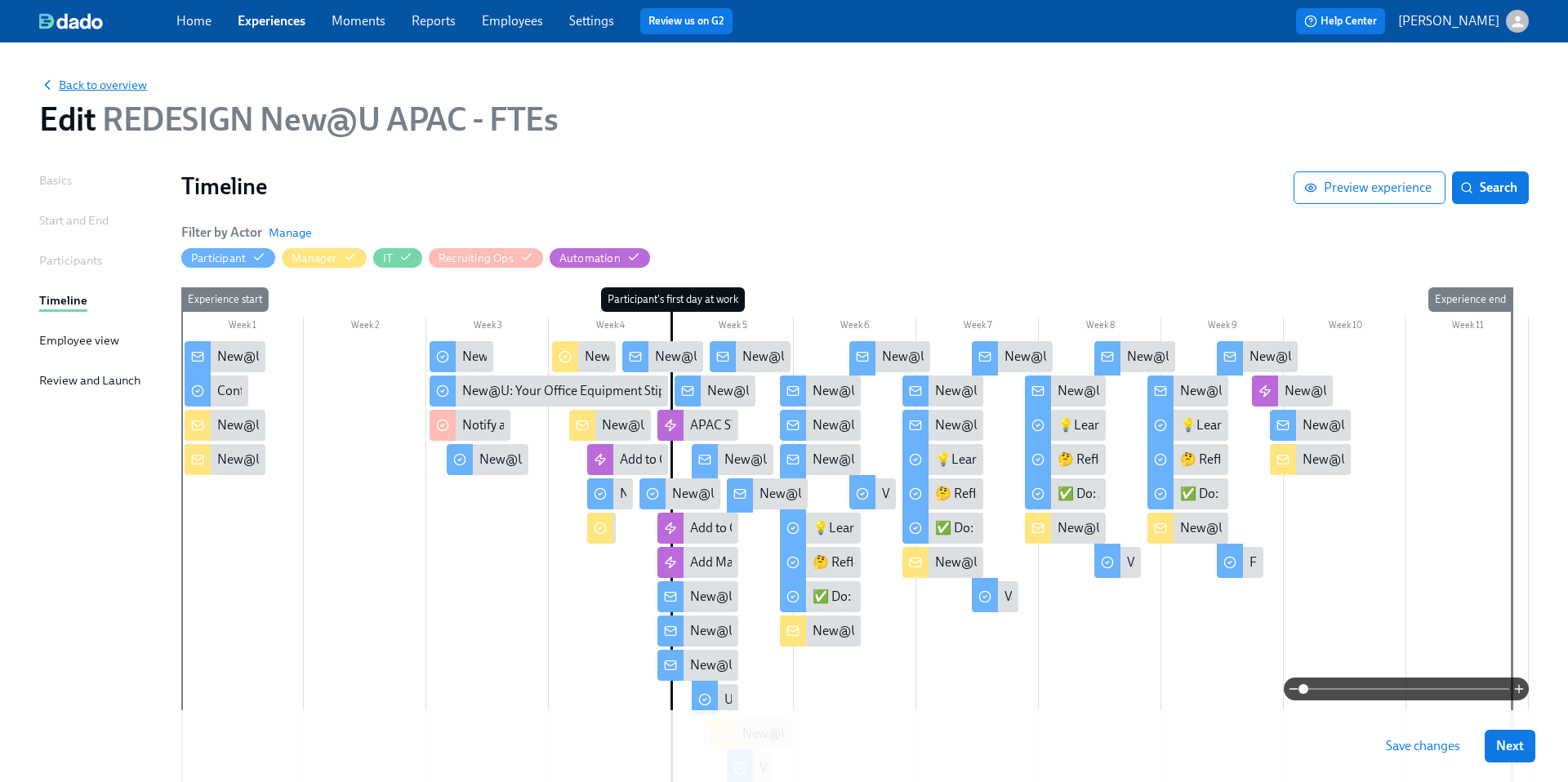
click at [131, 86] on span "Back to overview" at bounding box center [93, 85] width 108 height 17
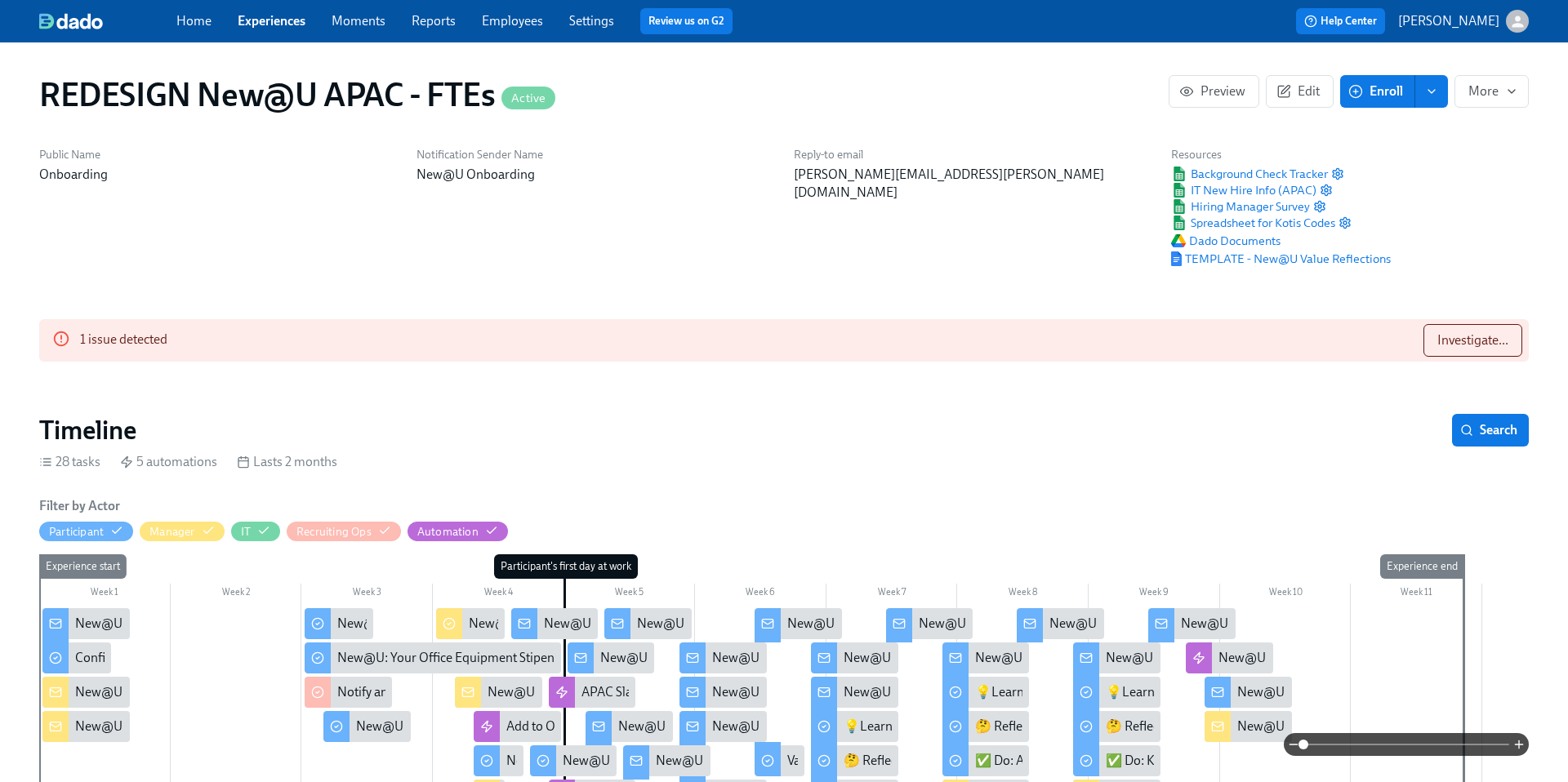
scroll to position [0, 13668]
click at [190, 17] on link "Home" at bounding box center [193, 21] width 35 height 16
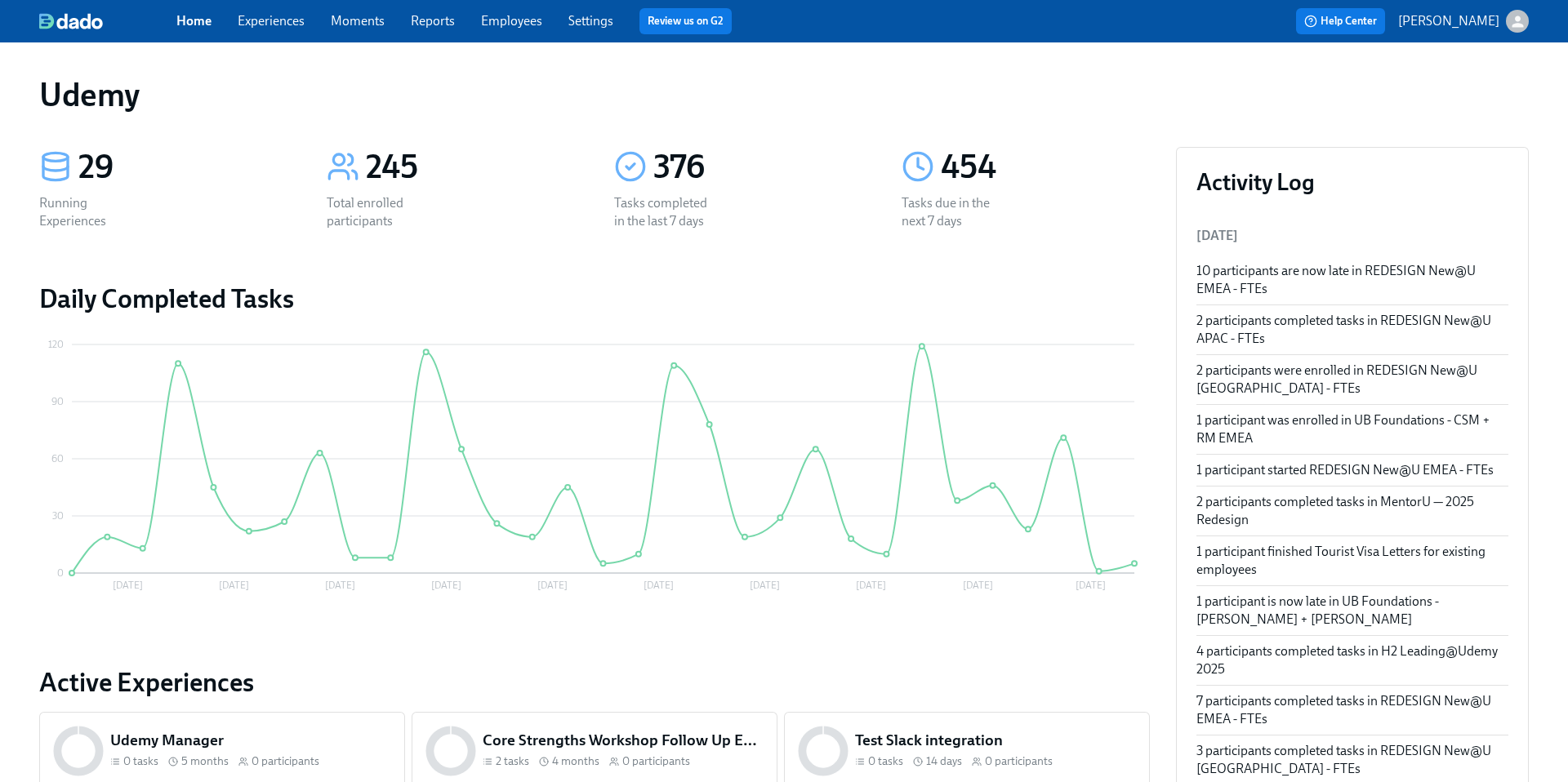
click at [260, 20] on link "Experiences" at bounding box center [271, 21] width 67 height 16
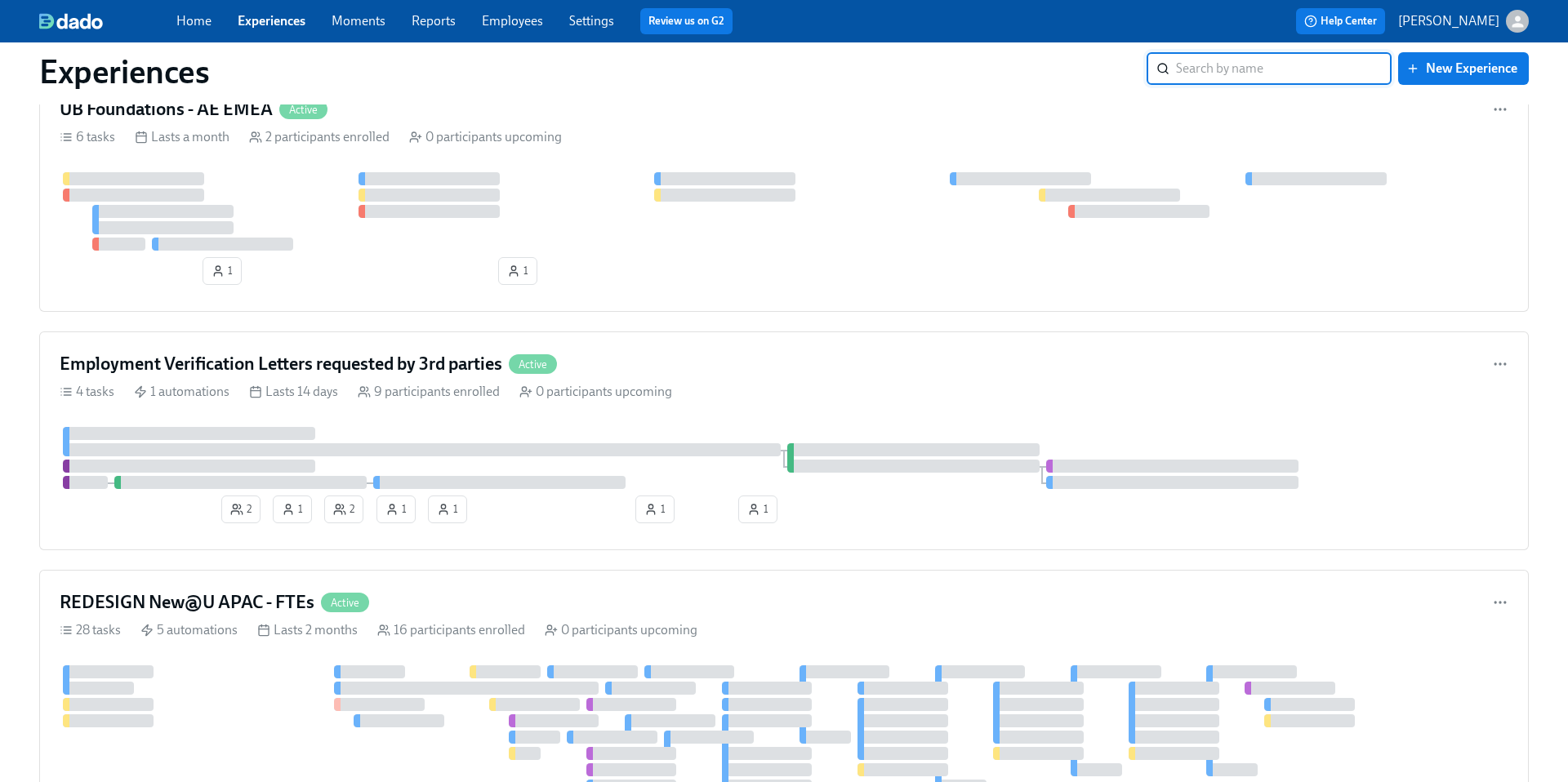
scroll to position [2069, 0]
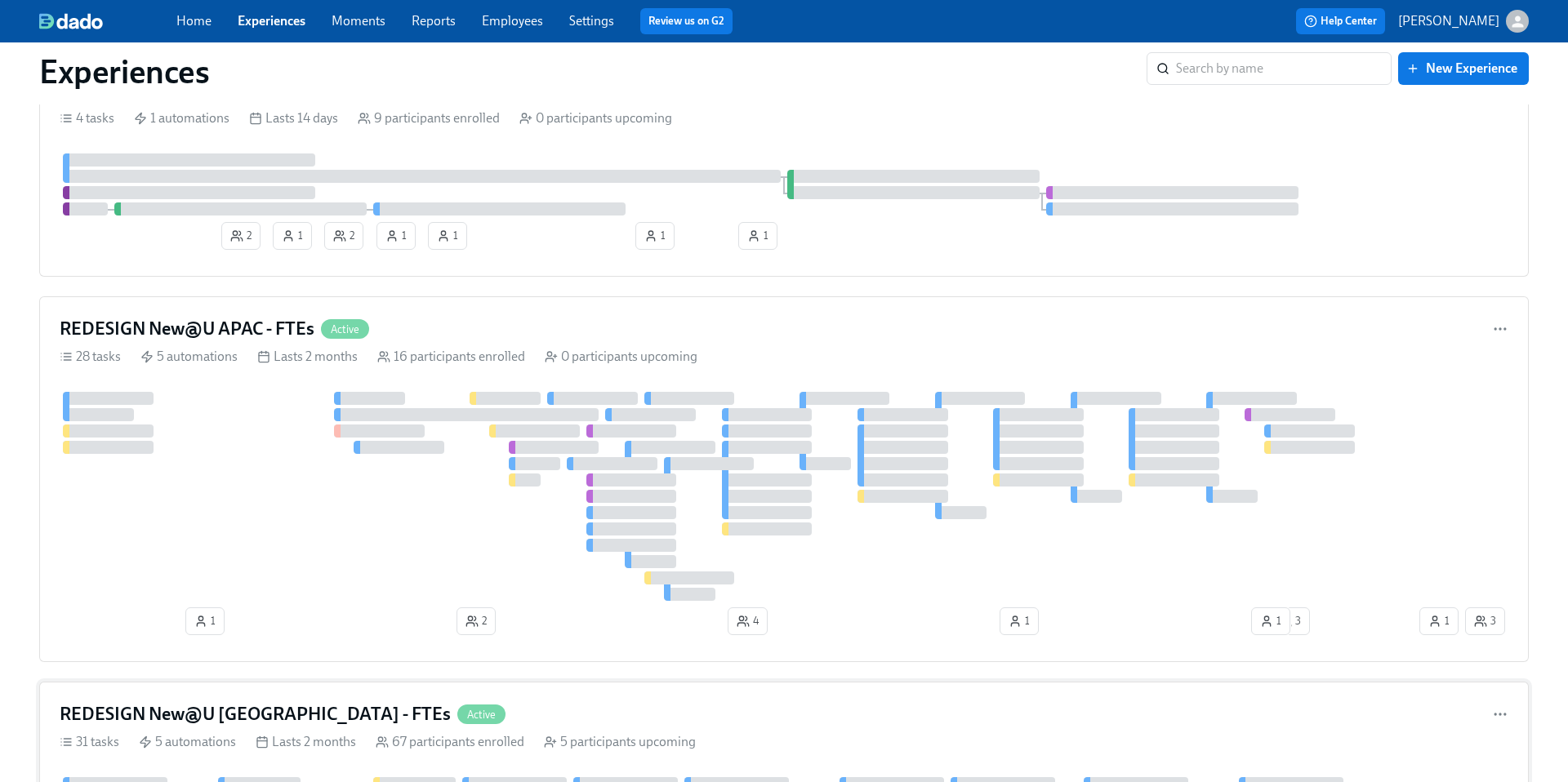
click at [169, 717] on h4 "REDESIGN New@U [GEOGRAPHIC_DATA] - FTEs" at bounding box center [255, 715] width 391 height 24
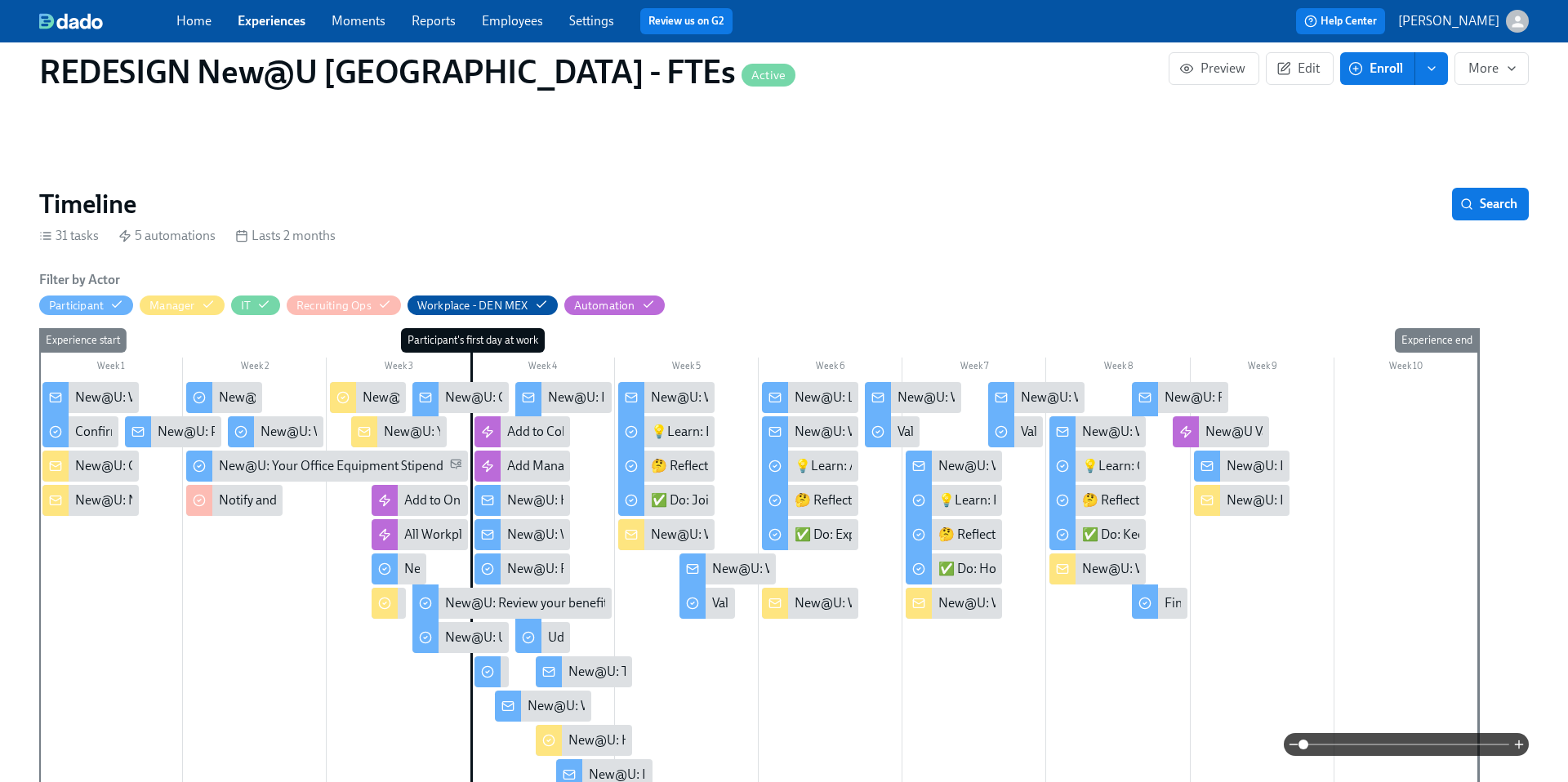
scroll to position [239, 0]
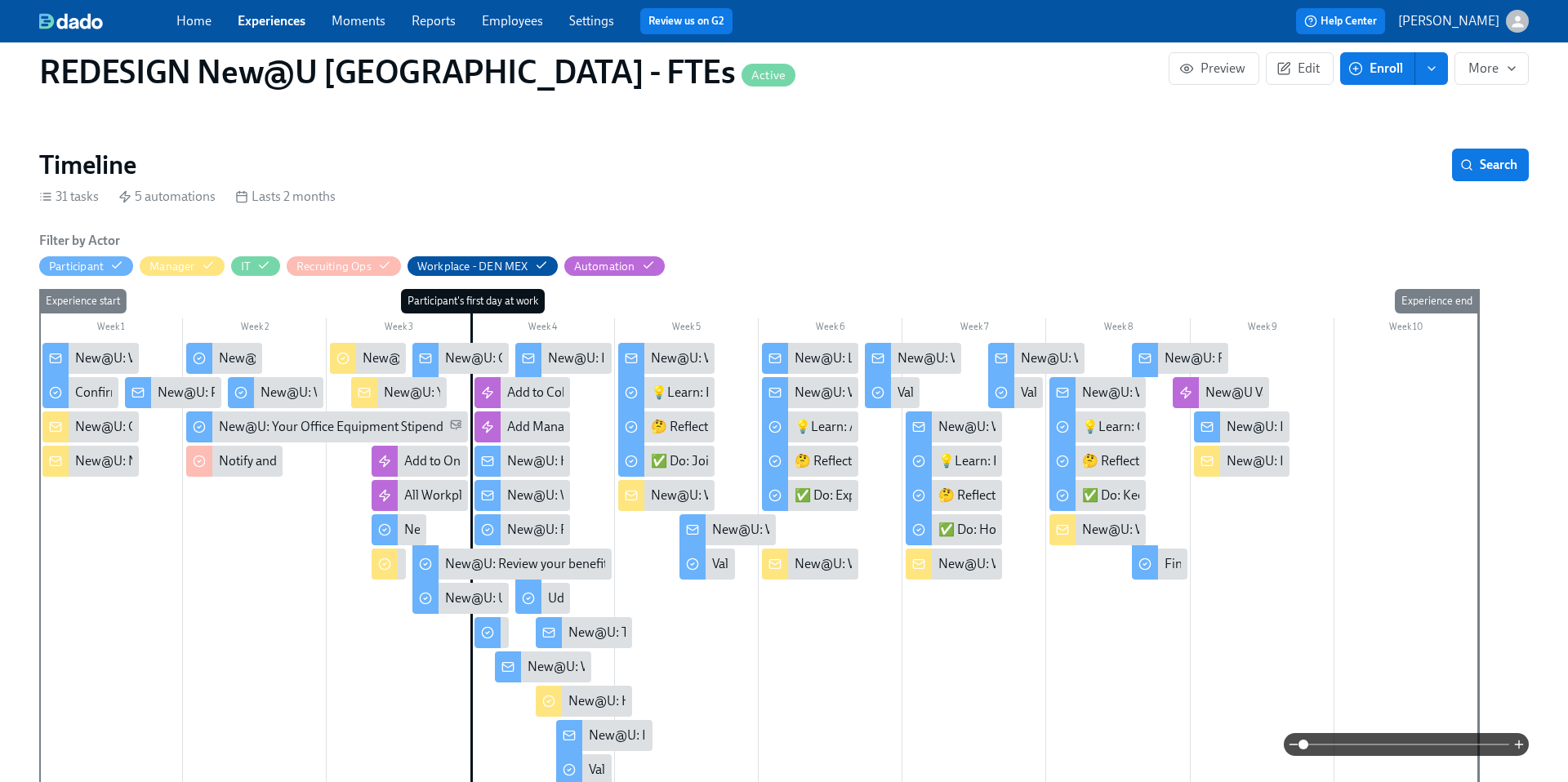
click at [517, 493] on div "New@U: Welcome from the Benefits Team" at bounding box center [626, 495] width 238 height 18
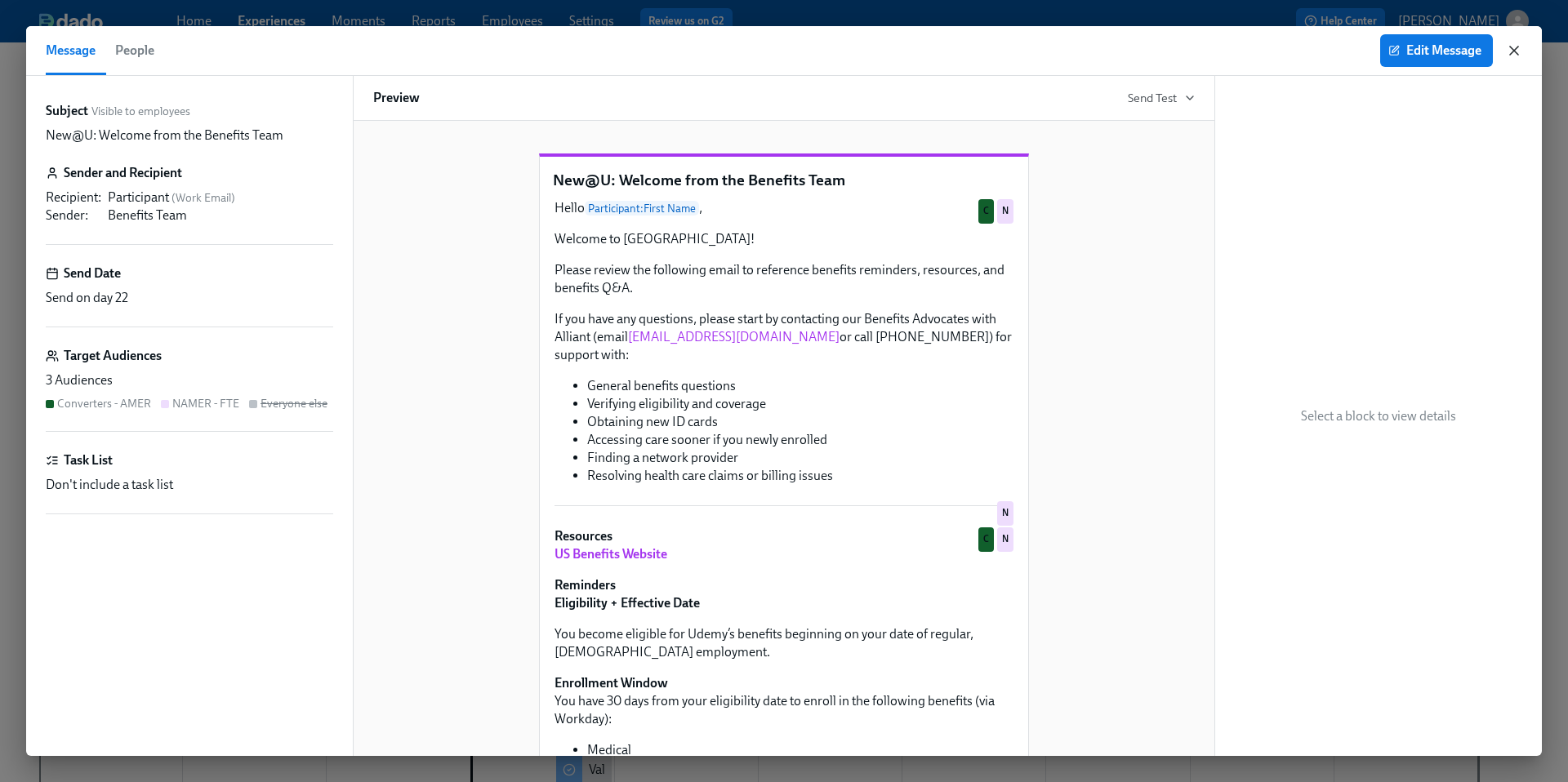
click at [1514, 52] on icon "button" at bounding box center [1514, 51] width 17 height 17
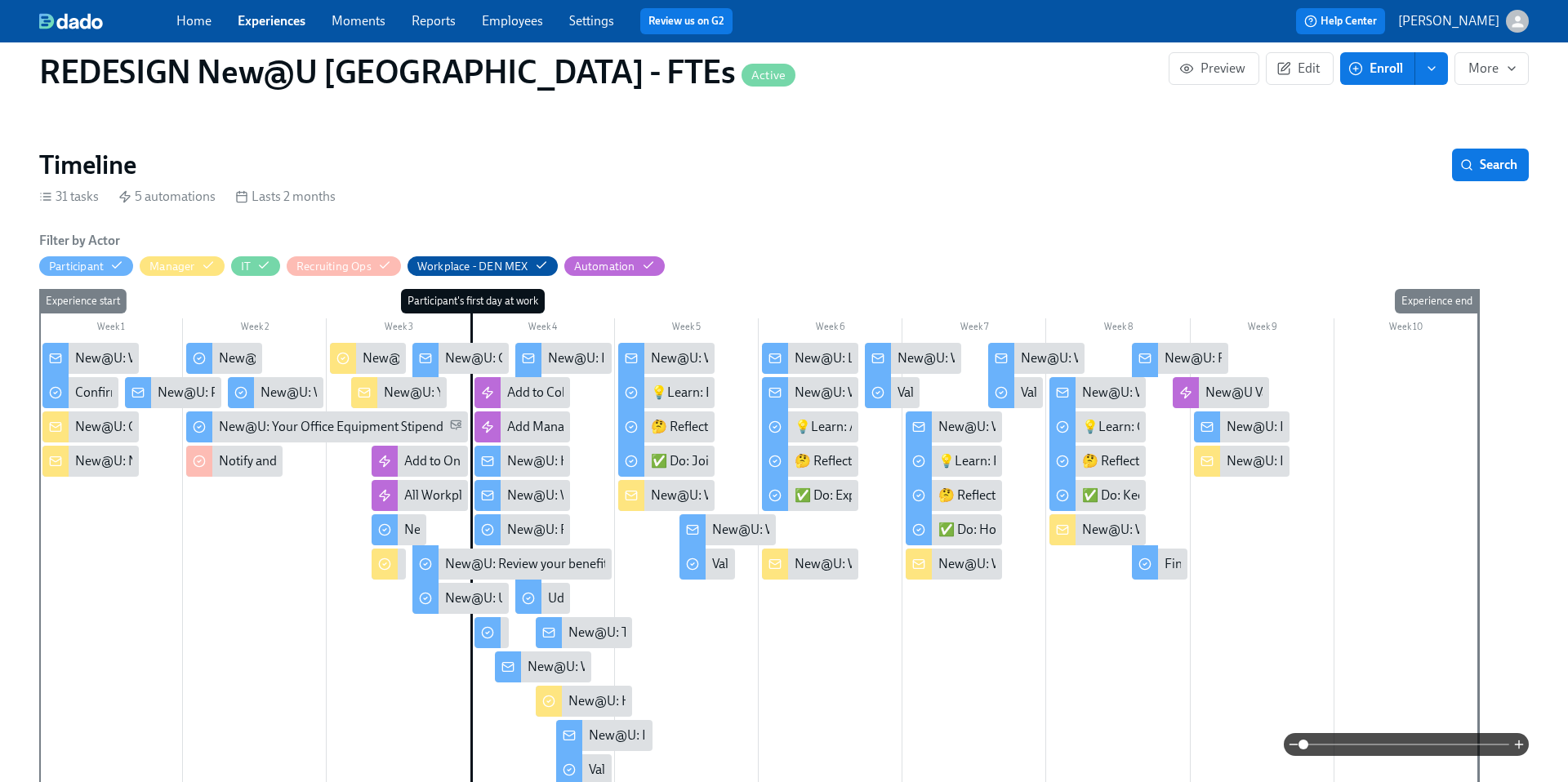
click at [526, 456] on div "New@U: Happy First Day!" at bounding box center [580, 461] width 146 height 18
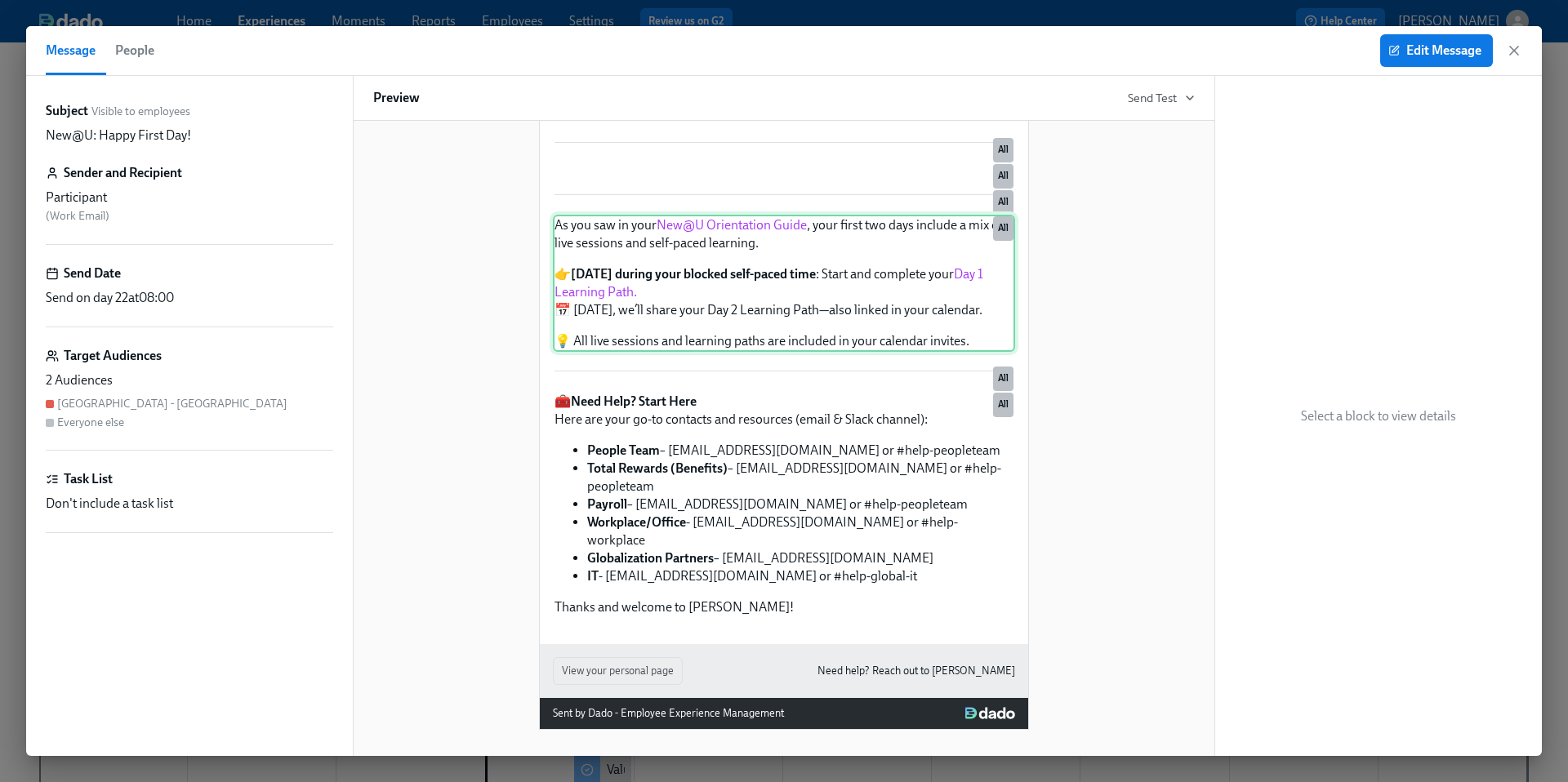
scroll to position [0, 22494]
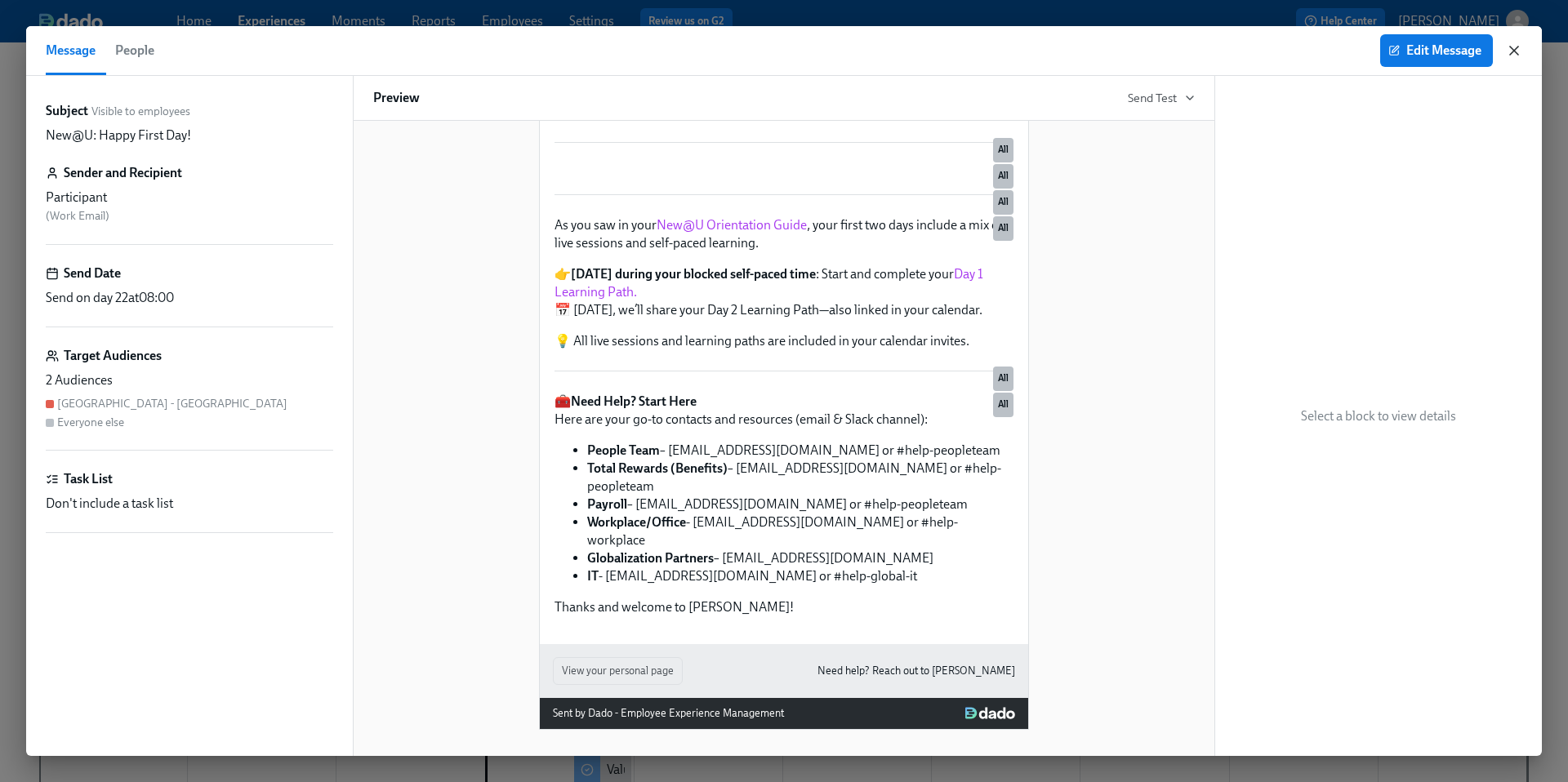
click at [1512, 49] on icon "button" at bounding box center [1513, 50] width 8 height 8
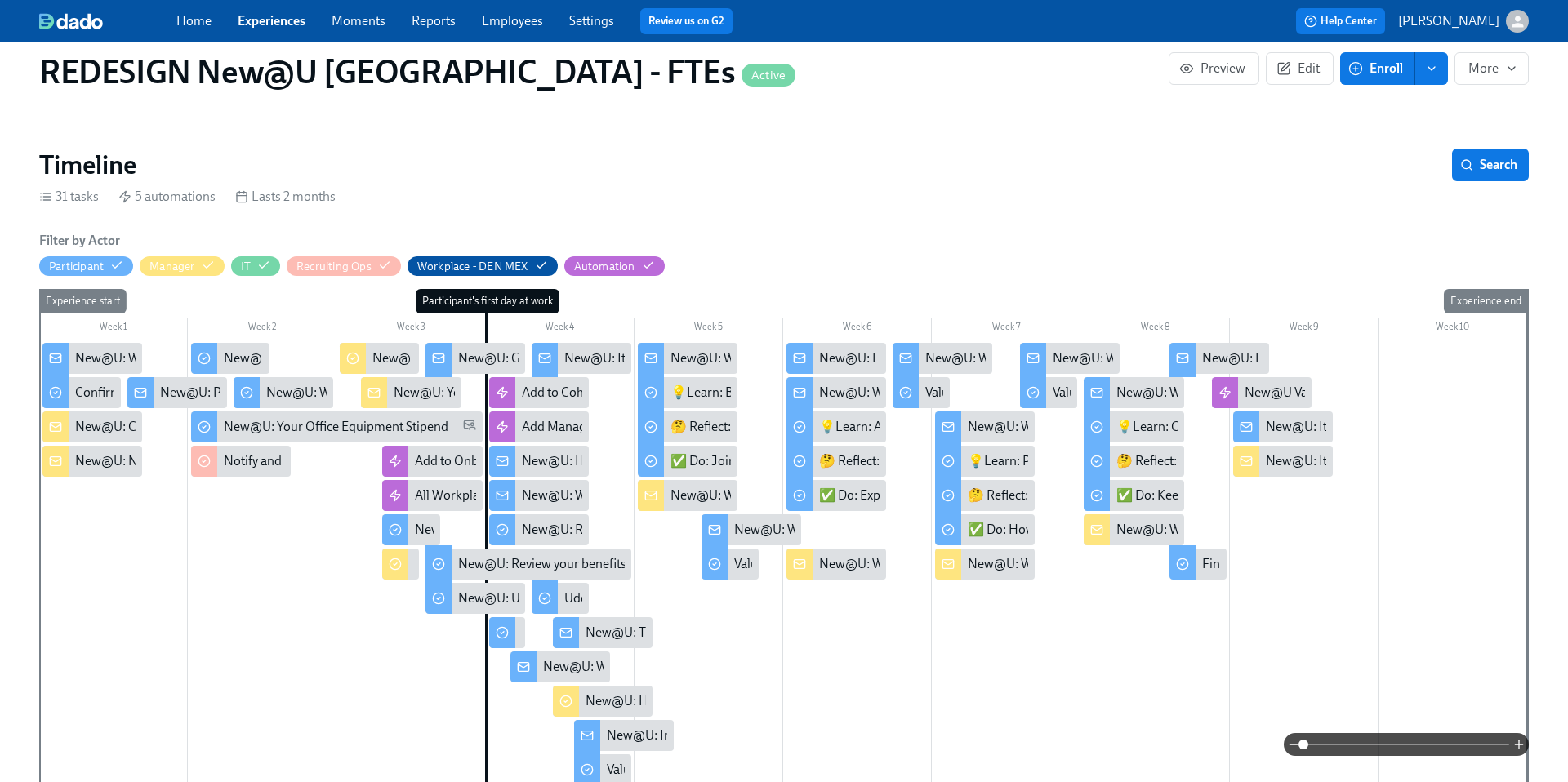
click at [567, 662] on div "New@U: Welcome to Day 2!" at bounding box center [621, 667] width 156 height 18
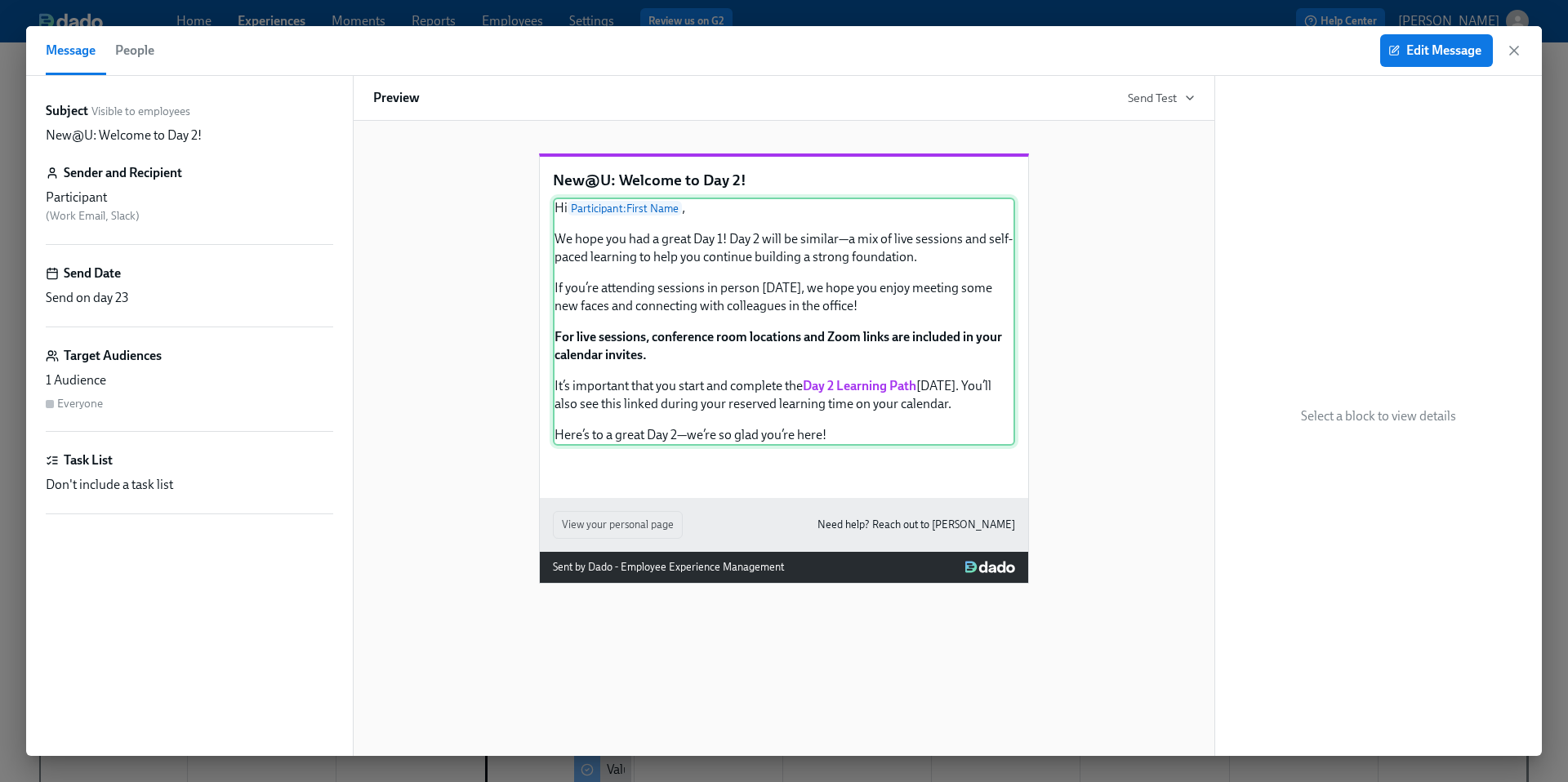
click at [689, 404] on div "Hi Participant : First Name , We hope you had a great Day 1! Day 2 will be simi…" at bounding box center [784, 322] width 462 height 248
click at [1455, 57] on span "Edit Message" at bounding box center [1436, 51] width 90 height 17
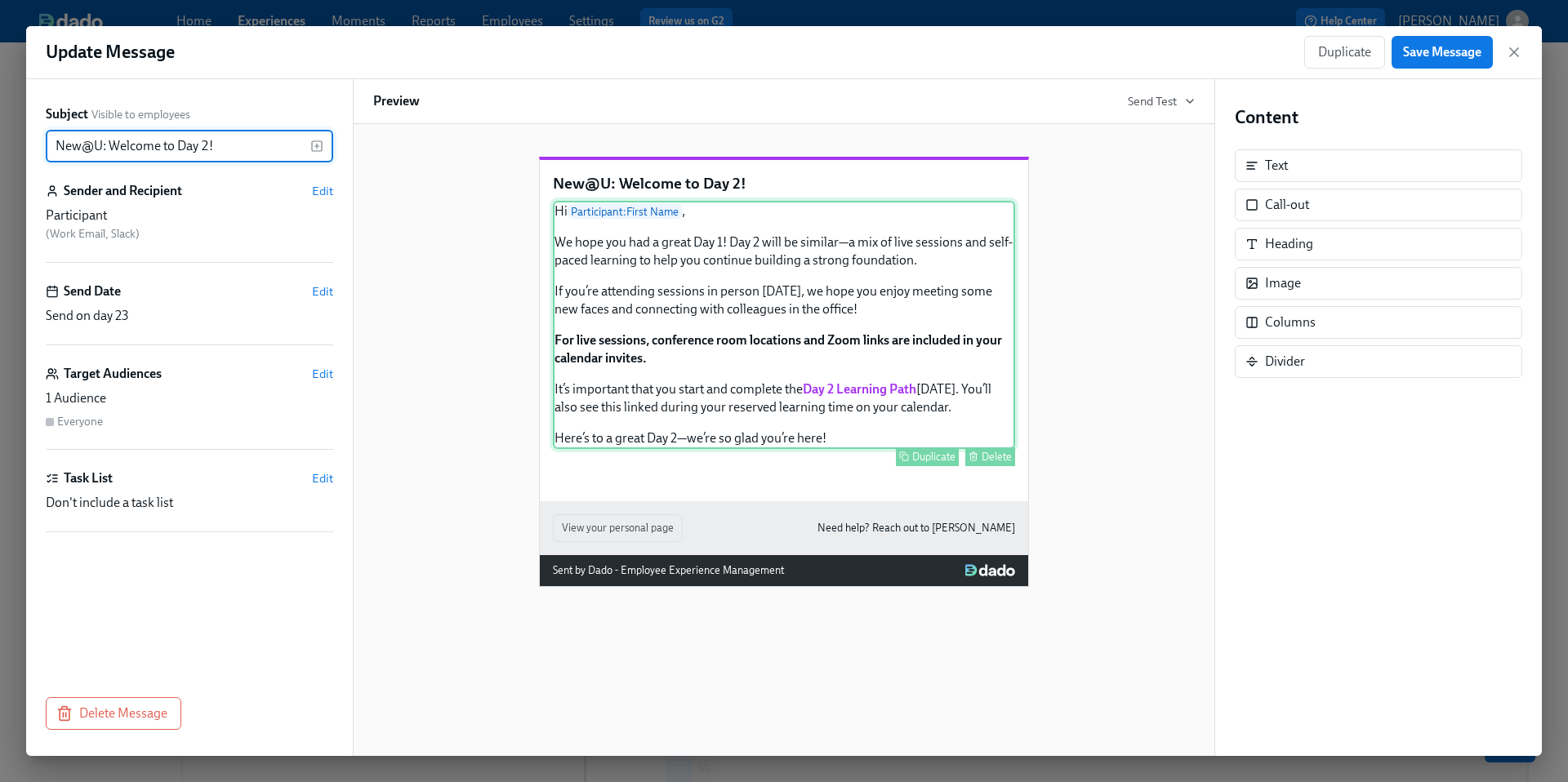
click at [829, 429] on div "Hi Participant : First Name , We hope you had a great Day 1! Day 2 will be simi…" at bounding box center [784, 324] width 462 height 248
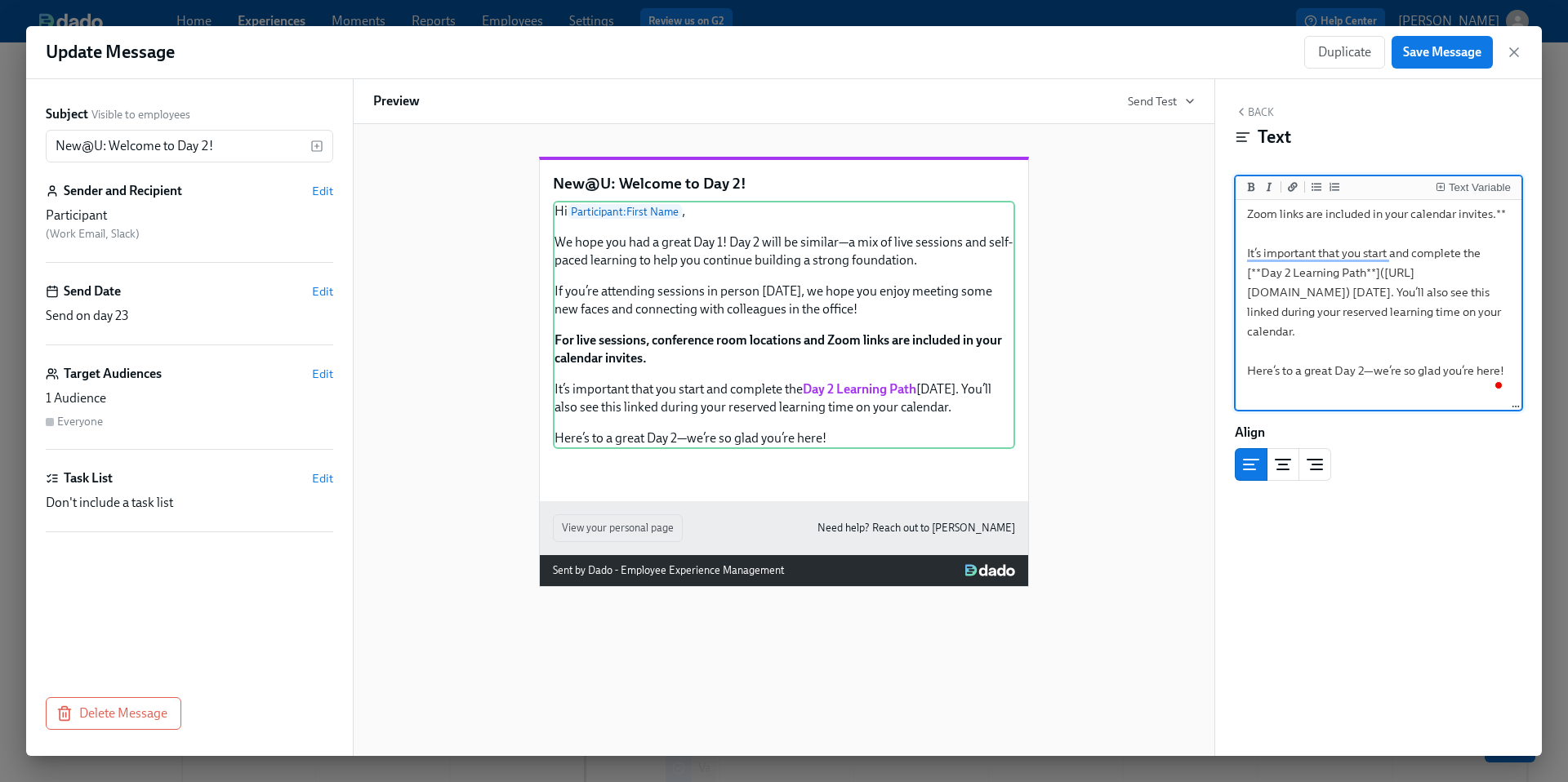
scroll to position [241, 0]
drag, startPoint x: 1337, startPoint y: 313, endPoint x: 1251, endPoint y: 298, distance: 87.3
click at [1250, 298] on textarea "Hi {{ participant.firstName }}, We hope you had a great Day 1! Day 2 will be si…" at bounding box center [1378, 175] width 279 height 428
click at [1516, 55] on icon "button" at bounding box center [1513, 51] width 8 height 8
